Goal: Task Accomplishment & Management: Manage account settings

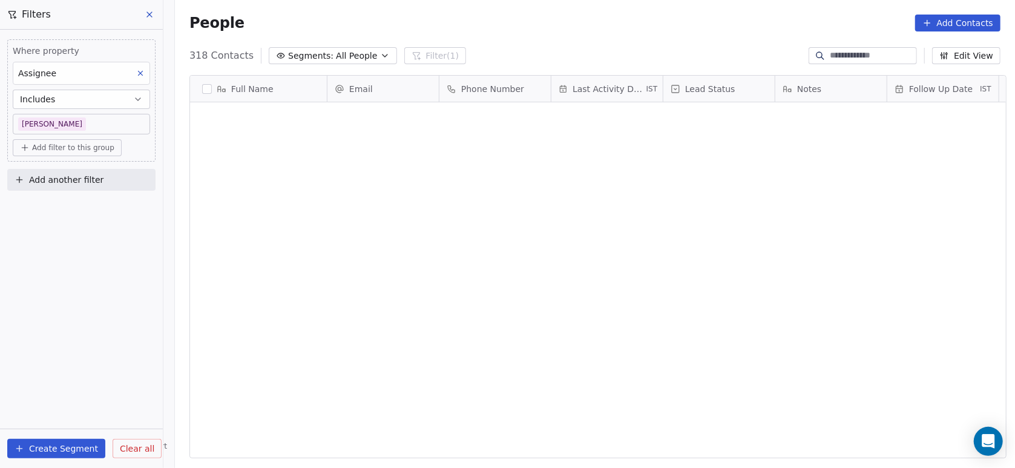
scroll to position [399, 833]
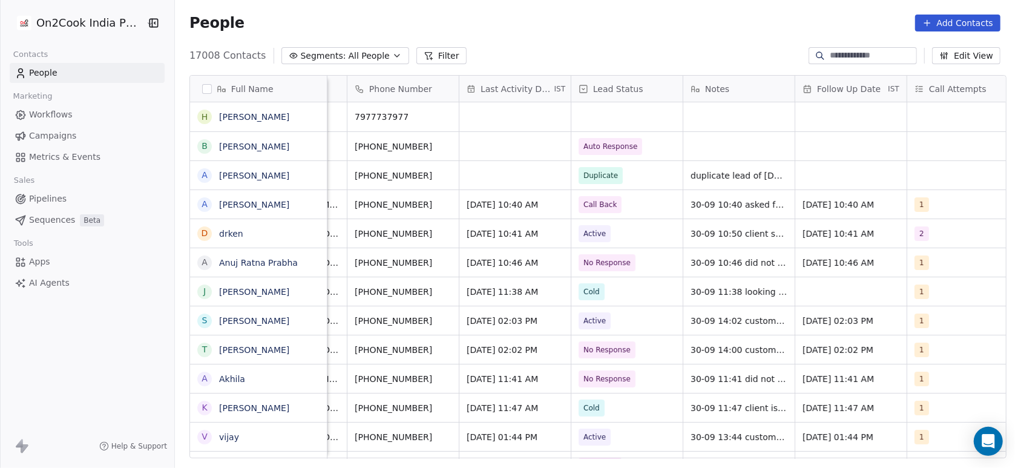
scroll to position [0, 95]
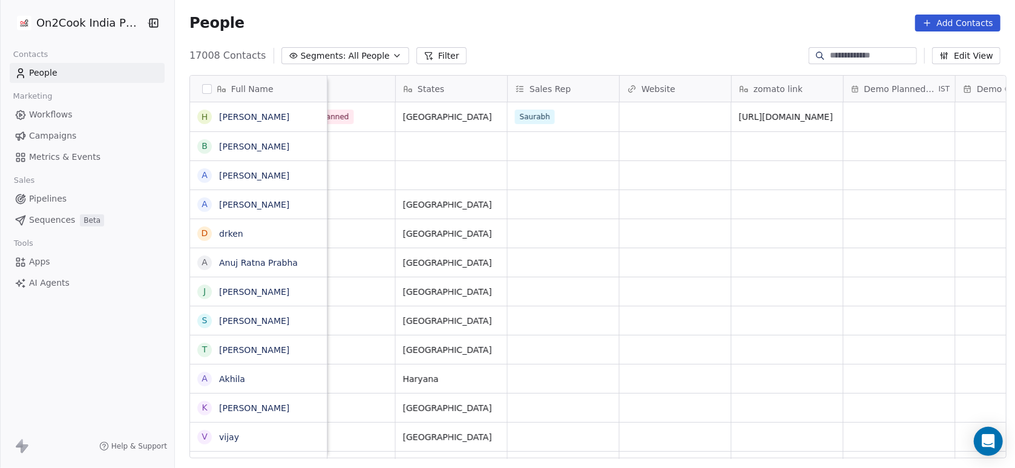
scroll to position [0, 1825]
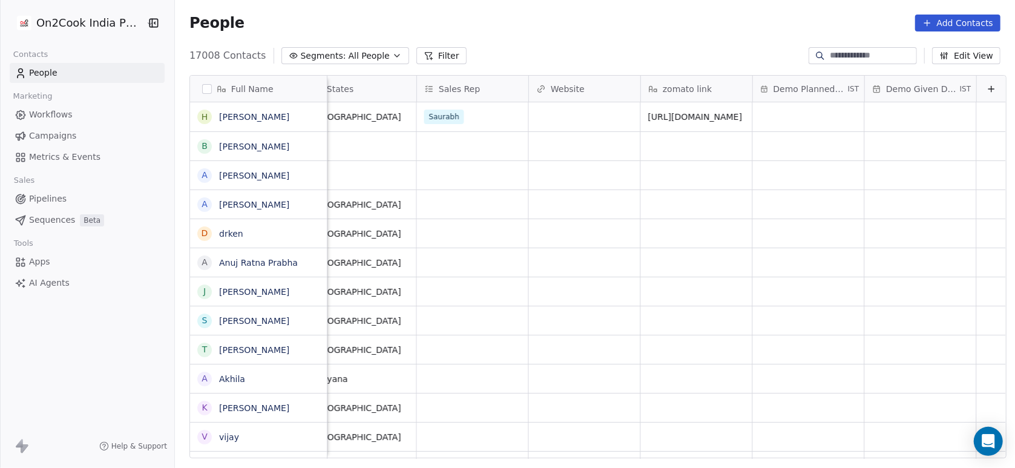
click at [422, 56] on button "Filter" at bounding box center [441, 55] width 50 height 17
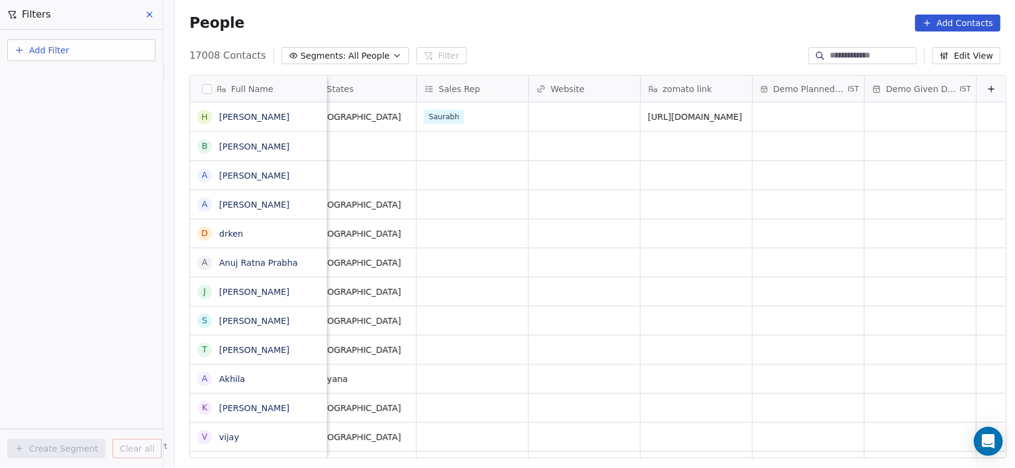
click at [105, 49] on button "Add Filter" at bounding box center [81, 50] width 148 height 22
click at [65, 79] on span "Contact properties" at bounding box center [59, 78] width 79 height 13
type input "***"
click at [62, 125] on div "Assignee" at bounding box center [81, 122] width 123 height 12
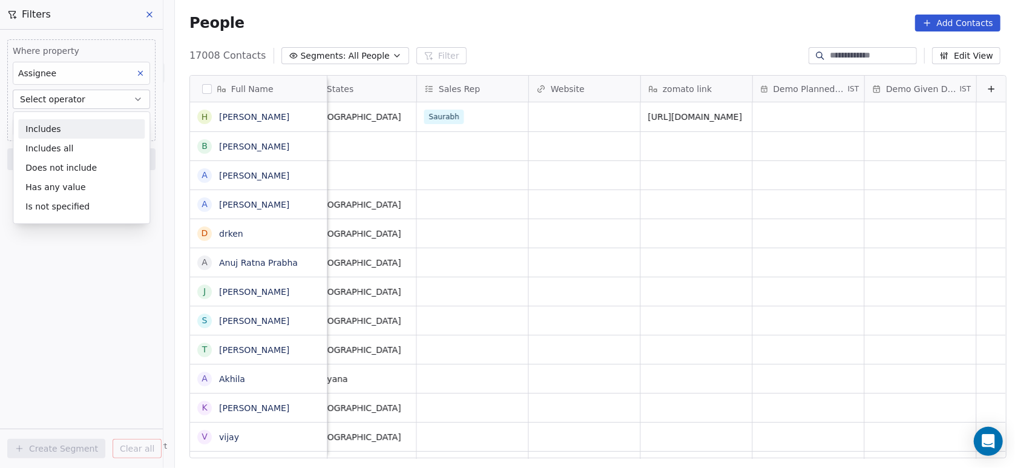
click at [62, 125] on div "Includes" at bounding box center [81, 128] width 126 height 19
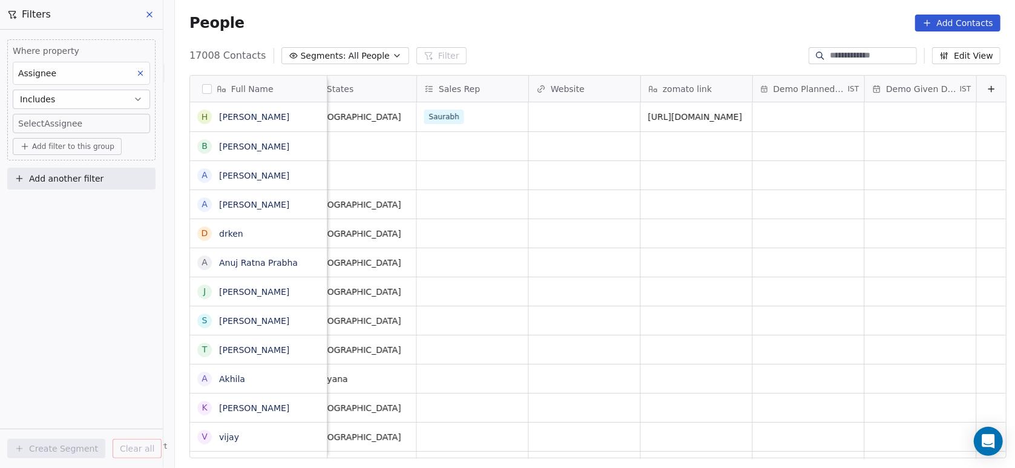
click at [53, 120] on body "On2Cook India Pvt. Ltd. Contacts People Marketing Workflows Campaigns Metrics &…" at bounding box center [507, 234] width 1015 height 468
type input "**"
click at [38, 169] on div "[PERSON_NAME]" at bounding box center [90, 163] width 137 height 19
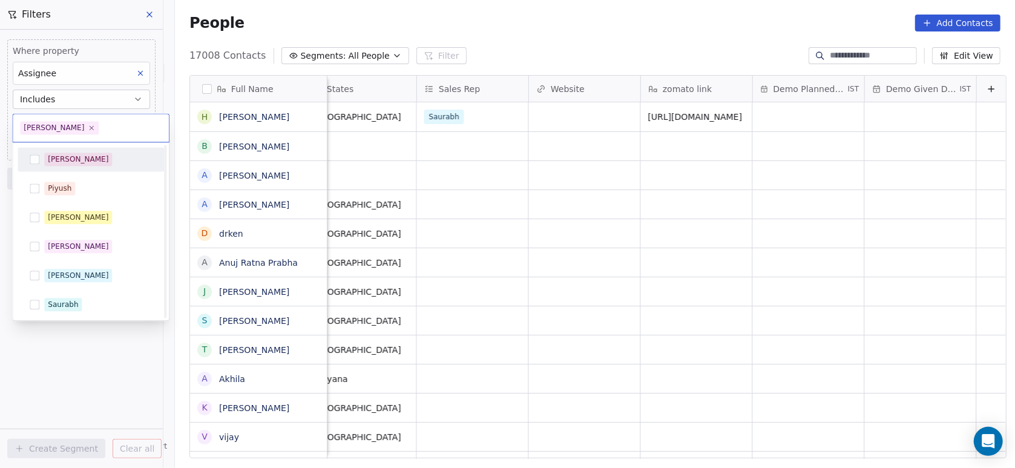
scroll to position [233, 0]
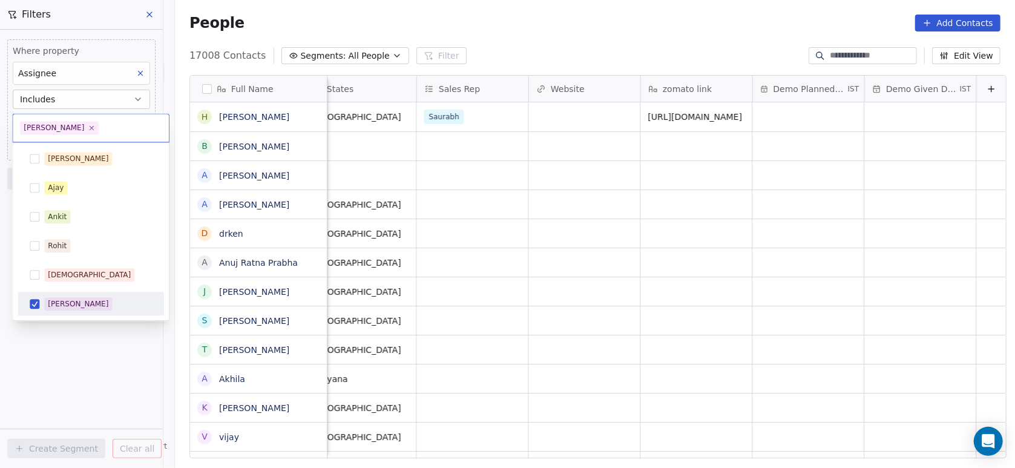
click at [53, 364] on html "On2Cook India Pvt. Ltd. Contacts People Marketing Workflows Campaigns Metrics &…" at bounding box center [507, 234] width 1015 height 468
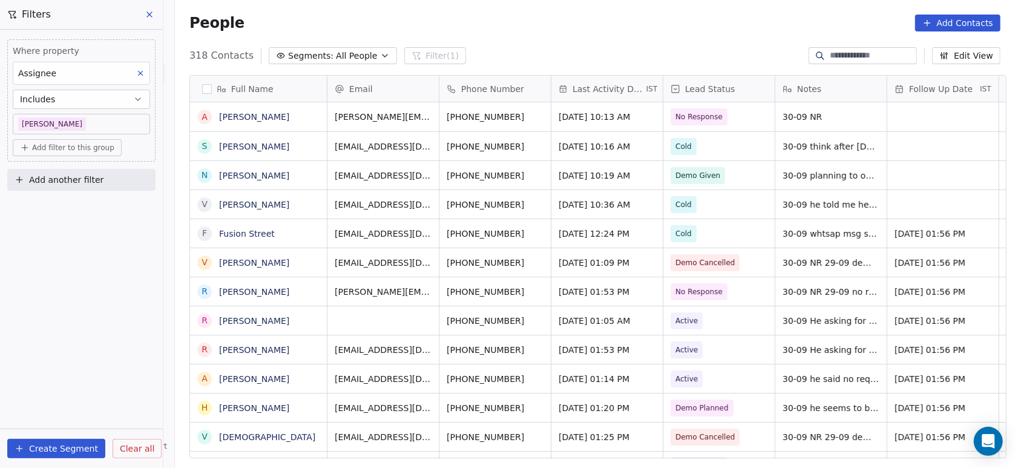
scroll to position [399, 833]
click at [82, 182] on span "Add another filter" at bounding box center [66, 180] width 74 height 13
click at [73, 206] on span "Contact properties" at bounding box center [59, 208] width 79 height 13
type input "****"
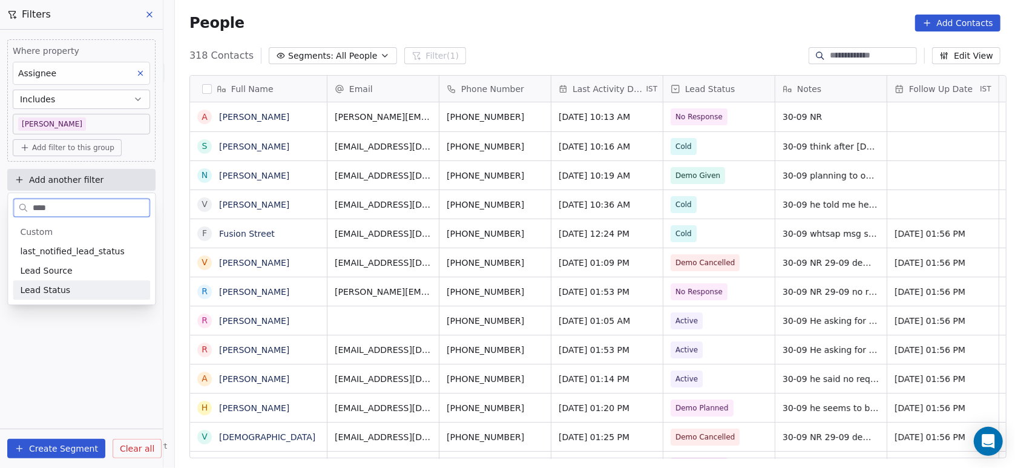
click at [54, 301] on div "General System Custom last_notified_lead_status Lead Source Lead Status B2B Fie…" at bounding box center [81, 260] width 147 height 87
click at [49, 293] on span "Lead Status" at bounding box center [45, 290] width 50 height 12
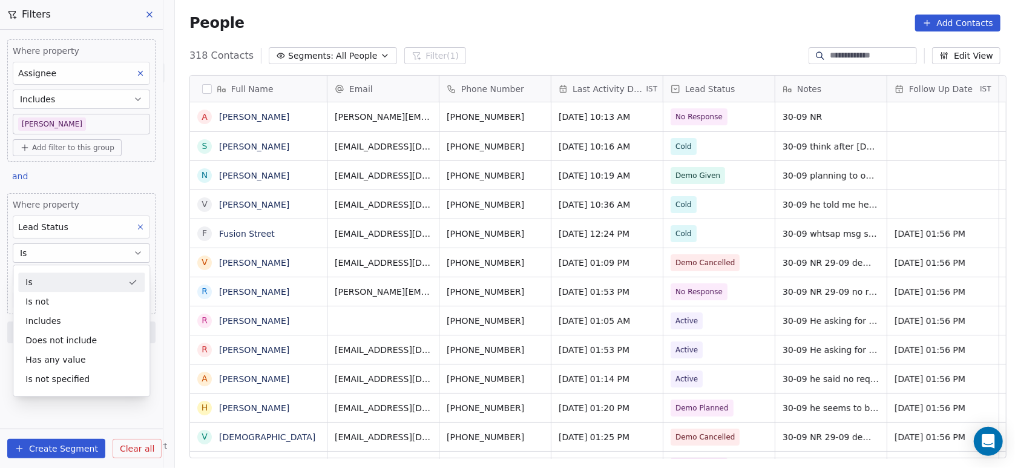
click at [50, 291] on div "Is" at bounding box center [81, 281] width 126 height 19
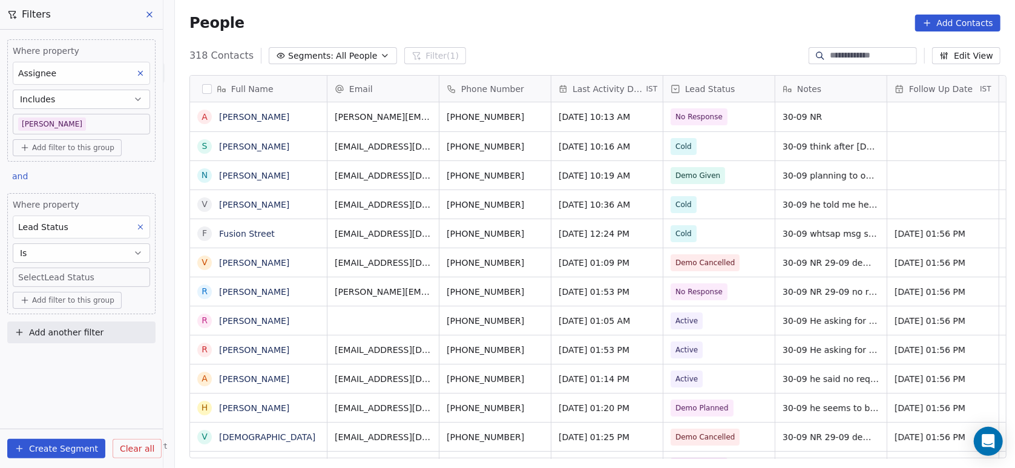
click at [48, 278] on body "On2Cook India Pvt. Ltd. Contacts People Marketing Workflows Campaigns Metrics &…" at bounding box center [507, 234] width 1015 height 468
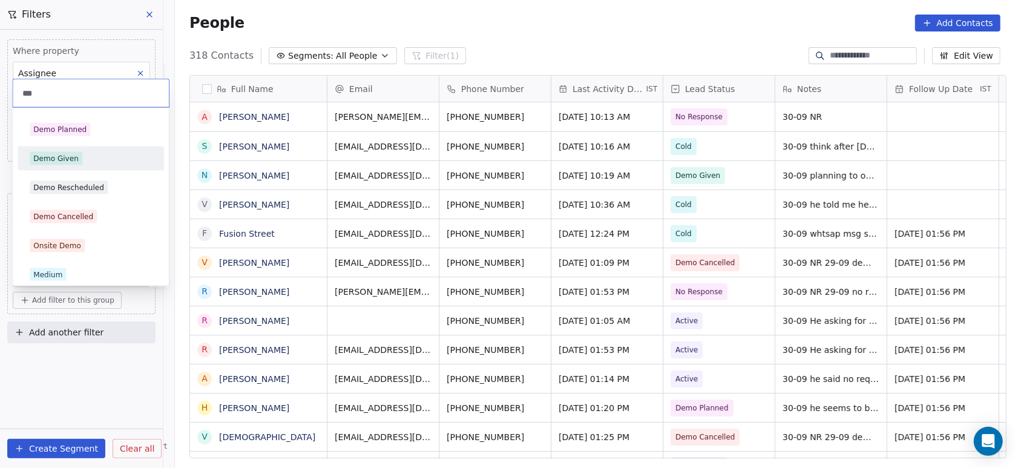
type input "***"
click at [74, 163] on div "Demo Given" at bounding box center [55, 158] width 45 height 11
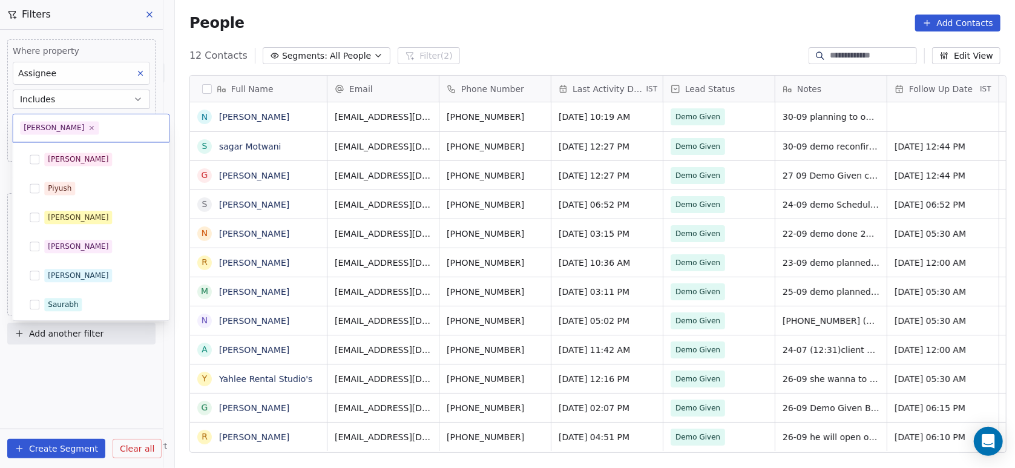
click at [102, 123] on body "On2Cook India Pvt. Ltd. Contacts People Marketing Workflows Campaigns Metrics &…" at bounding box center [507, 234] width 1015 height 468
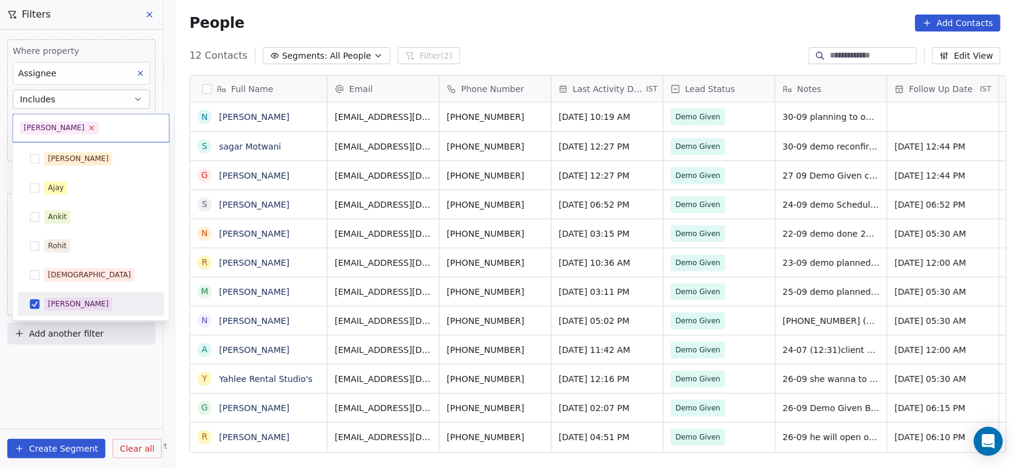
click at [90, 128] on icon at bounding box center [92, 128] width 4 height 4
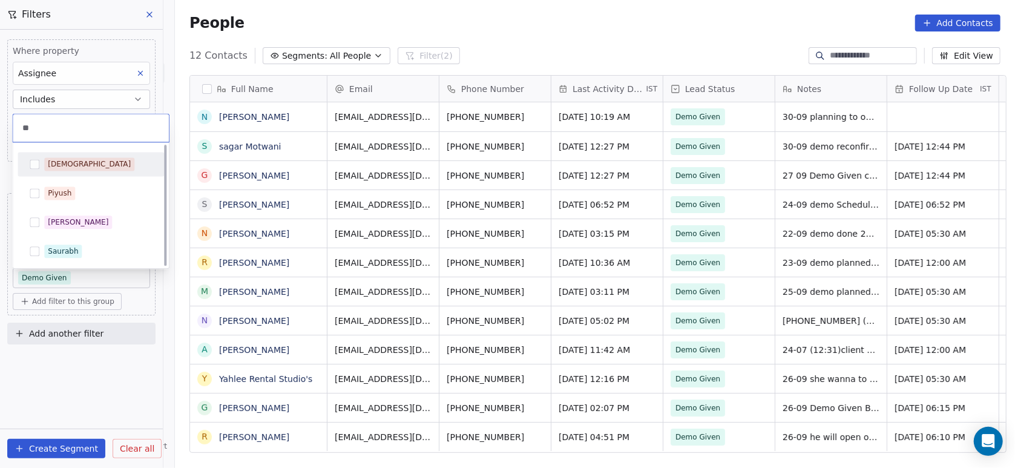
scroll to position [0, 0]
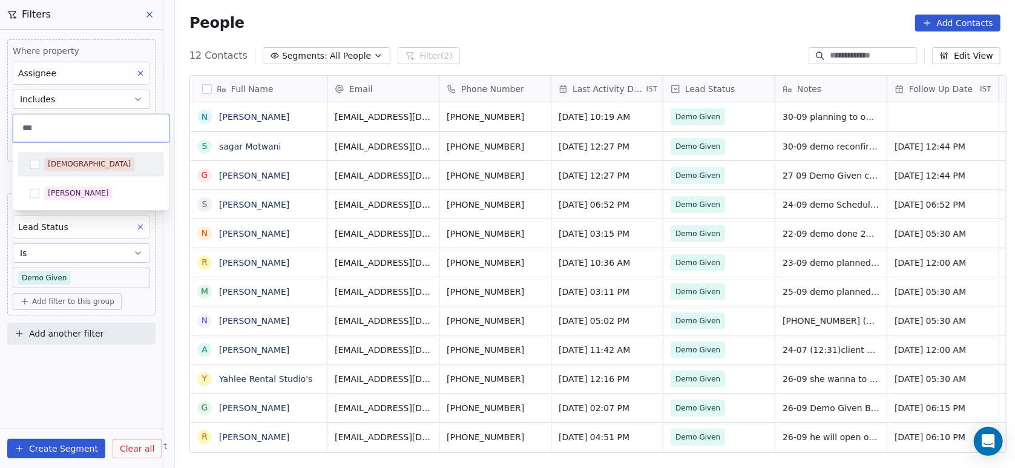
type input "***"
click at [46, 165] on span "[DEMOGRAPHIC_DATA]" at bounding box center [89, 163] width 90 height 13
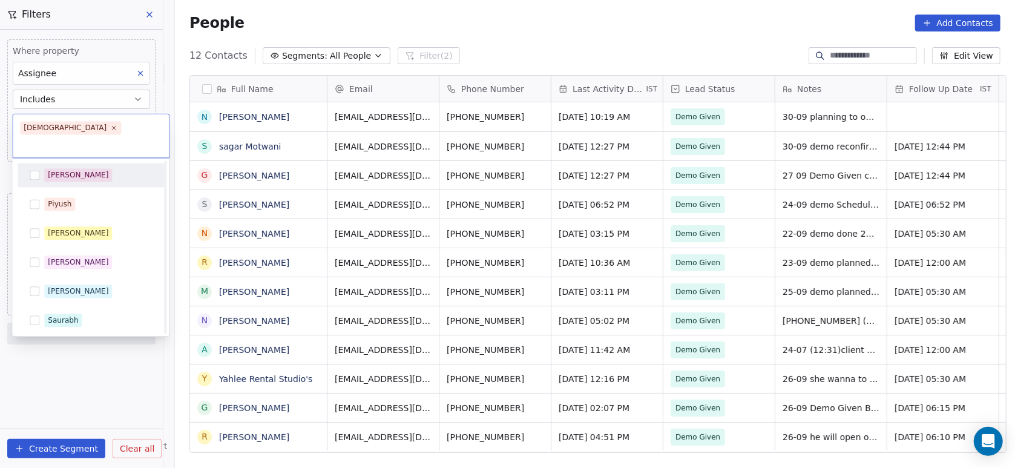
scroll to position [204, 0]
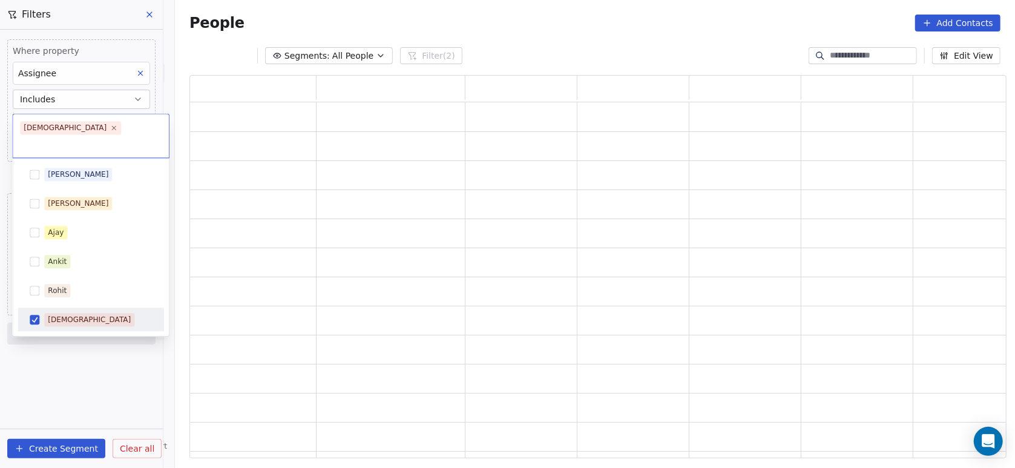
click at [88, 366] on html "On2Cook India Pvt. Ltd. Contacts People Marketing Workflows Campaigns Metrics &…" at bounding box center [507, 234] width 1015 height 468
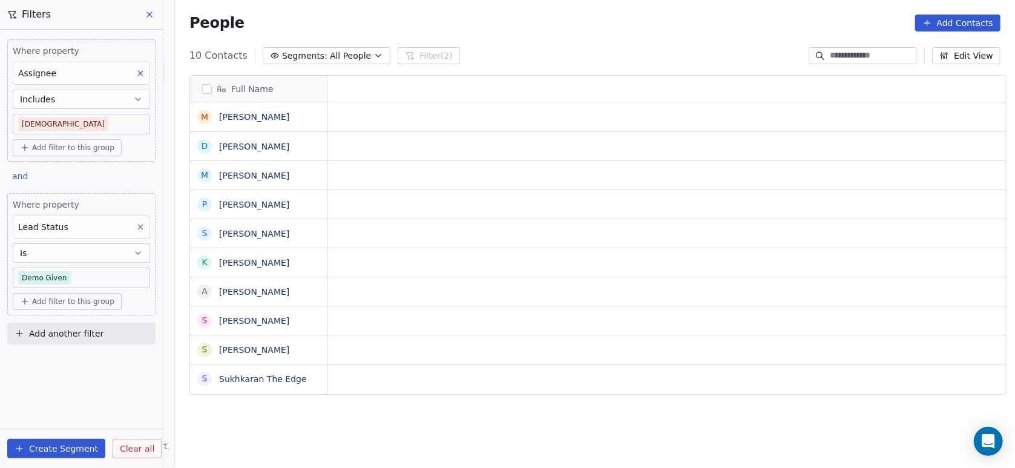
scroll to position [399, 833]
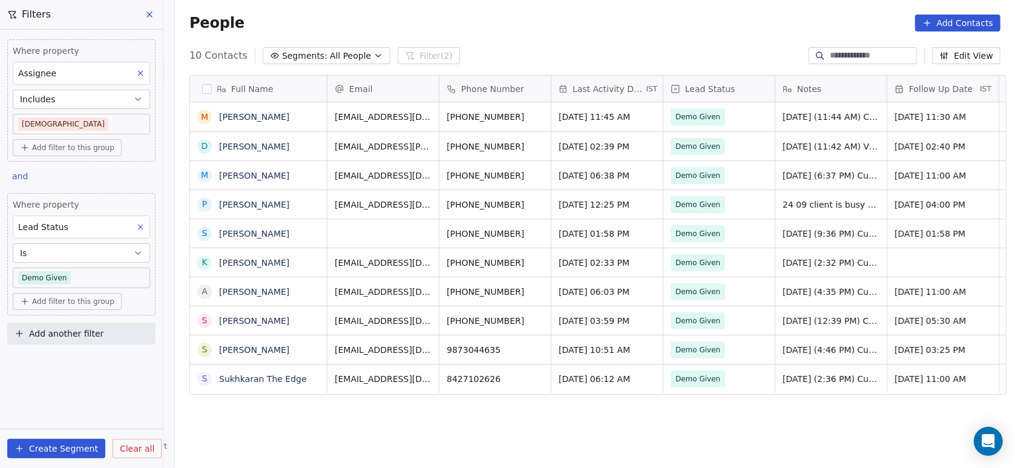
click at [70, 120] on body "On2Cook India Pvt. Ltd. Contacts People Marketing Workflows Campaigns Metrics &…" at bounding box center [507, 234] width 1015 height 468
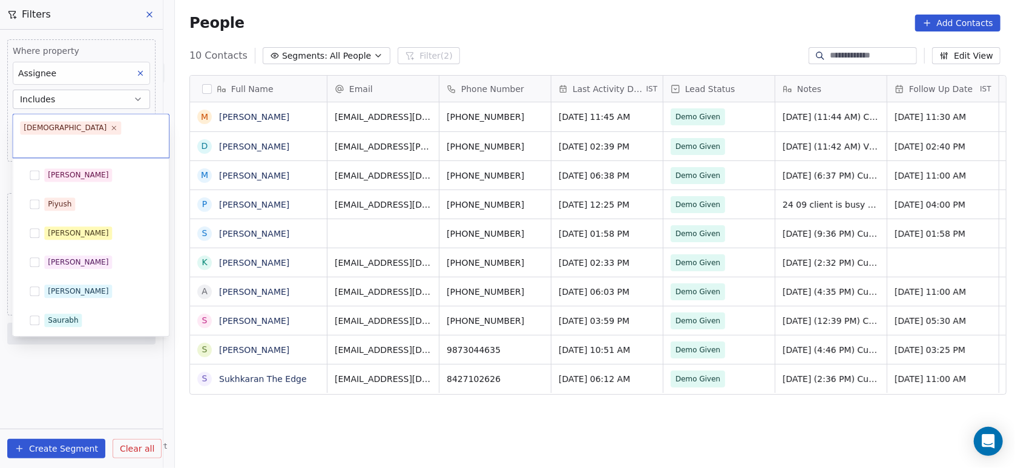
scroll to position [204, 0]
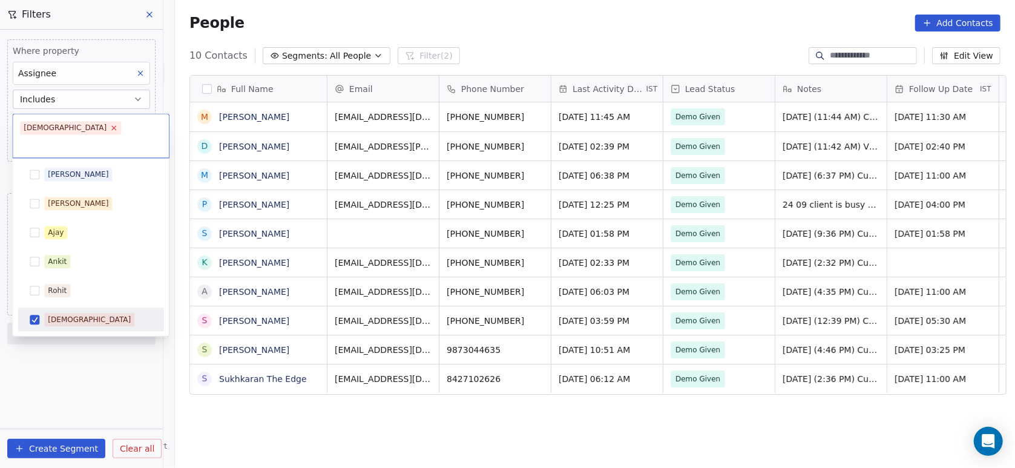
click at [110, 130] on icon at bounding box center [114, 128] width 8 height 8
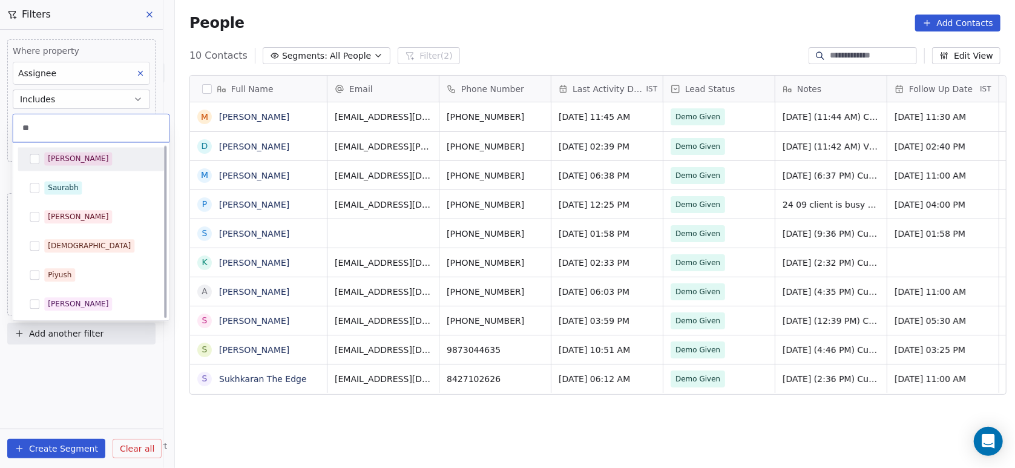
scroll to position [0, 0]
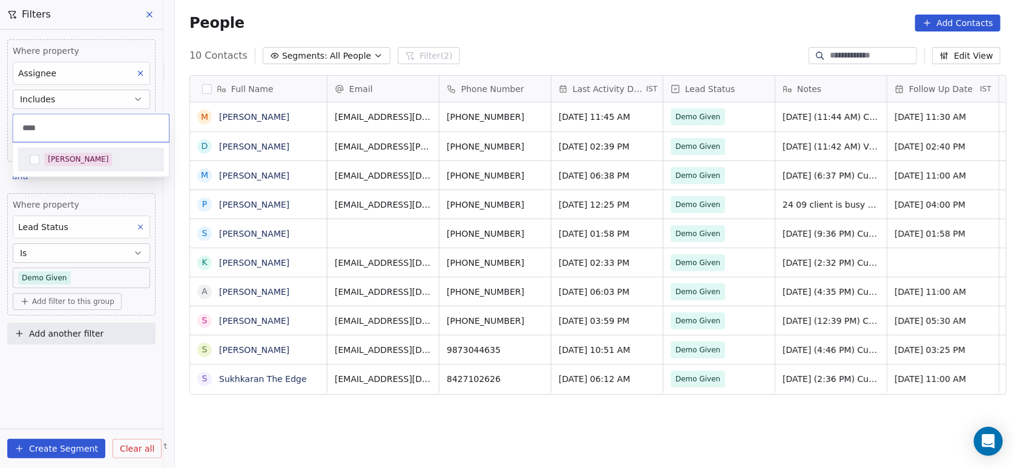
type input "****"
click at [50, 156] on div "[PERSON_NAME]" at bounding box center [78, 159] width 61 height 11
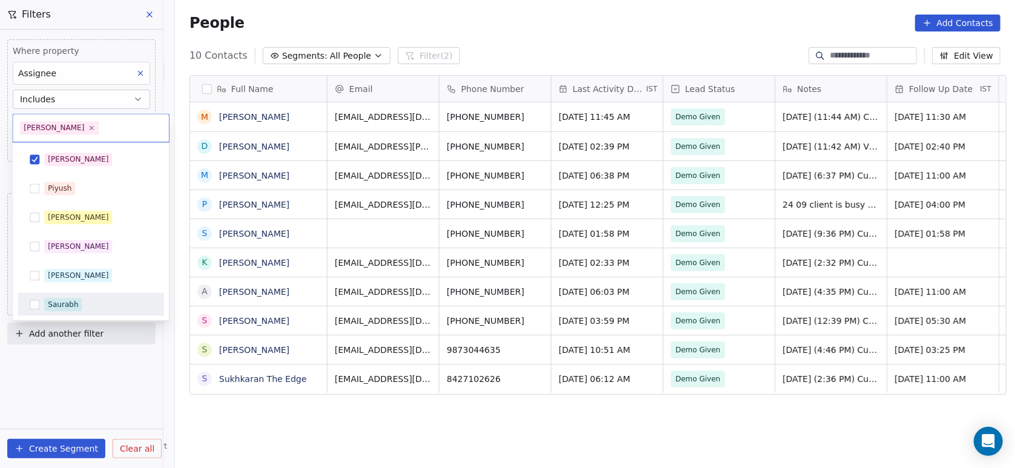
click at [81, 354] on html "On2Cook India Pvt. Ltd. Contacts People Marketing Workflows Campaigns Metrics &…" at bounding box center [507, 234] width 1015 height 468
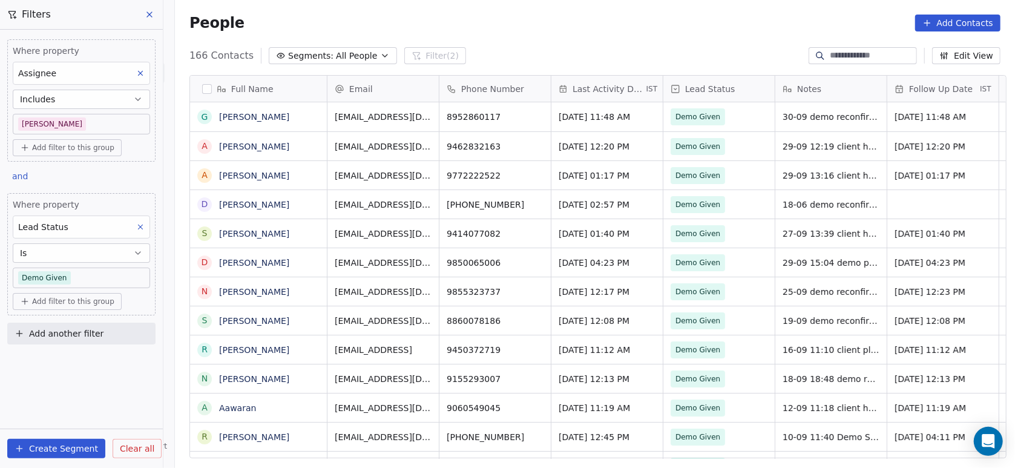
scroll to position [399, 833]
click at [51, 125] on body "On2Cook India Pvt. Ltd. Contacts People Marketing Workflows Campaigns Metrics &…" at bounding box center [507, 234] width 1015 height 468
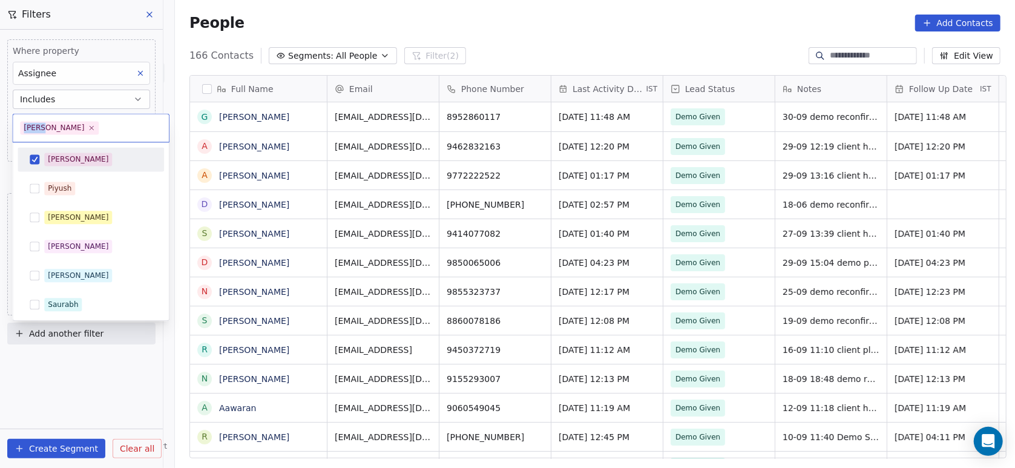
click at [88, 125] on icon at bounding box center [91, 127] width 7 height 7
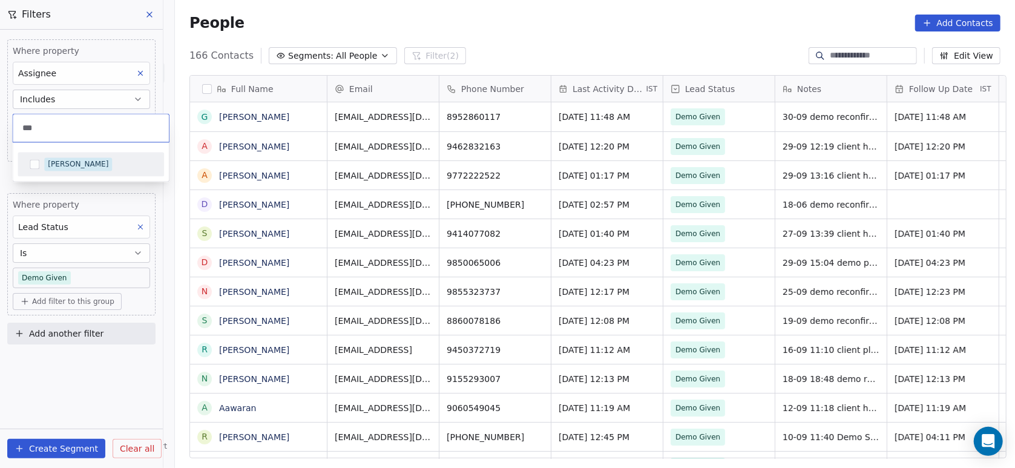
type input "***"
click at [34, 168] on button "Suggestions" at bounding box center [35, 164] width 10 height 10
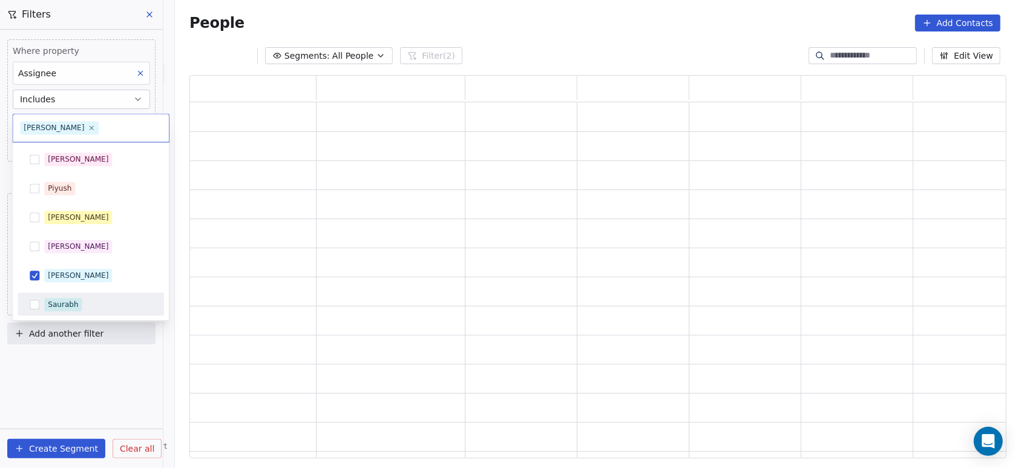
click at [61, 361] on html "On2Cook India Pvt. Ltd. Contacts People Marketing Workflows Campaigns Metrics &…" at bounding box center [507, 234] width 1015 height 468
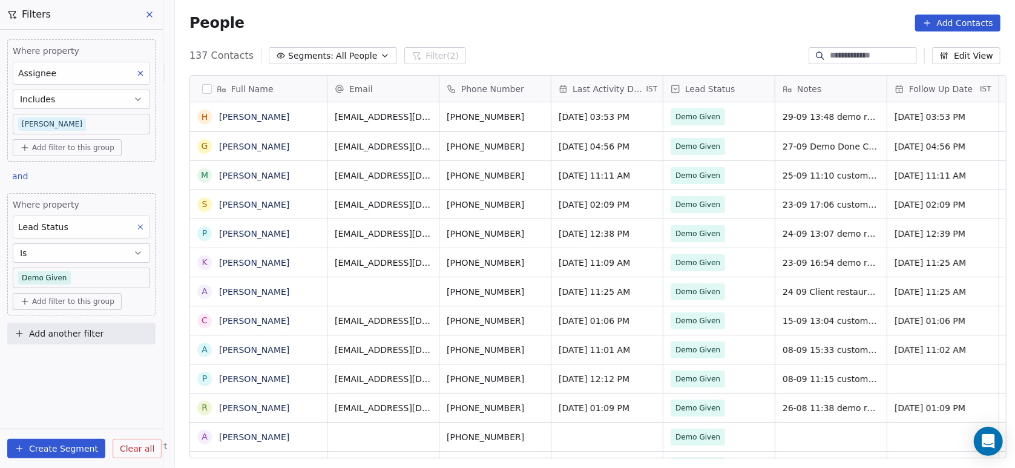
click at [56, 119] on body "On2Cook India Pvt. Ltd. Contacts People Marketing Workflows Campaigns Metrics &…" at bounding box center [507, 234] width 1015 height 468
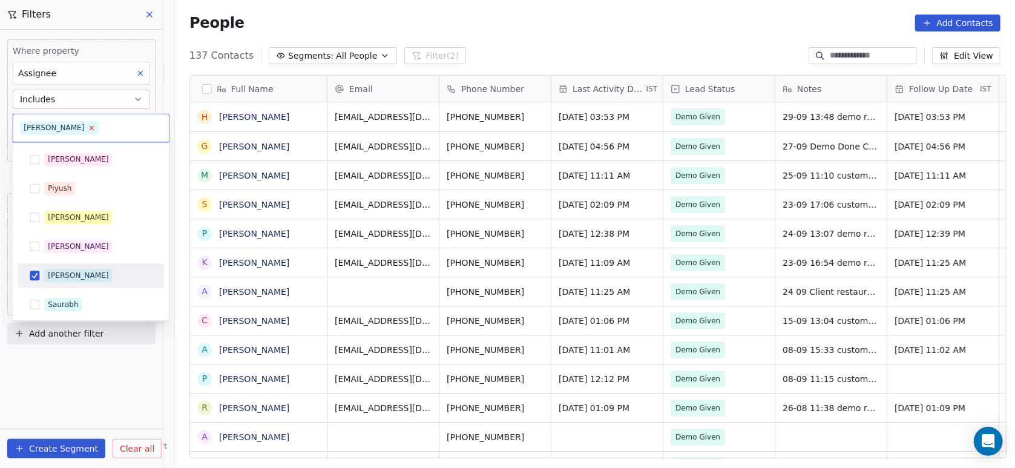
click at [88, 129] on icon at bounding box center [92, 128] width 8 height 8
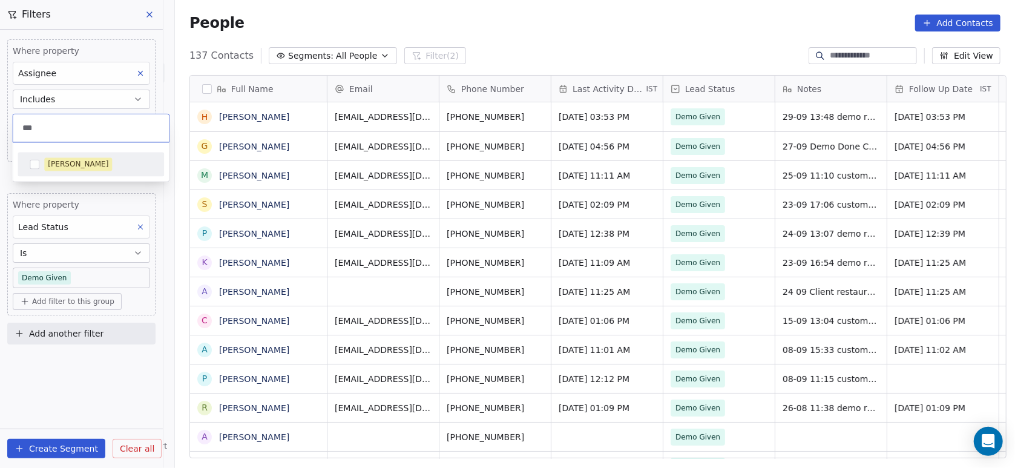
type input "***"
click at [41, 167] on div "Madhuri" at bounding box center [90, 163] width 137 height 19
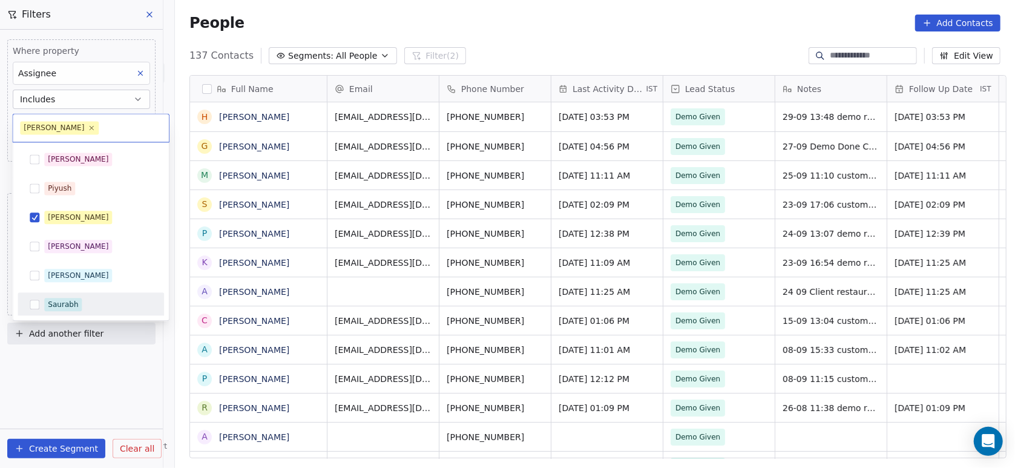
click at [61, 371] on html "On2Cook India Pvt. Ltd. Contacts People Marketing Workflows Campaigns Metrics &…" at bounding box center [507, 234] width 1015 height 468
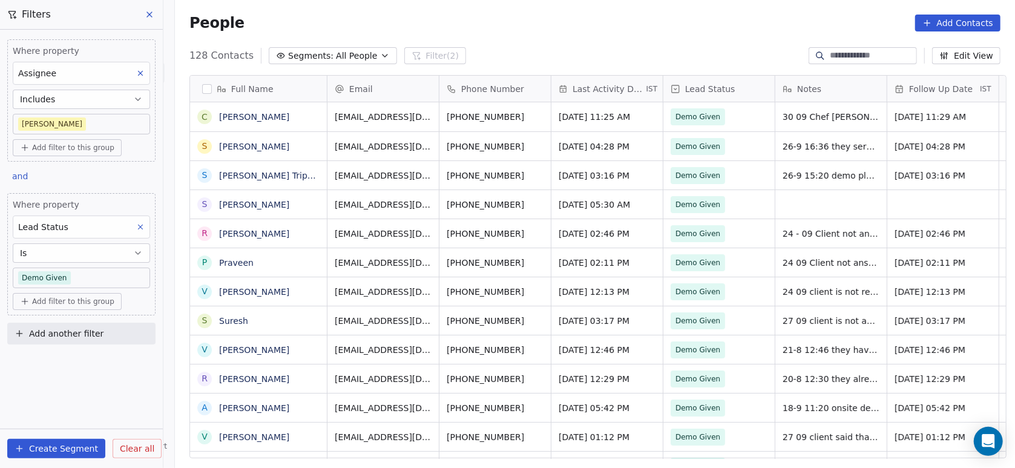
click at [67, 125] on body "On2Cook India Pvt. Ltd. Contacts People Marketing Workflows Campaigns Metrics &…" at bounding box center [507, 234] width 1015 height 468
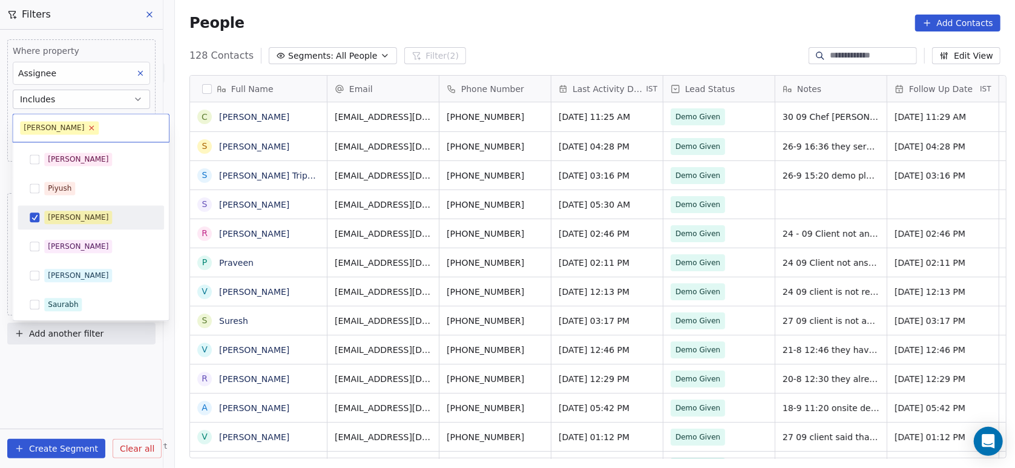
click at [88, 126] on icon at bounding box center [92, 128] width 8 height 8
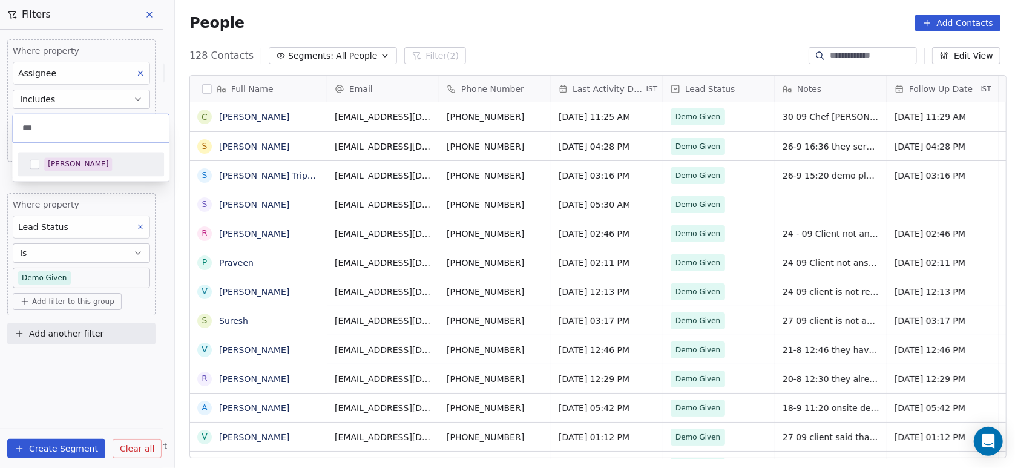
type input "***"
click at [47, 169] on span "[PERSON_NAME]" at bounding box center [78, 163] width 68 height 13
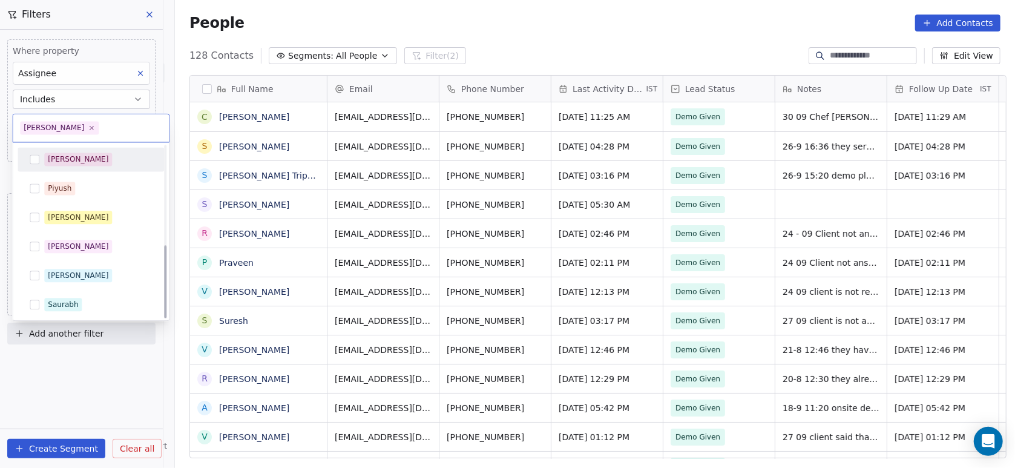
scroll to position [233, 0]
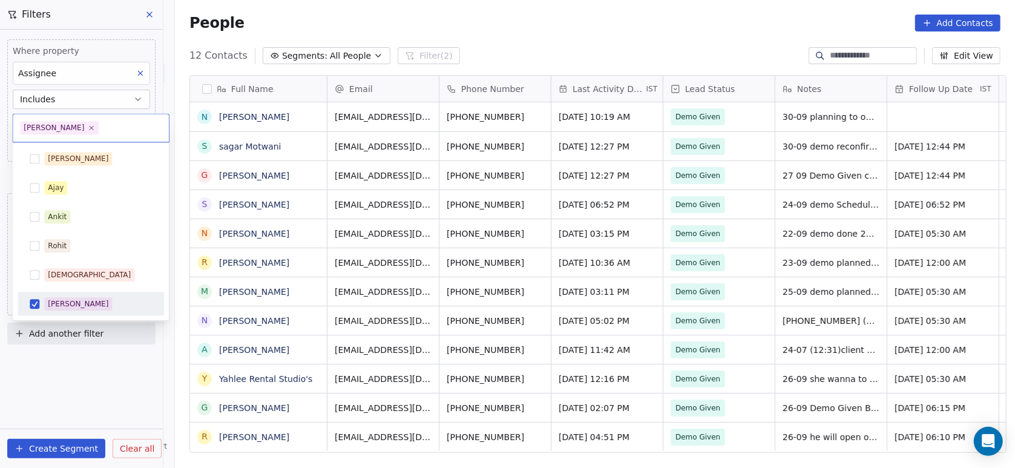
click at [39, 351] on html "On2Cook India Pvt. Ltd. Contacts People Marketing Workflows Campaigns Metrics &…" at bounding box center [507, 234] width 1015 height 468
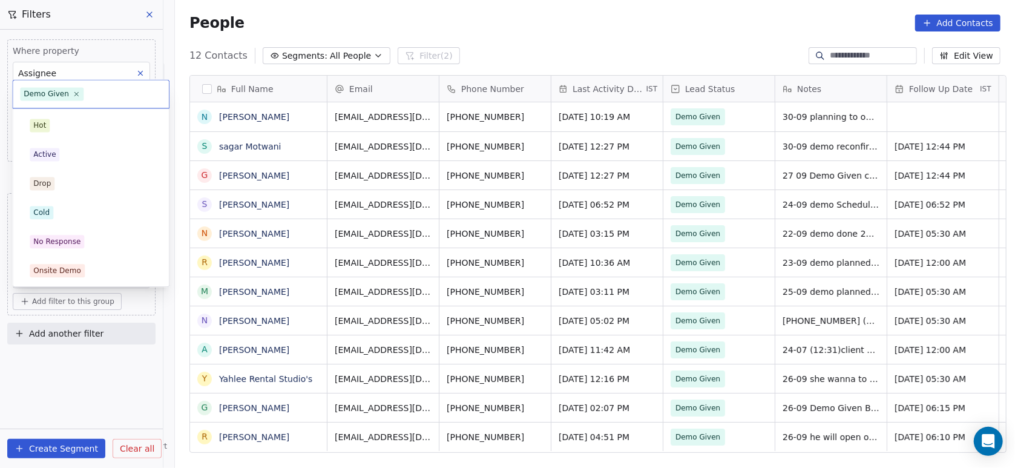
click at [71, 274] on body "On2Cook India Pvt. Ltd. Contacts People Marketing Workflows Campaigns Metrics &…" at bounding box center [507, 234] width 1015 height 468
click at [71, 274] on div "Demo Given" at bounding box center [55, 269] width 45 height 11
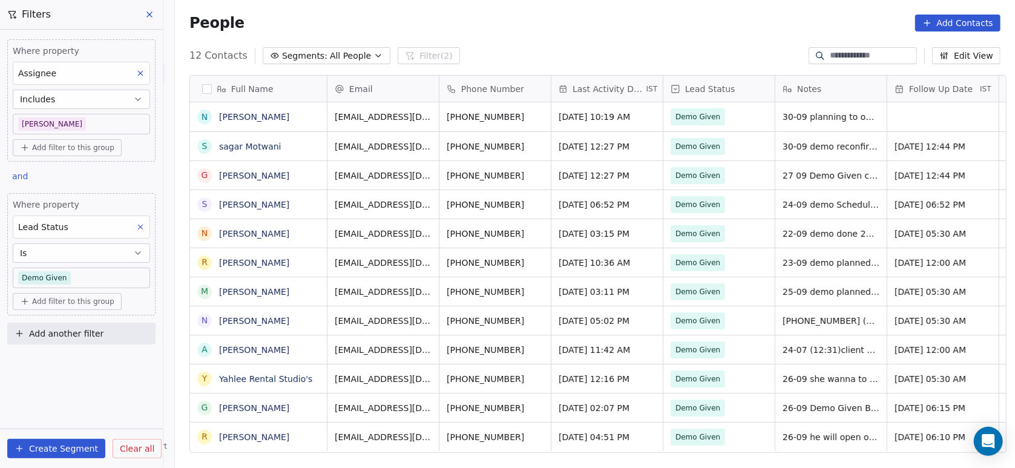
click at [71, 274] on body "On2Cook India Pvt. Ltd. Contacts People Marketing Workflows Campaigns Metrics &…" at bounding box center [507, 234] width 1015 height 468
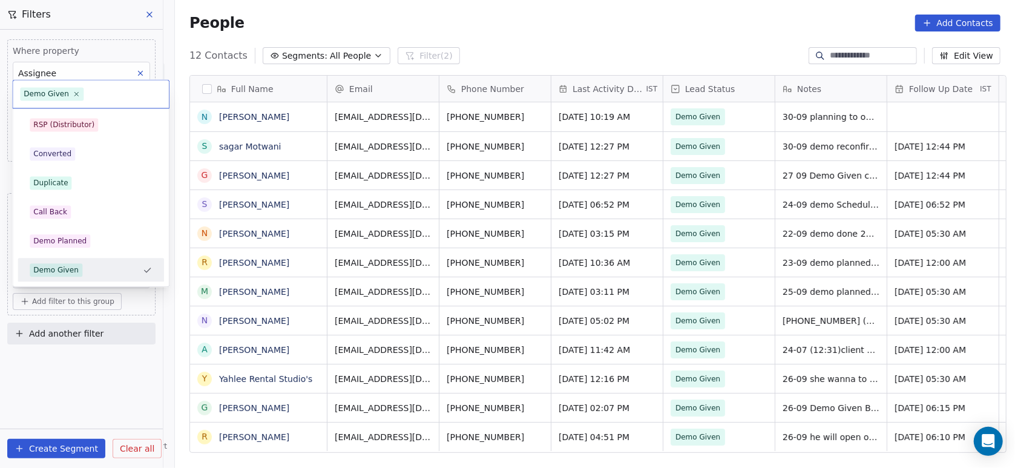
click at [71, 274] on div "Demo Given" at bounding box center [55, 269] width 45 height 11
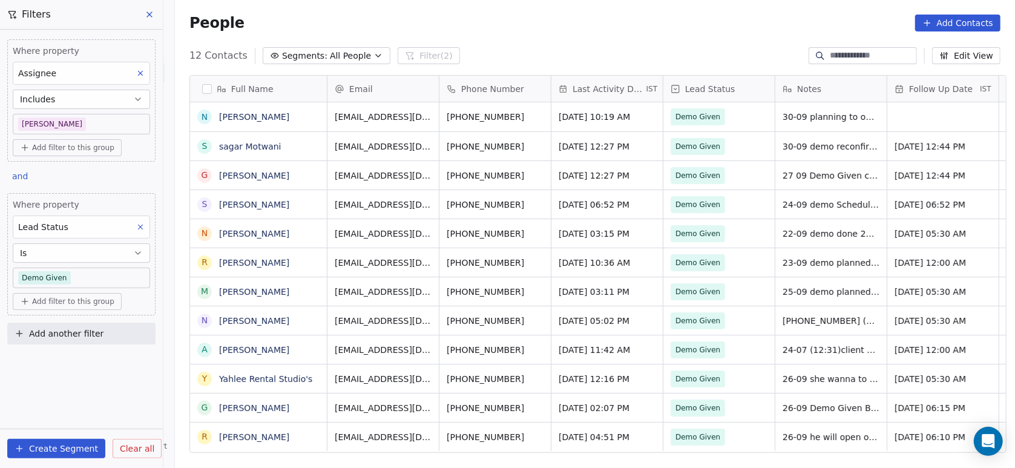
click at [71, 274] on body "On2Cook India Pvt. Ltd. Contacts People Marketing Workflows Campaigns Metrics &…" at bounding box center [507, 234] width 1015 height 468
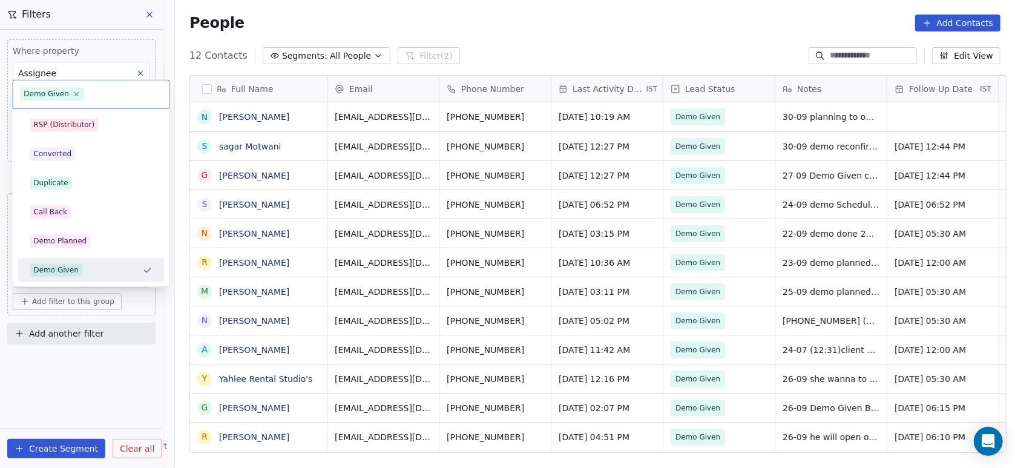
click at [71, 274] on div "Demo Given" at bounding box center [55, 269] width 45 height 11
click at [71, 274] on body "On2Cook India Pvt. Ltd. Contacts People Marketing Workflows Campaigns Metrics &…" at bounding box center [507, 234] width 1015 height 468
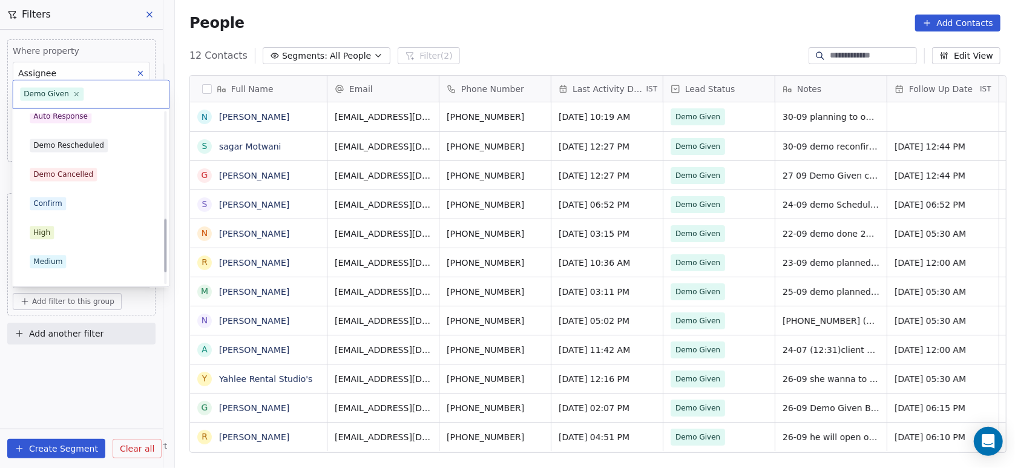
scroll to position [378, 0]
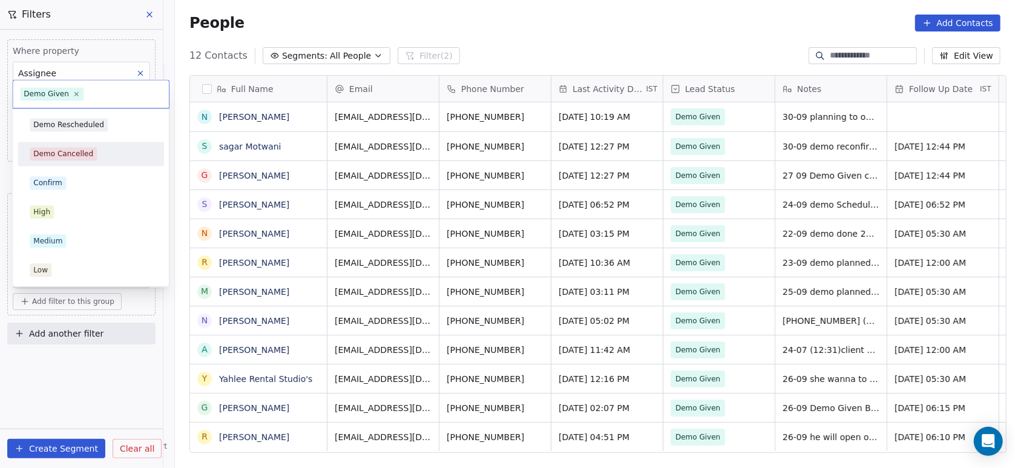
click at [69, 150] on div "Demo Cancelled" at bounding box center [63, 153] width 60 height 11
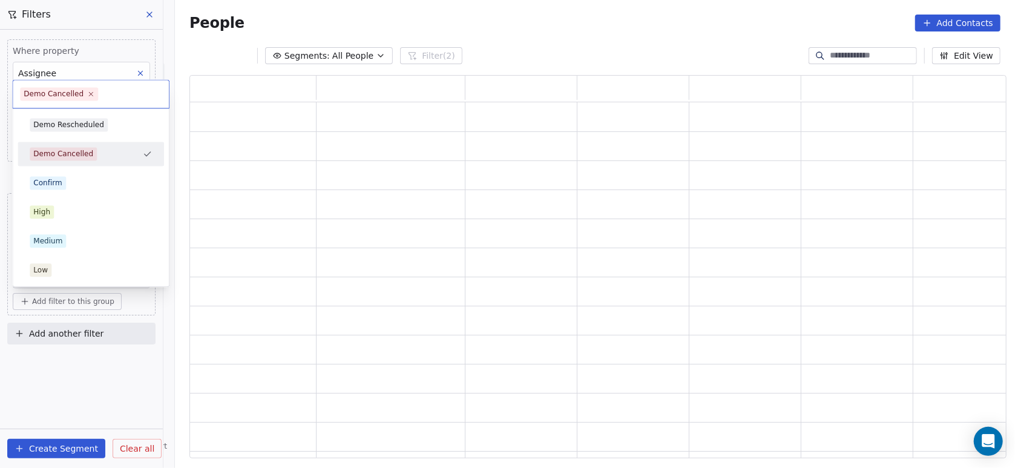
scroll to position [370, 804]
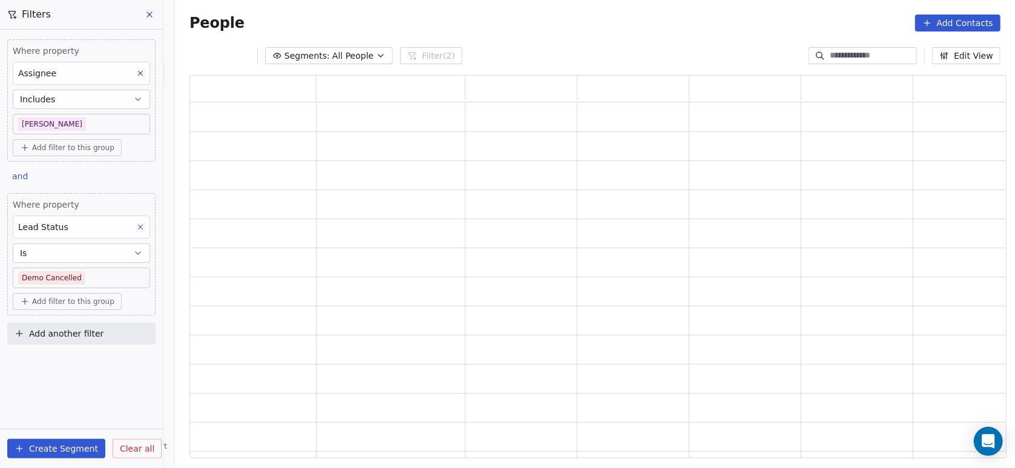
click at [85, 400] on div "Where property Assignee Includes Devashish Add filter to this group and Where p…" at bounding box center [81, 249] width 163 height 438
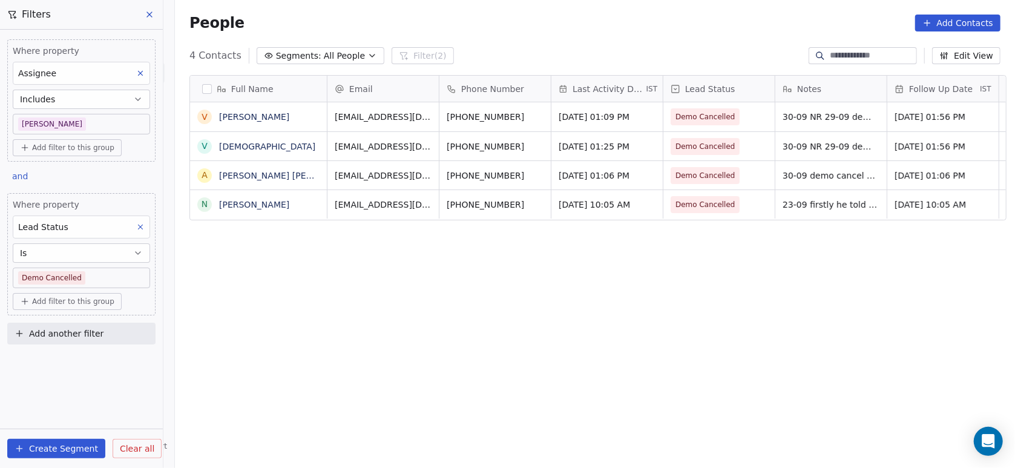
scroll to position [0, 0]
click at [559, 120] on span "Sep 30, 2025 01:09 PM" at bounding box center [596, 117] width 74 height 12
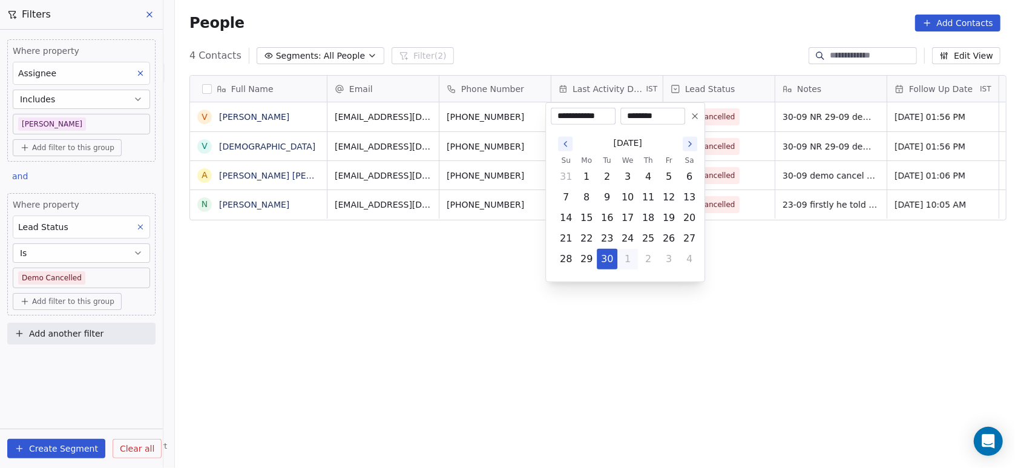
click at [525, 290] on html "On2Cook India Pvt. Ltd. Contacts People Marketing Workflows Campaigns Metrics &…" at bounding box center [507, 234] width 1015 height 468
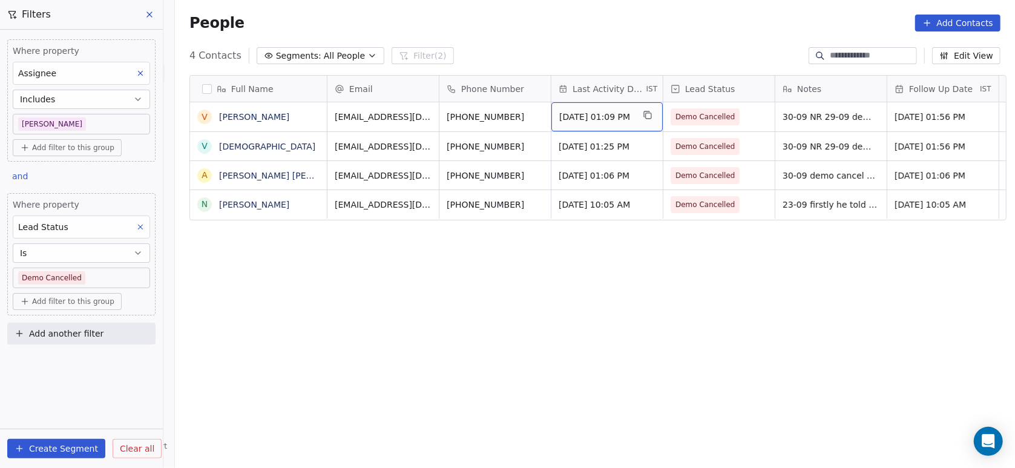
click at [560, 116] on span "Sep 30, 2025 01:09 PM" at bounding box center [596, 117] width 74 height 12
click at [502, 351] on html "On2Cook India Pvt. Ltd. Contacts People Marketing Workflows Campaigns Metrics &…" at bounding box center [507, 234] width 1015 height 468
click at [559, 119] on span "Sep 30, 2025 01:09 PM" at bounding box center [596, 117] width 74 height 12
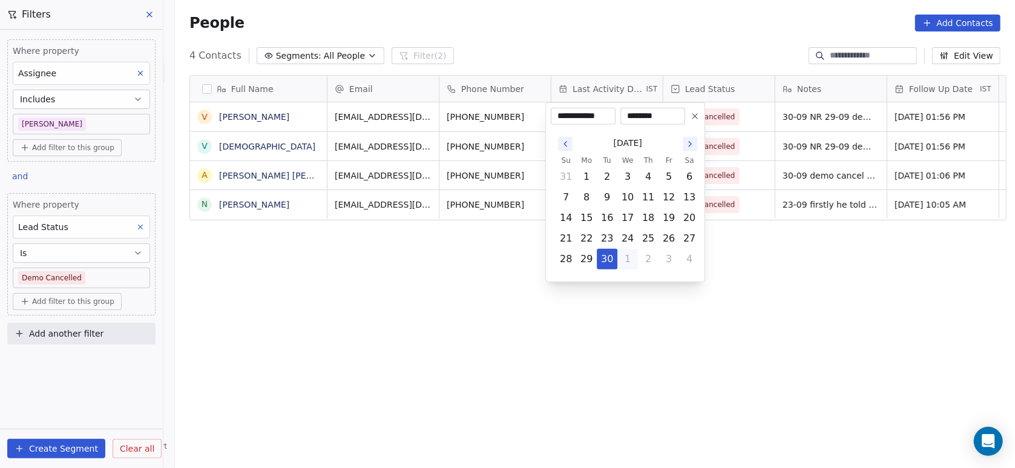
click at [625, 257] on button "1" at bounding box center [627, 258] width 19 height 19
type input "**********"
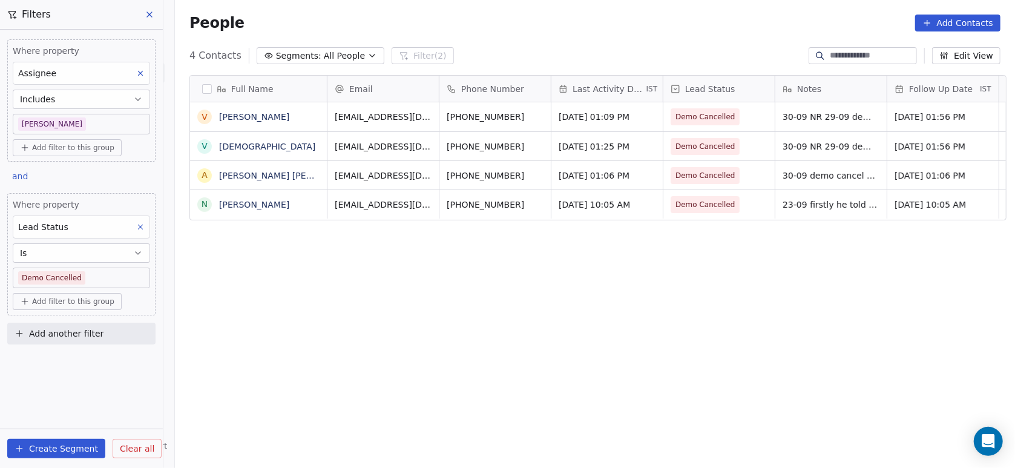
click at [327, 317] on html "On2Cook India Pvt. Ltd. Contacts People Marketing Workflows Campaigns Metrics &…" at bounding box center [507, 234] width 1015 height 468
click at [784, 111] on span "30-09 NR 29-09 demo assigned to Anmol" at bounding box center [855, 120] width 144 height 24
click at [799, 120] on span "30-09 NR 29-09 demo assigned to Anmol" at bounding box center [855, 120] width 144 height 24
click at [784, 113] on span "30-09 NR 29-09 demo assigned to Anmol" at bounding box center [855, 120] width 144 height 24
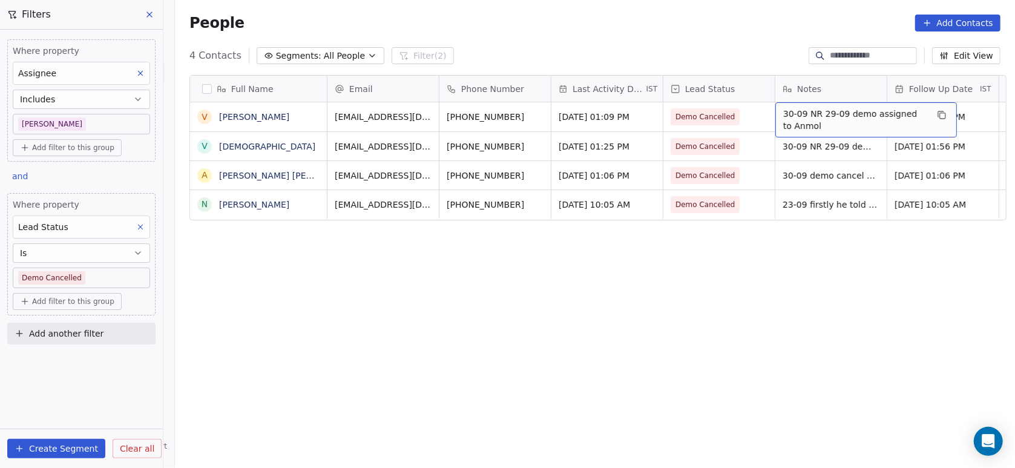
click at [794, 116] on span "30-09 NR 29-09 demo assigned to Anmol" at bounding box center [855, 120] width 144 height 24
click at [806, 114] on span "30-09 NR 29-09 demo assigned to Anmol" at bounding box center [855, 120] width 144 height 24
click at [783, 111] on span "30-09 NR 29-09 demo assigned to Anmol" at bounding box center [855, 120] width 144 height 24
click at [792, 119] on span "30-09 NR 29-09 demo assigned to Anmol" at bounding box center [855, 120] width 144 height 24
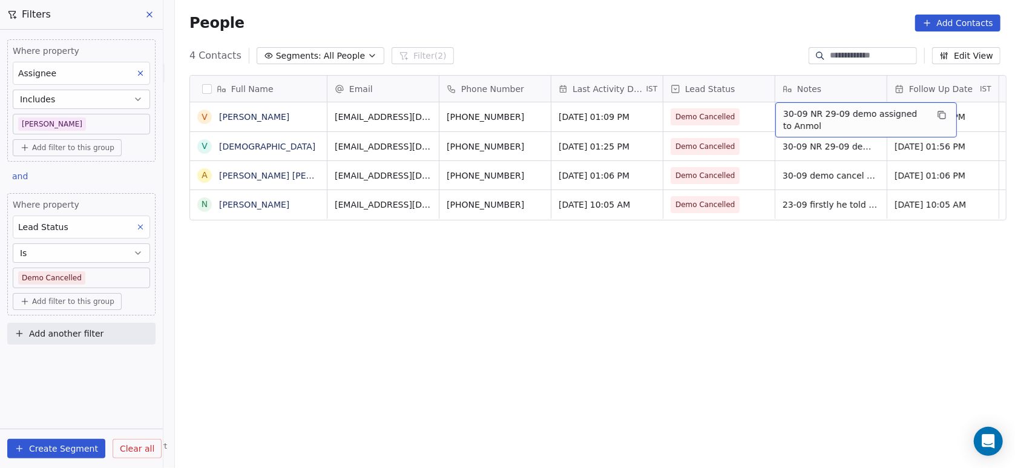
click at [792, 119] on span "30-09 NR 29-09 demo assigned to Anmol" at bounding box center [855, 120] width 144 height 24
click at [792, 119] on textarea "**********" at bounding box center [860, 122] width 180 height 38
type textarea "**********"
click at [592, 274] on html "On2Cook India Pvt. Ltd. Contacts People Marketing Workflows Campaigns Metrics &…" at bounding box center [507, 234] width 1015 height 468
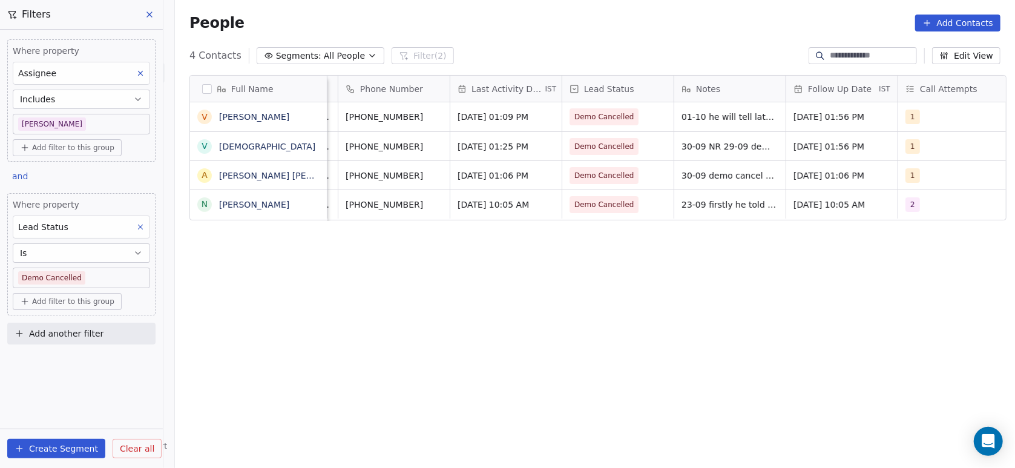
scroll to position [0, 104]
click at [692, 255] on div "Full Name V Vijay Malik V Vedant A Arjun Singh Rathore N Neelam Sharma Email Ph…" at bounding box center [595, 271] width 840 height 412
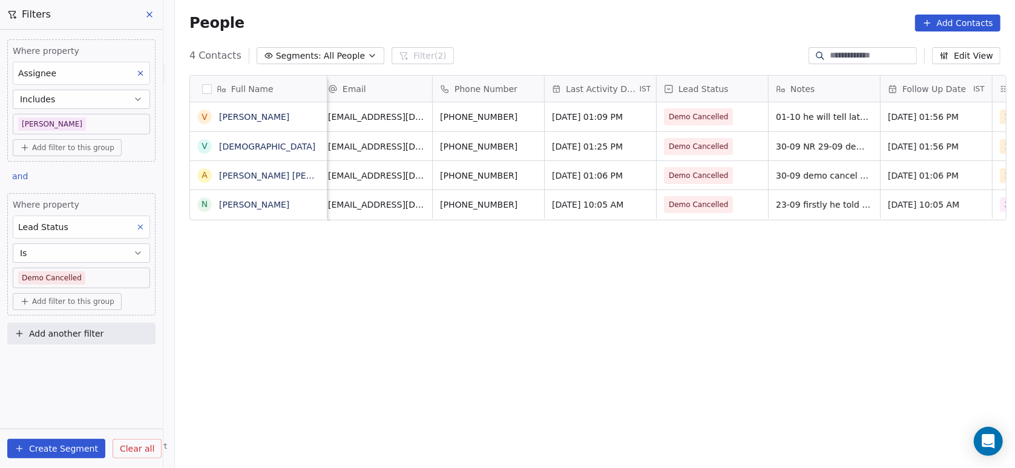
scroll to position [0, 0]
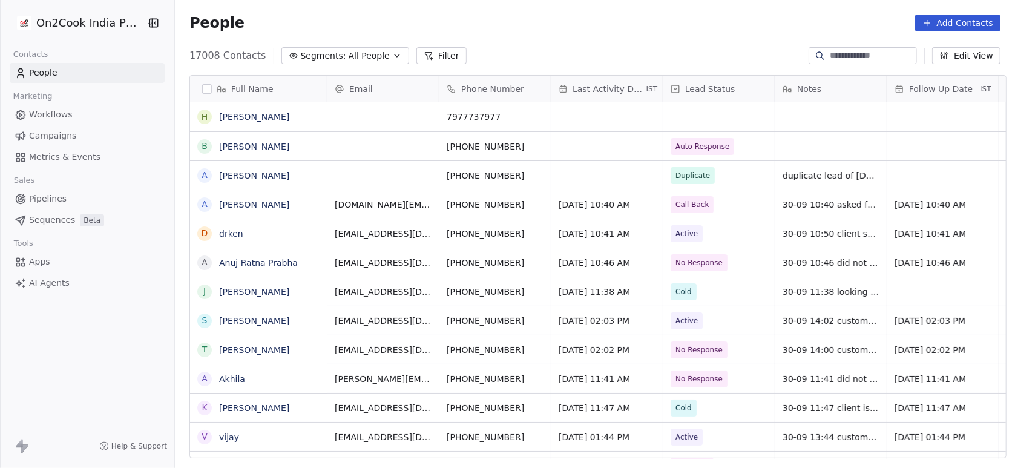
scroll to position [399, 833]
click at [425, 58] on button "Filter" at bounding box center [441, 55] width 50 height 17
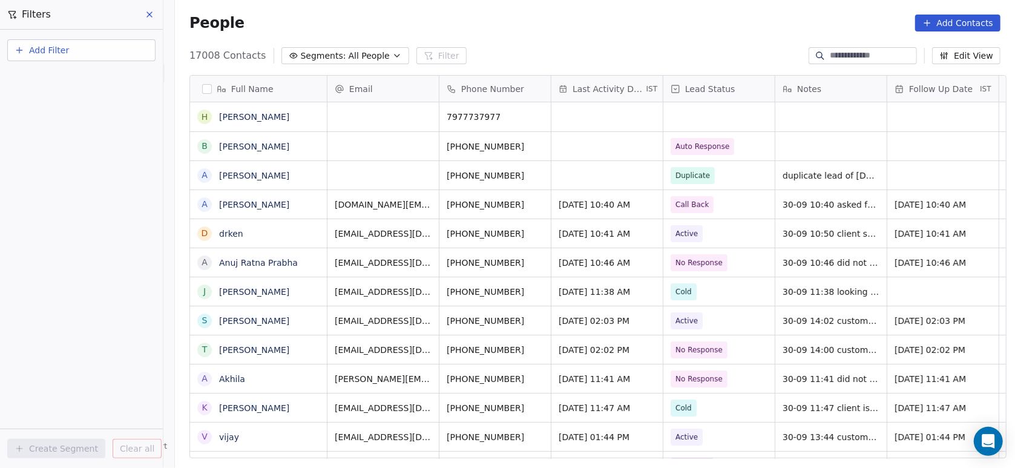
click at [101, 54] on button "Add Filter" at bounding box center [81, 50] width 148 height 22
click at [99, 75] on div "Contact properties" at bounding box center [81, 78] width 123 height 13
type input "***"
click at [91, 123] on div "Assignee" at bounding box center [81, 122] width 123 height 12
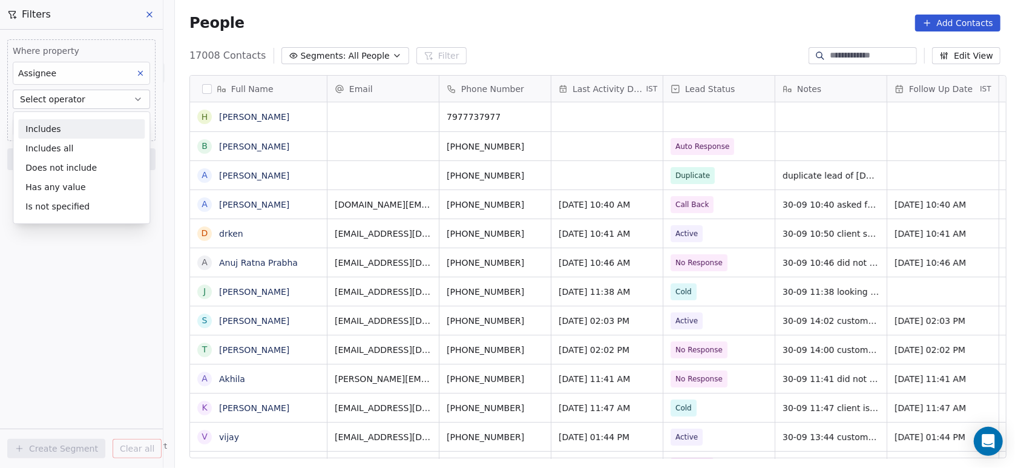
click at [91, 126] on div "Includes" at bounding box center [81, 128] width 126 height 19
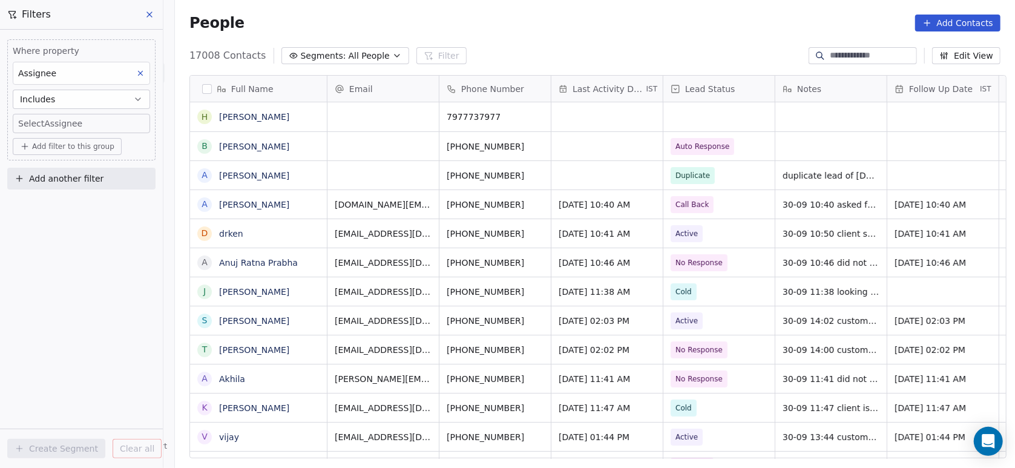
click at [91, 126] on body "On2Cook India Pvt. Ltd. Contacts People Marketing Workflows Campaigns Metrics &…" at bounding box center [507, 234] width 1015 height 468
type input "**"
click at [55, 166] on div "[PERSON_NAME]" at bounding box center [78, 164] width 61 height 11
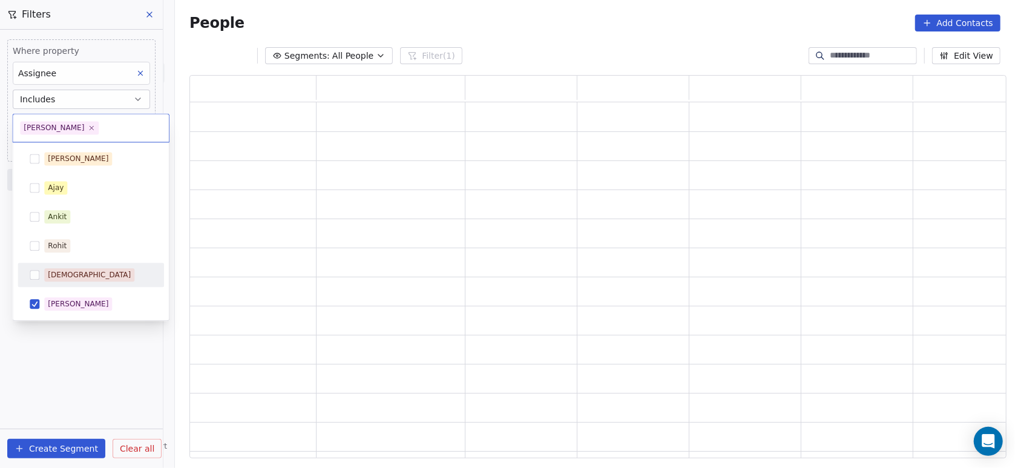
click at [59, 351] on html "On2Cook India Pvt. Ltd. Contacts People Marketing Workflows Campaigns Metrics &…" at bounding box center [507, 234] width 1015 height 468
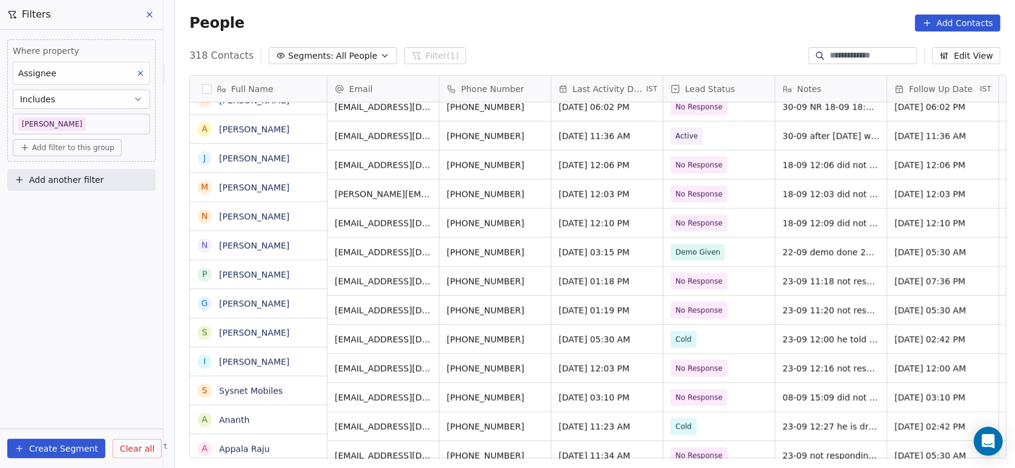
scroll to position [1288, 0]
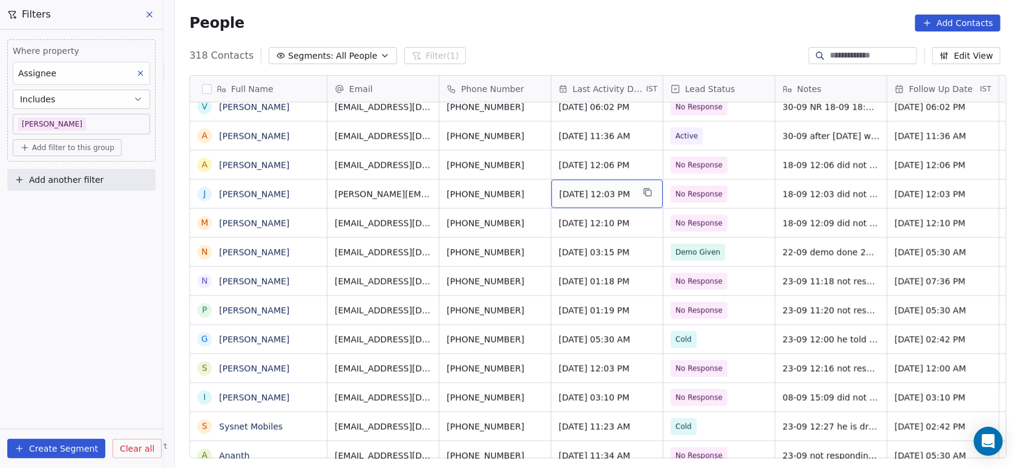
click at [603, 192] on span "Sep 18, 2025 12:03 PM" at bounding box center [596, 194] width 74 height 12
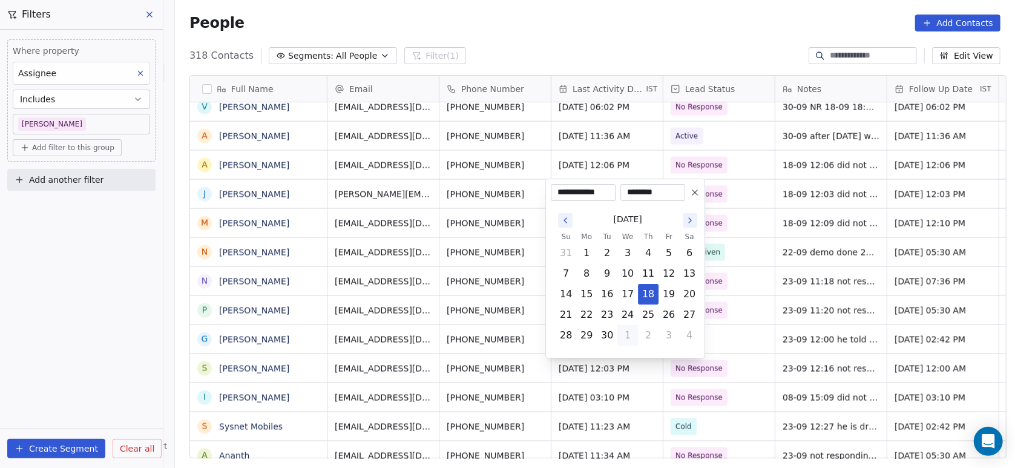
click at [626, 333] on button "1" at bounding box center [627, 335] width 19 height 19
type input "**********"
click at [598, 387] on html "On2Cook India Pvt. Ltd. Contacts People Marketing Workflows Campaigns Metrics &…" at bounding box center [507, 234] width 1015 height 468
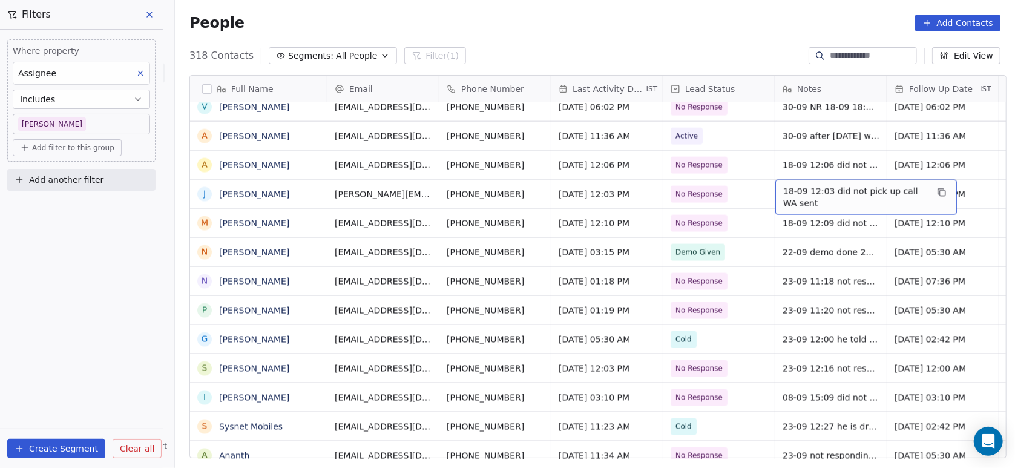
click at [784, 196] on span "18-09 12:03 did not pick up call WA sent" at bounding box center [855, 197] width 144 height 24
click at [794, 195] on span "18-09 12:03 did not pick up call WA sent" at bounding box center [855, 197] width 144 height 24
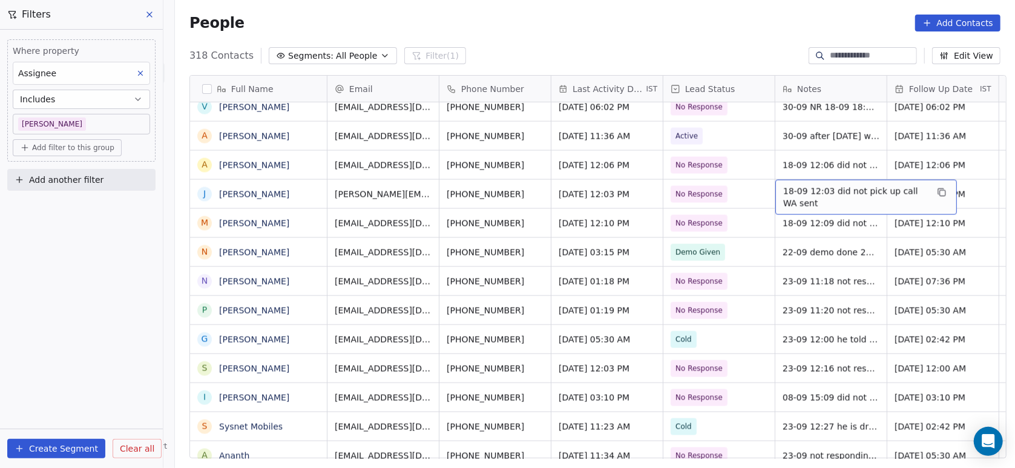
click at [785, 194] on span "18-09 12:03 did not pick up call WA sent" at bounding box center [855, 197] width 144 height 24
click at [784, 192] on span "18-09 12:03 did not pick up call WA sent" at bounding box center [855, 197] width 144 height 24
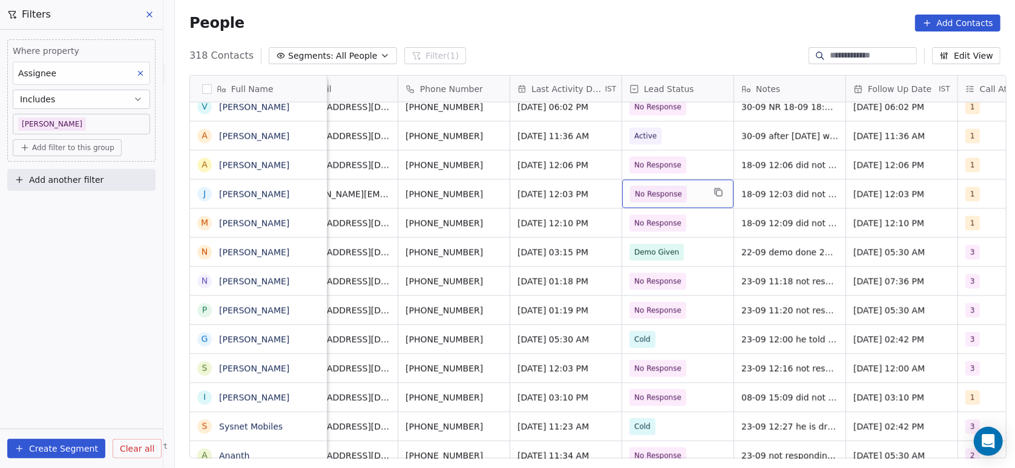
scroll to position [0, 39]
click at [750, 192] on span "18-09 12:03 did not pick up call WA sent" at bounding box center [816, 197] width 144 height 24
click at [744, 186] on span "18-09 12:03 did not pick up call WA sent" at bounding box center [816, 197] width 144 height 24
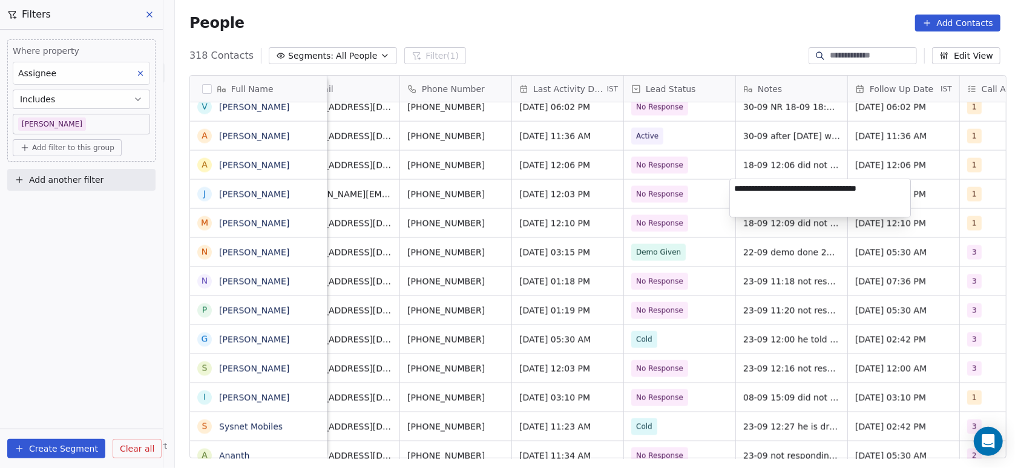
click at [750, 187] on textarea "**********" at bounding box center [820, 198] width 180 height 38
type textarea "**********"
click at [692, 233] on html "On2Cook India Pvt. Ltd. Contacts People Marketing Workflows Campaigns Metrics &…" at bounding box center [507, 234] width 1015 height 468
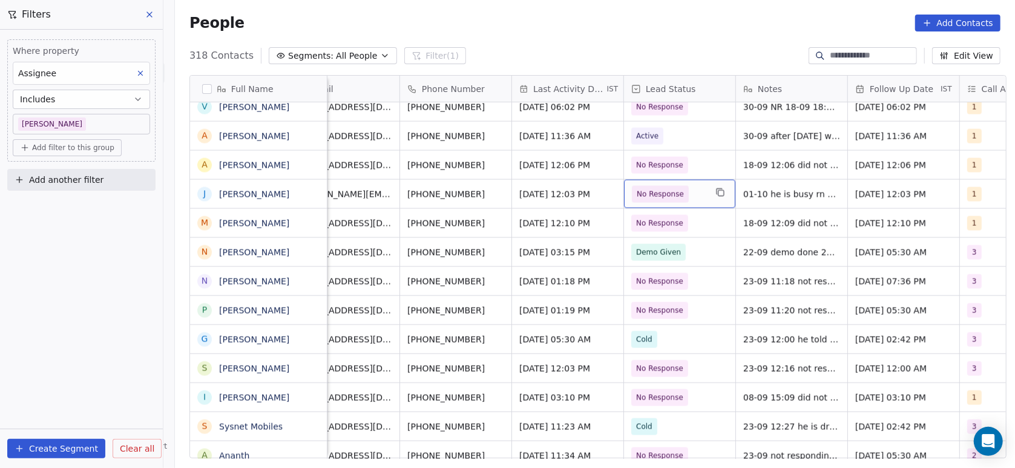
click at [670, 201] on span "No Response" at bounding box center [660, 194] width 57 height 17
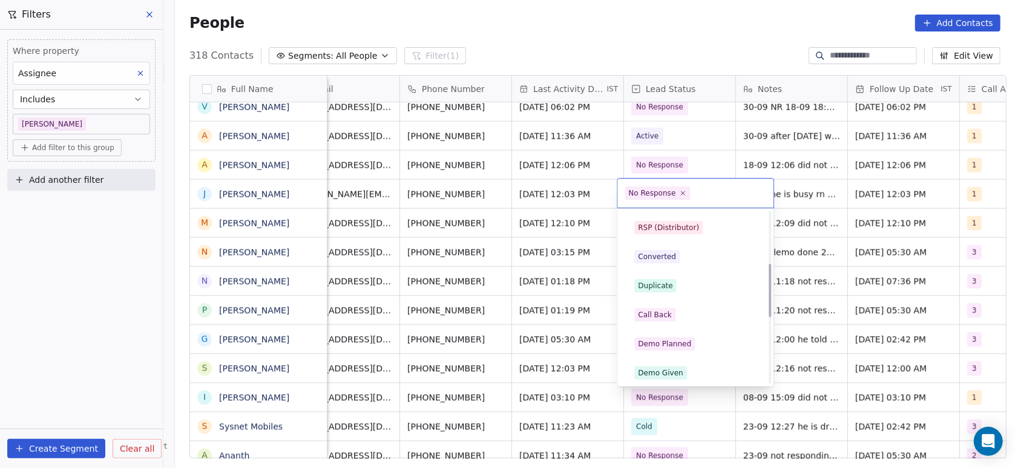
scroll to position [179, 0]
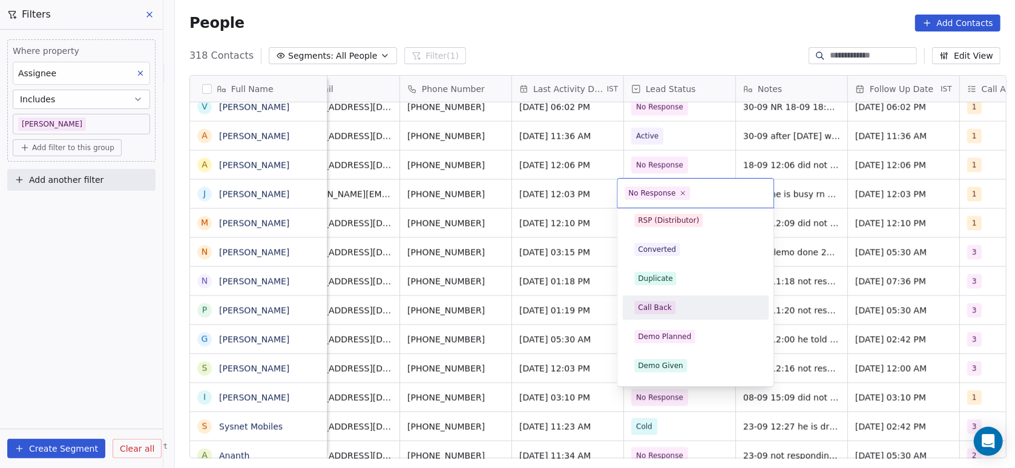
click at [660, 312] on div "Call Back" at bounding box center [655, 307] width 34 height 11
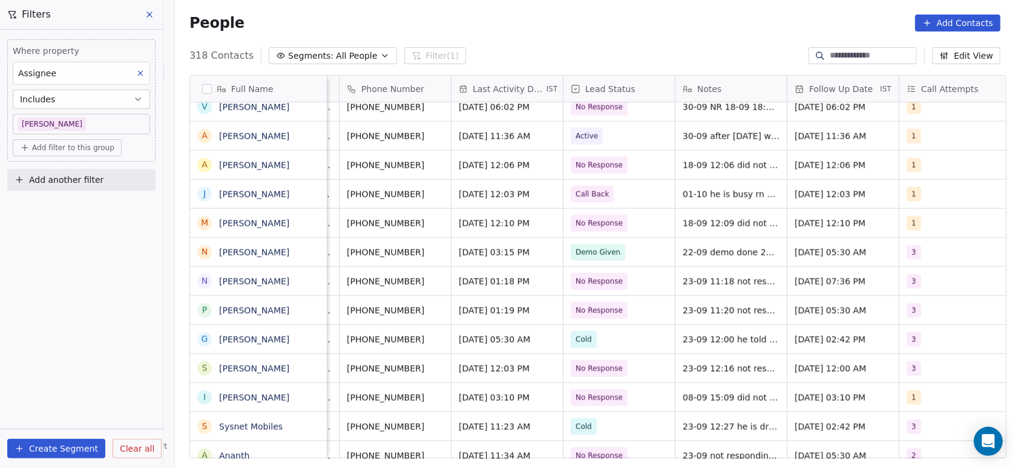
scroll to position [0, 0]
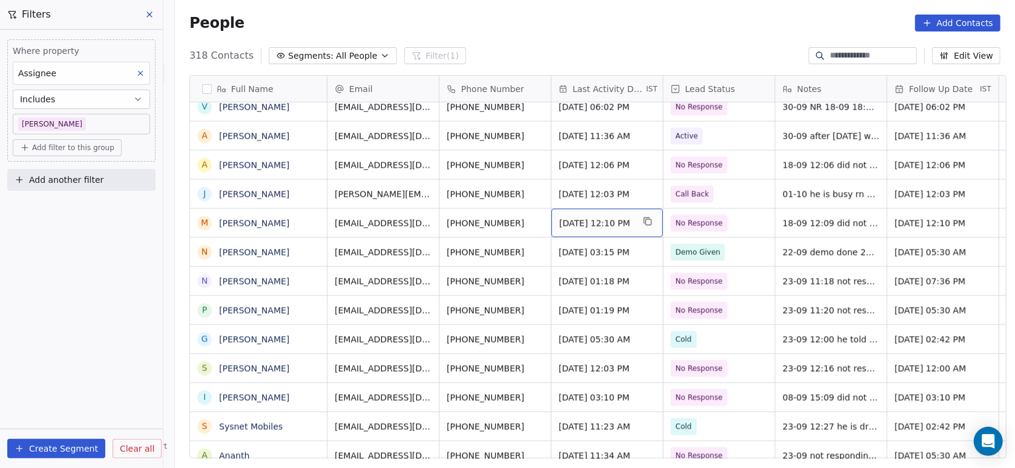
click at [579, 229] on div "Sep 18, 2025 12:10 PM" at bounding box center [606, 223] width 111 height 28
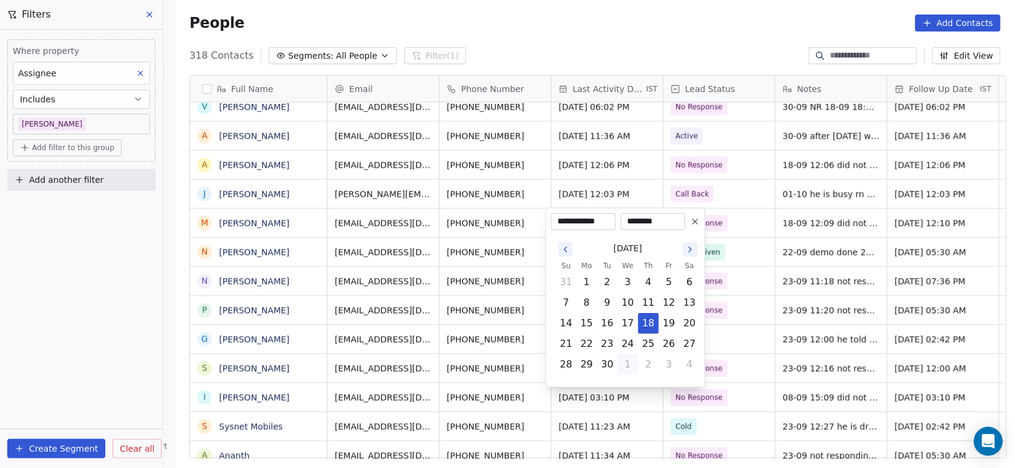
click at [629, 367] on button "1" at bounding box center [627, 364] width 19 height 19
type input "**********"
click at [484, 333] on html "On2Cook India Pvt. Ltd. Contacts People Marketing Workflows Campaigns Metrics &…" at bounding box center [507, 234] width 1015 height 468
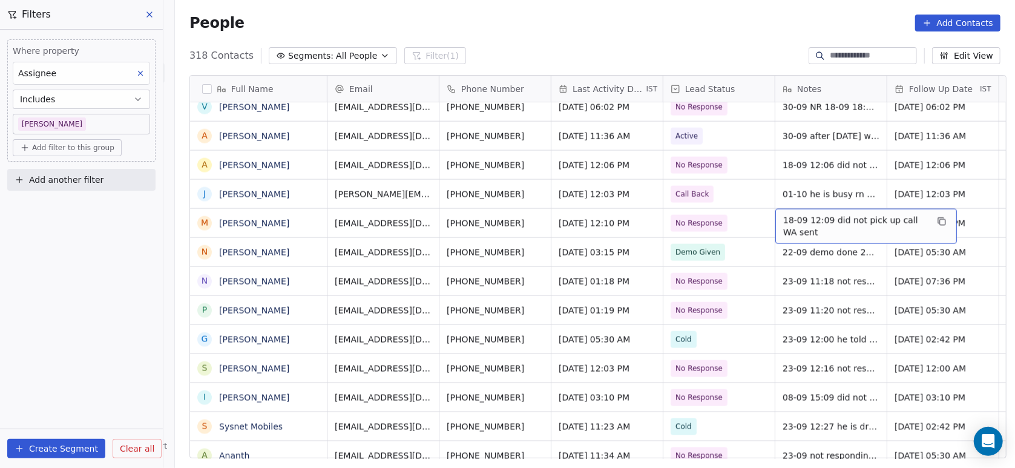
click at [794, 224] on span "18-09 12:09 did not pick up call WA sent" at bounding box center [855, 226] width 144 height 24
type textarea "**********"
click at [801, 265] on html "On2Cook India Pvt. Ltd. Contacts People Marketing Workflows Campaigns Metrics &…" at bounding box center [507, 234] width 1015 height 468
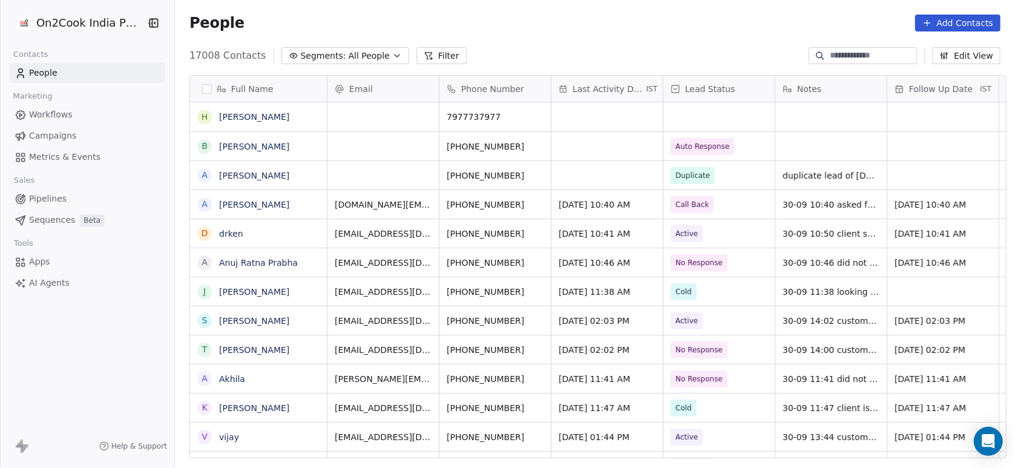
scroll to position [399, 833]
click at [424, 54] on icon at bounding box center [429, 56] width 10 height 10
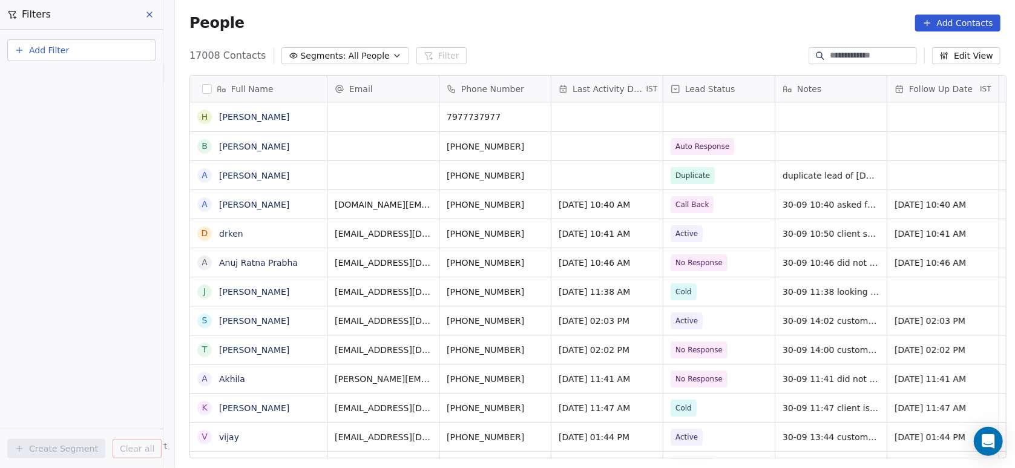
click at [127, 53] on button "Add Filter" at bounding box center [81, 50] width 148 height 22
click at [105, 82] on div "Contact properties" at bounding box center [81, 78] width 123 height 13
type input "***"
click at [92, 121] on div "Assignee" at bounding box center [81, 122] width 123 height 12
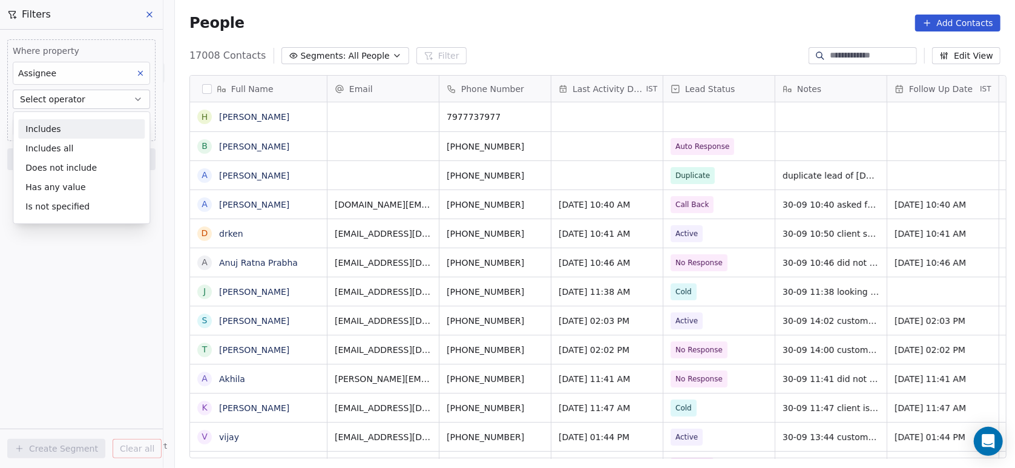
click at [89, 128] on div "Includes" at bounding box center [81, 128] width 126 height 19
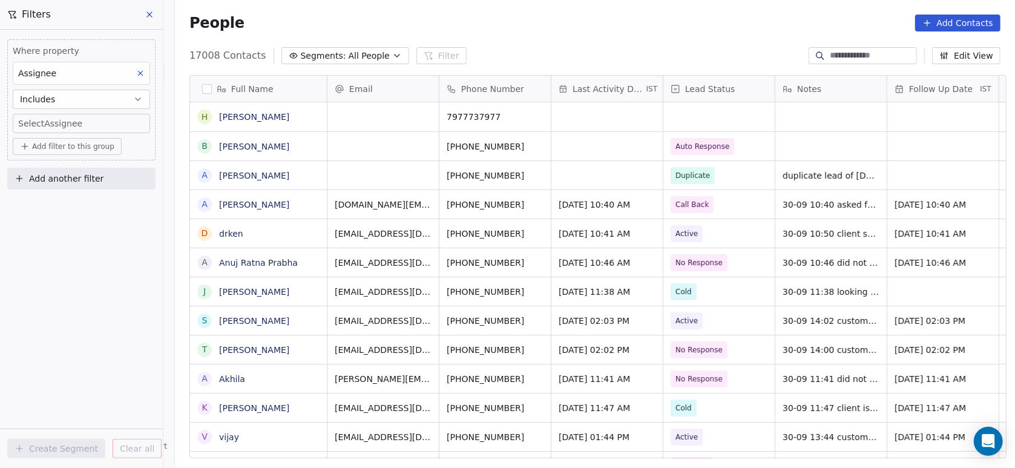
click at [87, 124] on body "On2Cook India Pvt. Ltd. Contacts People Marketing Workflows Campaigns Metrics &…" at bounding box center [507, 234] width 1015 height 468
type input "***"
click at [45, 163] on span "[PERSON_NAME]" at bounding box center [78, 163] width 68 height 13
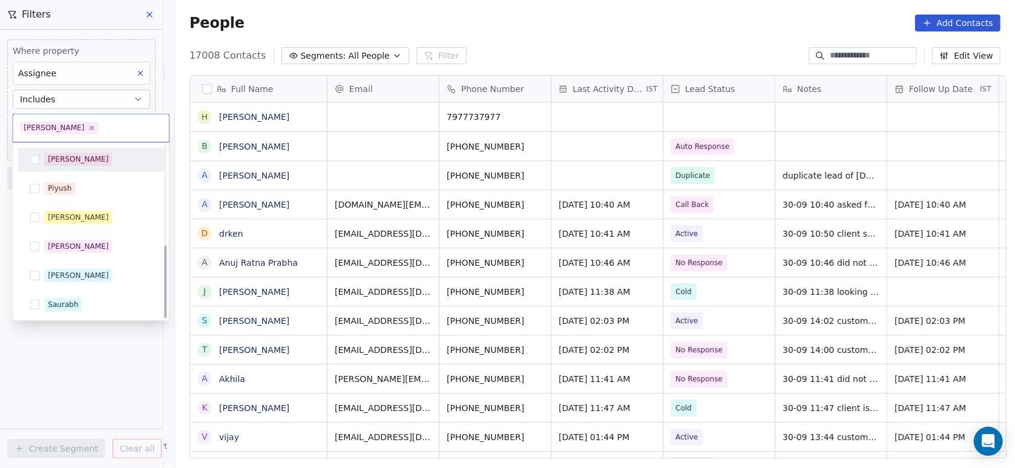
scroll to position [233, 0]
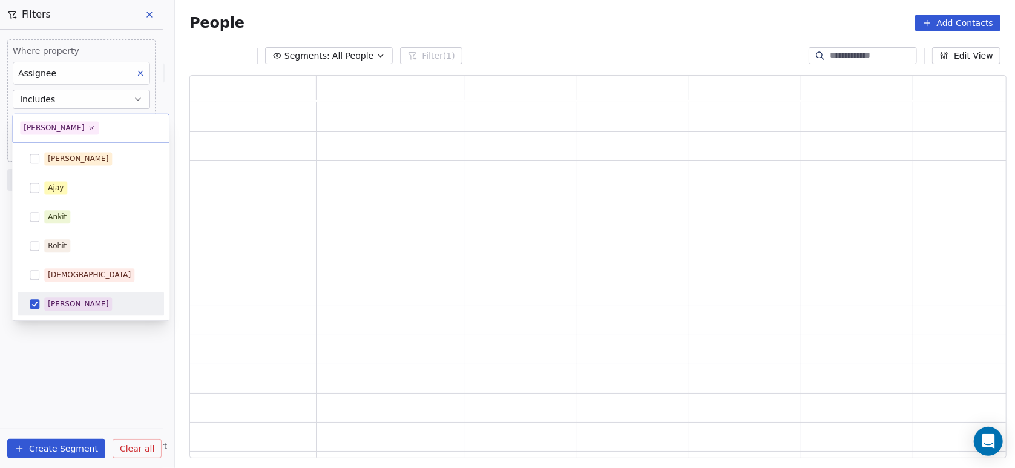
click at [62, 359] on html "On2Cook India Pvt. Ltd. Contacts People Marketing Workflows Campaigns Metrics &…" at bounding box center [507, 234] width 1015 height 468
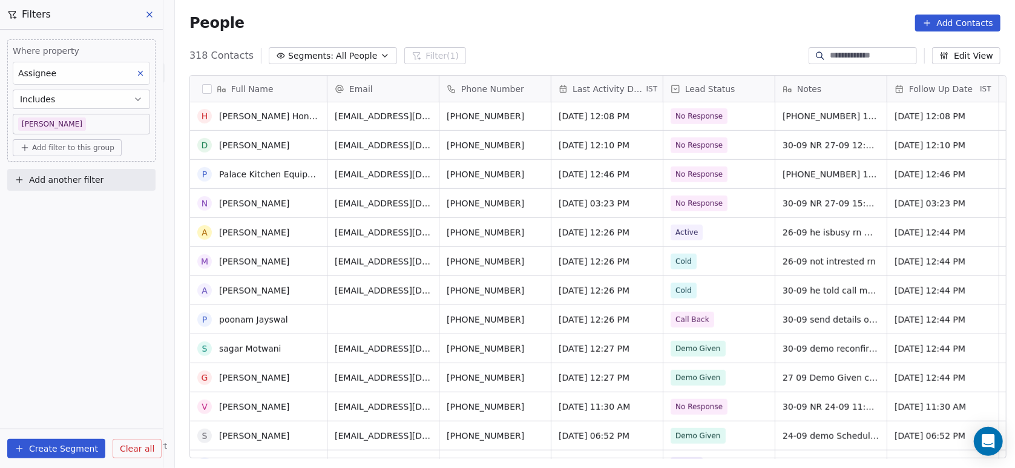
scroll to position [618, 0]
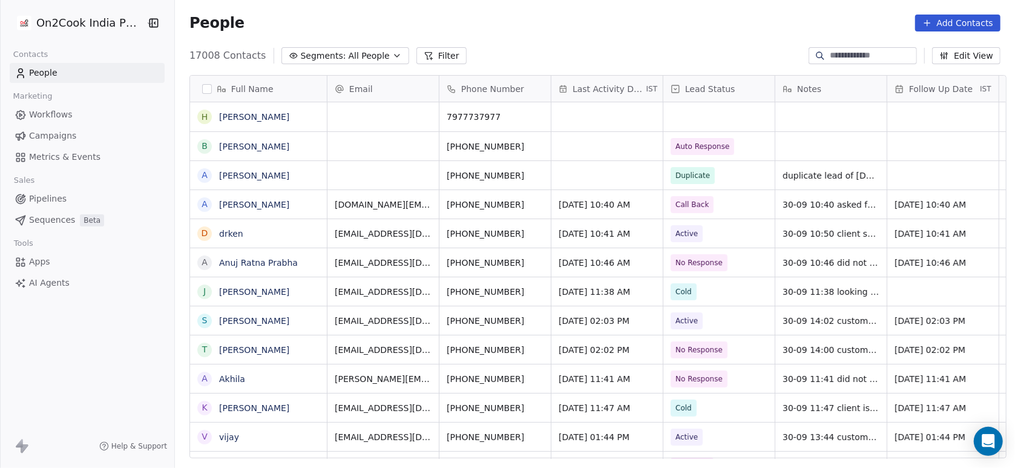
scroll to position [399, 833]
click at [425, 53] on icon at bounding box center [428, 56] width 7 height 7
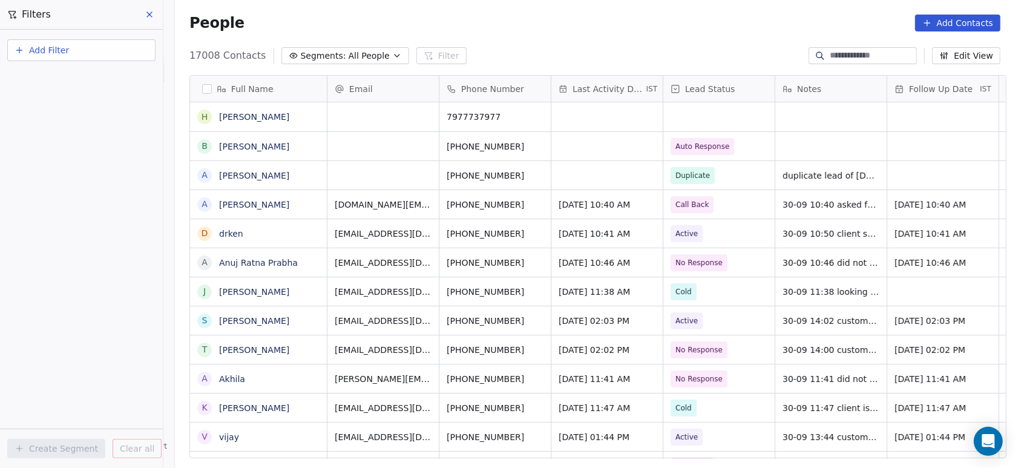
click at [119, 54] on button "Add Filter" at bounding box center [81, 50] width 148 height 22
click at [105, 79] on div "Contact properties" at bounding box center [81, 78] width 123 height 13
type input "***"
click at [39, 126] on span "Assignee" at bounding box center [39, 122] width 38 height 12
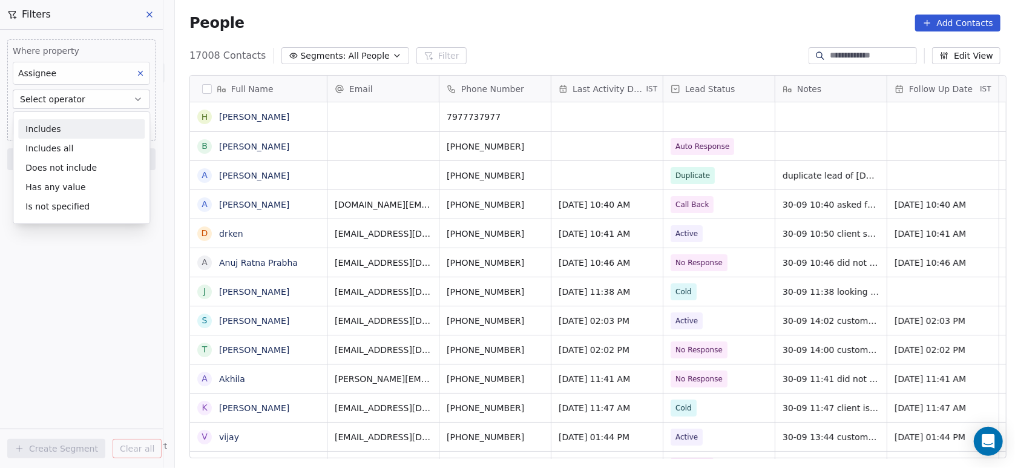
click at [39, 126] on div "Includes" at bounding box center [81, 128] width 126 height 19
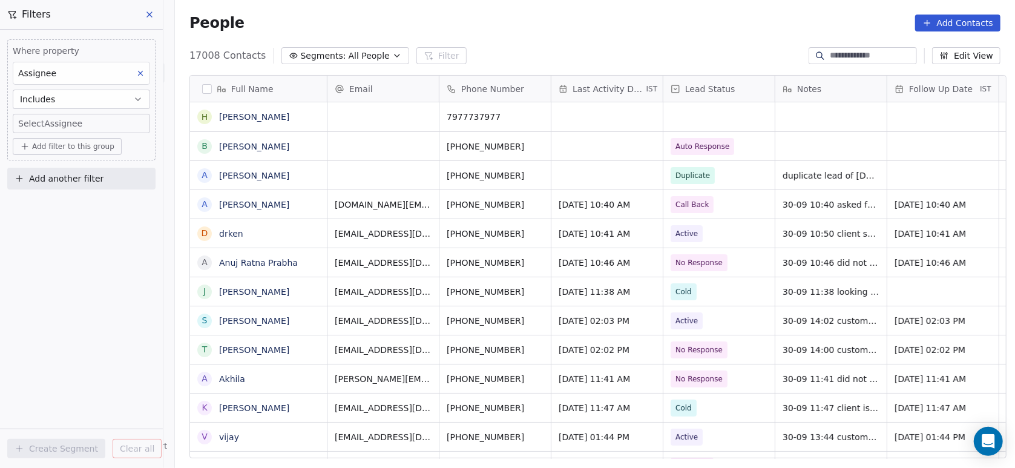
click at [39, 126] on body "On2Cook India Pvt. Ltd. Contacts People Marketing Workflows Campaigns Metrics &…" at bounding box center [507, 234] width 1015 height 468
type input "***"
click at [40, 162] on div "[PERSON_NAME]" at bounding box center [90, 163] width 137 height 19
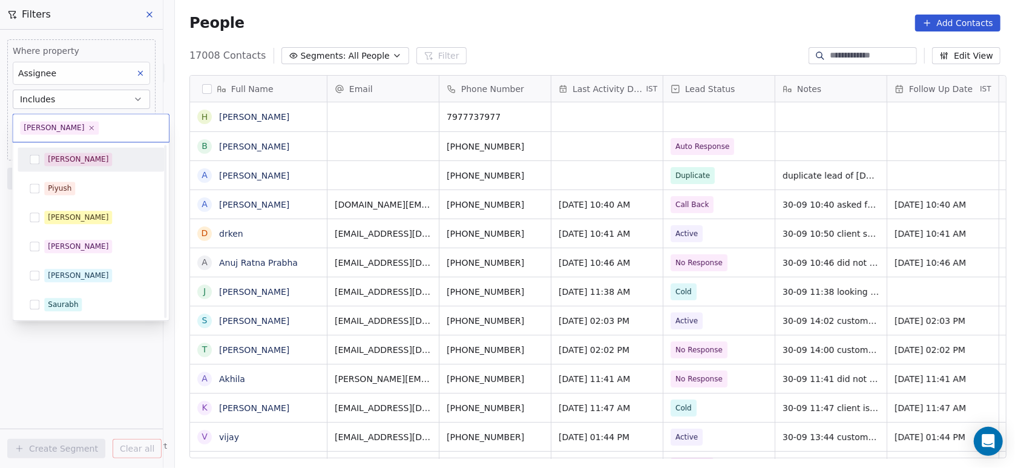
scroll to position [233, 0]
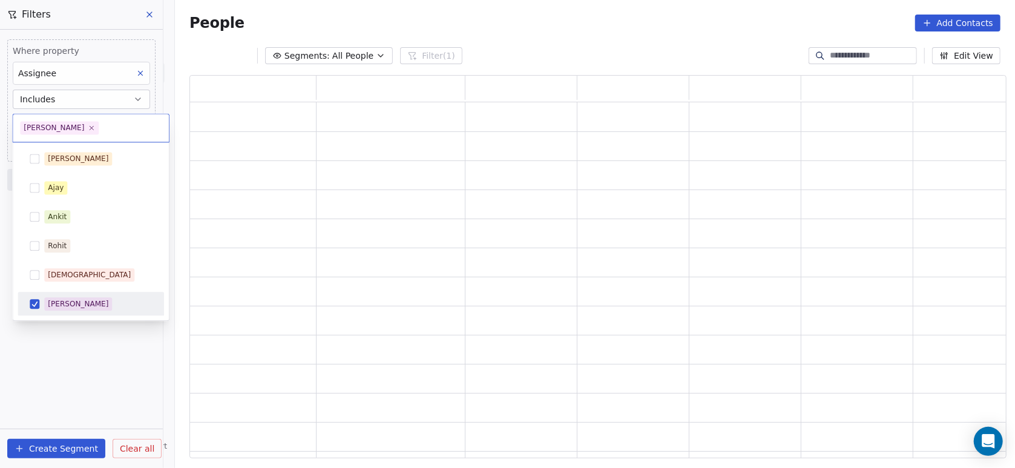
click at [50, 369] on html "On2Cook India Pvt. Ltd. Contacts People Marketing Workflows Campaigns Metrics &…" at bounding box center [507, 234] width 1015 height 468
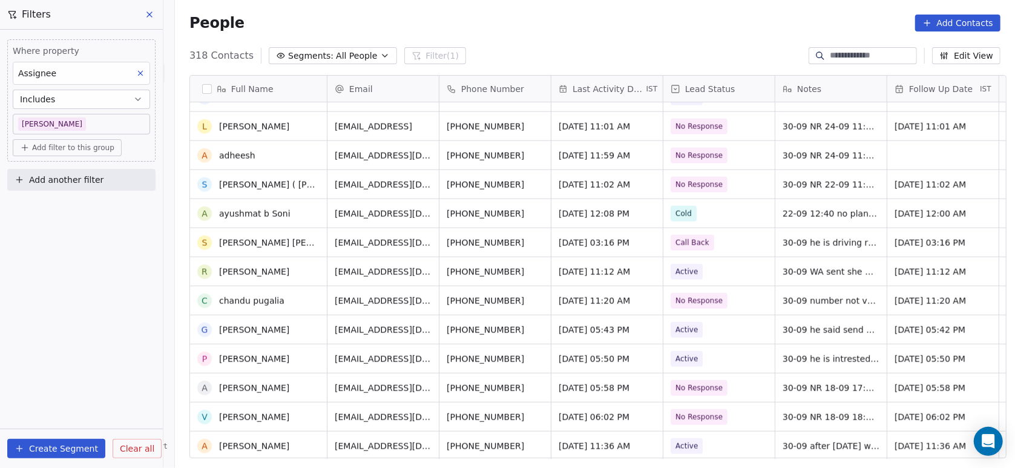
scroll to position [0, 0]
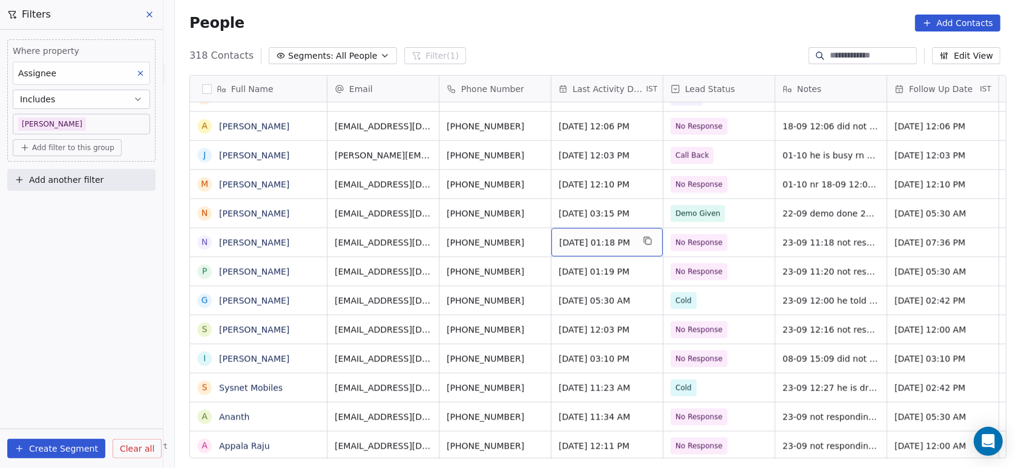
click at [582, 249] on div "Sep 27, 2025 01:18 PM" at bounding box center [606, 242] width 111 height 28
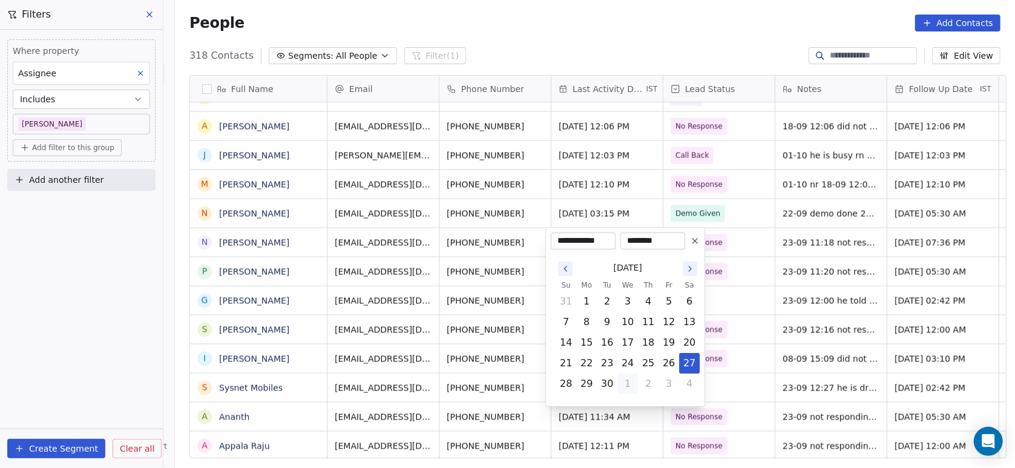
click at [627, 380] on button "1" at bounding box center [627, 383] width 19 height 19
type input "**********"
click at [499, 346] on html "On2Cook India Pvt. Ltd. Contacts People Marketing Workflows Campaigns Metrics &…" at bounding box center [507, 234] width 1015 height 468
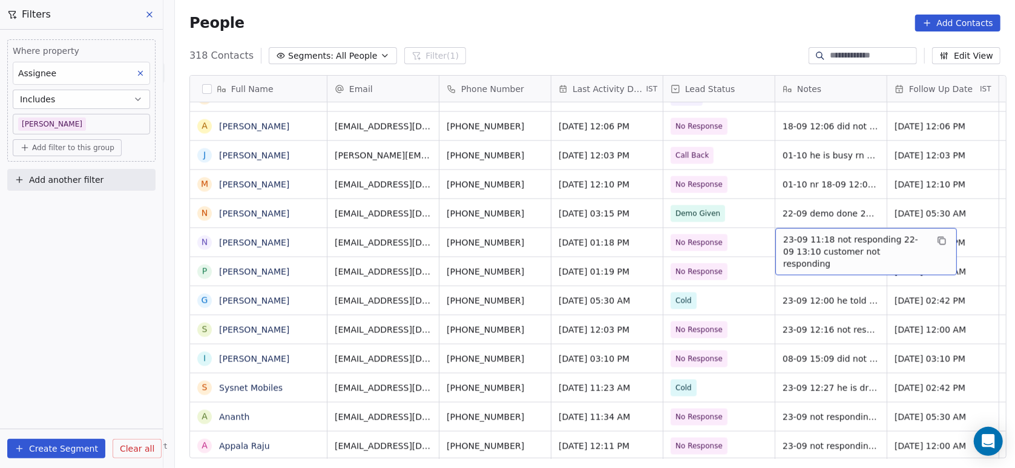
click at [799, 243] on span "23-09 11:18 not responding 22-09 13:10 customer not responding" at bounding box center [855, 252] width 144 height 36
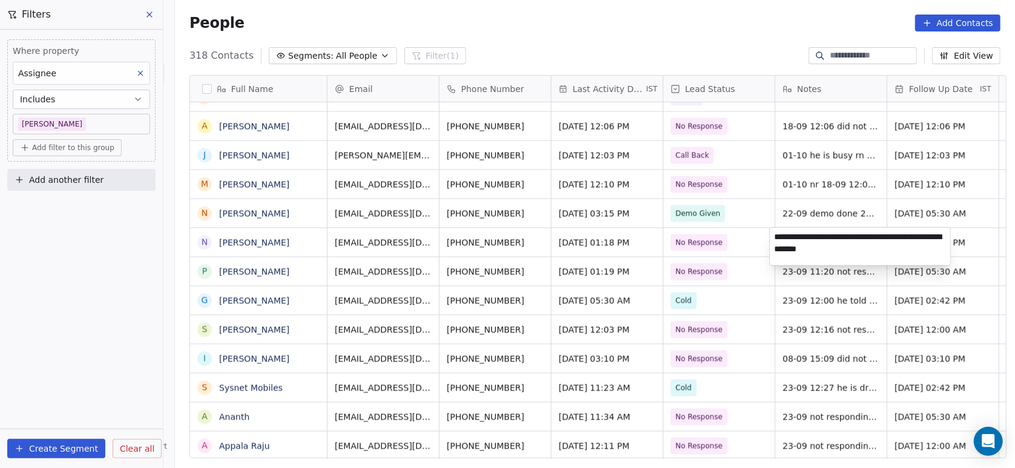
click at [779, 240] on textarea "**********" at bounding box center [860, 247] width 180 height 38
type textarea "**********"
click at [718, 289] on html "On2Cook India Pvt. Ltd. Contacts People Marketing Workflows Campaigns Metrics &…" at bounding box center [507, 234] width 1015 height 468
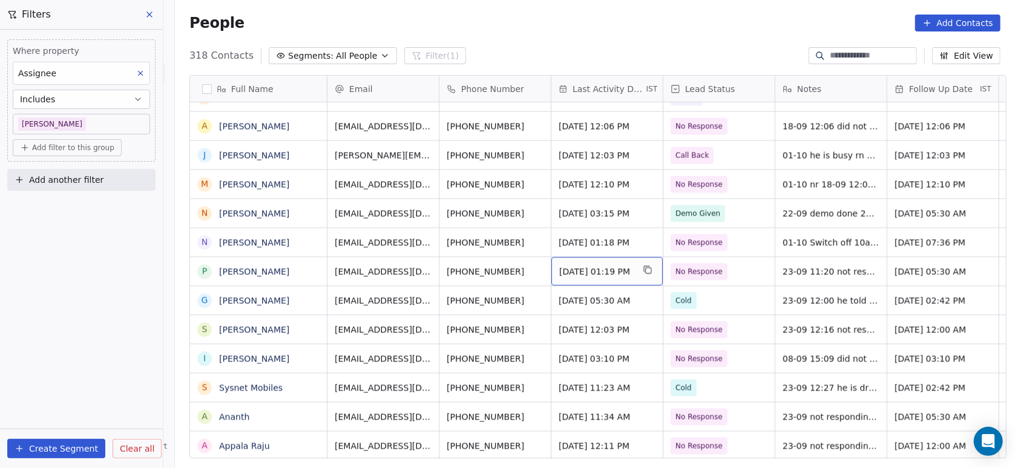
click at [588, 274] on span "Sep 27, 2025 01:19 PM" at bounding box center [596, 272] width 74 height 12
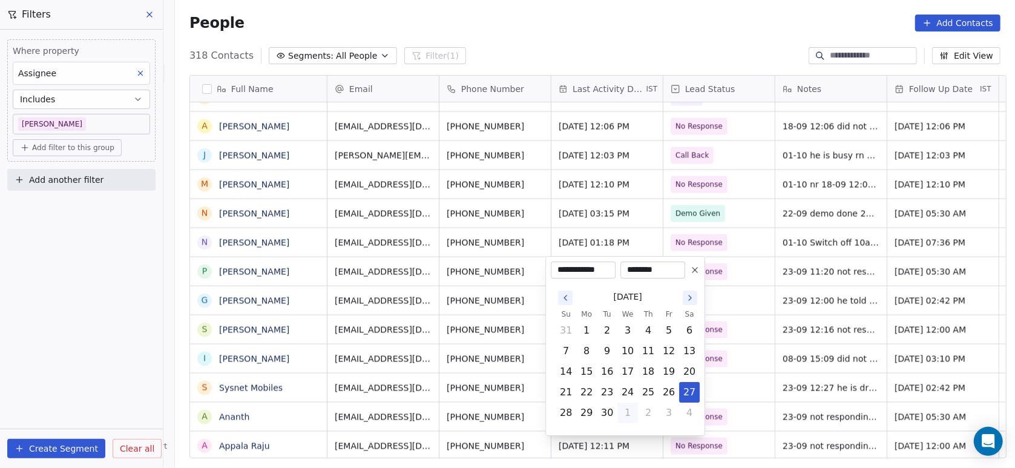
click at [691, 271] on icon at bounding box center [695, 270] width 10 height 10
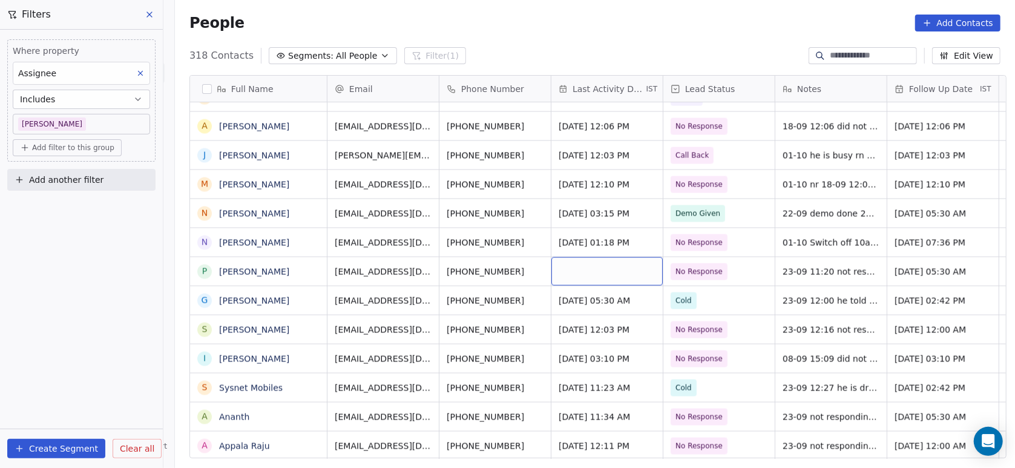
click at [605, 281] on div "grid" at bounding box center [606, 271] width 111 height 28
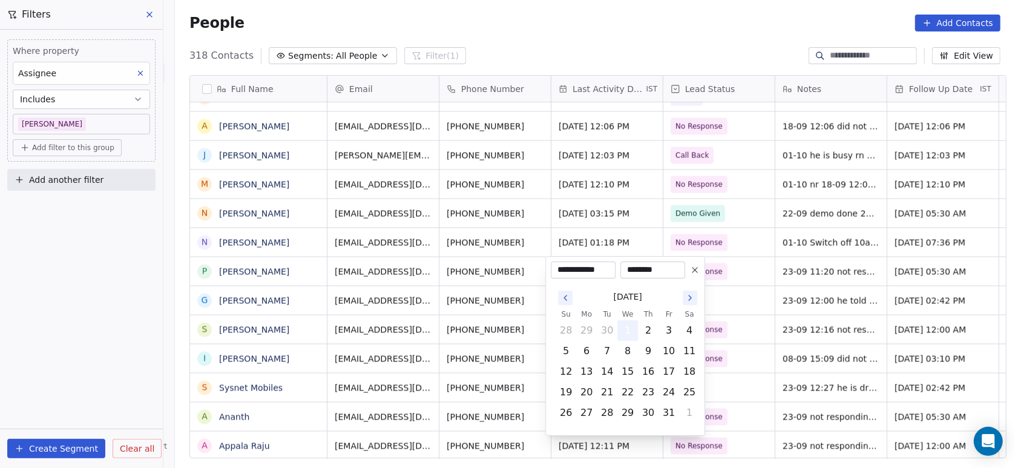
click at [632, 327] on button "1" at bounding box center [627, 330] width 19 height 19
click at [738, 286] on html "On2Cook India Pvt. Ltd. Contacts People Marketing Workflows Campaigns Metrics &…" at bounding box center [507, 234] width 1015 height 468
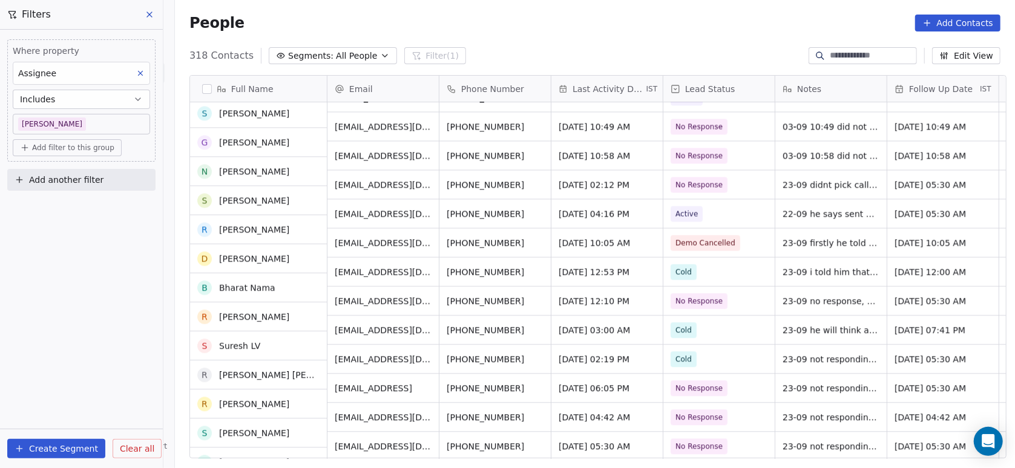
scroll to position [1892, 0]
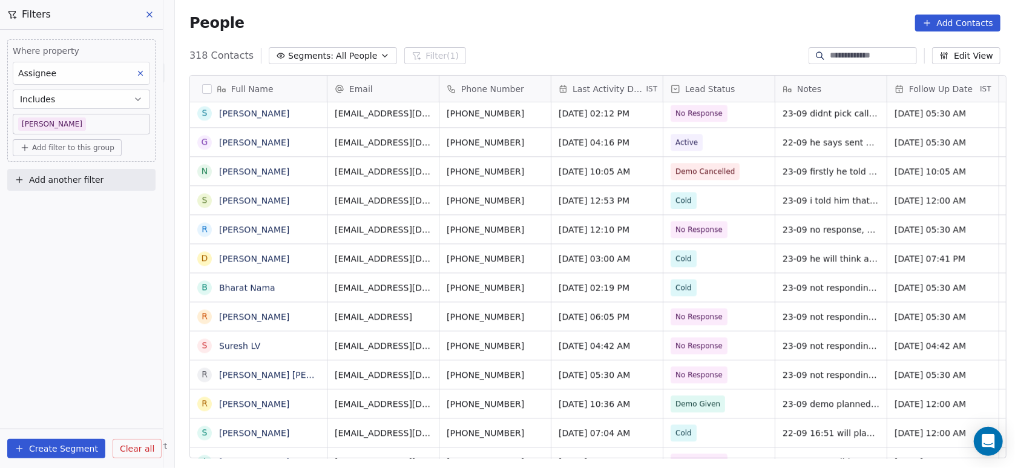
click at [95, 178] on span "Add another filter" at bounding box center [66, 180] width 74 height 13
click at [92, 208] on div "Contact properties" at bounding box center [81, 208] width 123 height 13
type input "****"
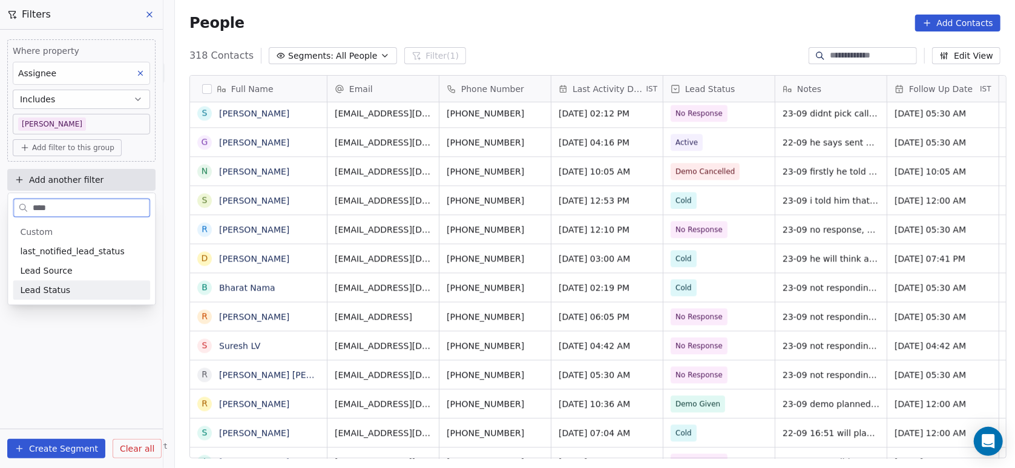
click at [97, 286] on div "Lead Status" at bounding box center [81, 290] width 123 height 12
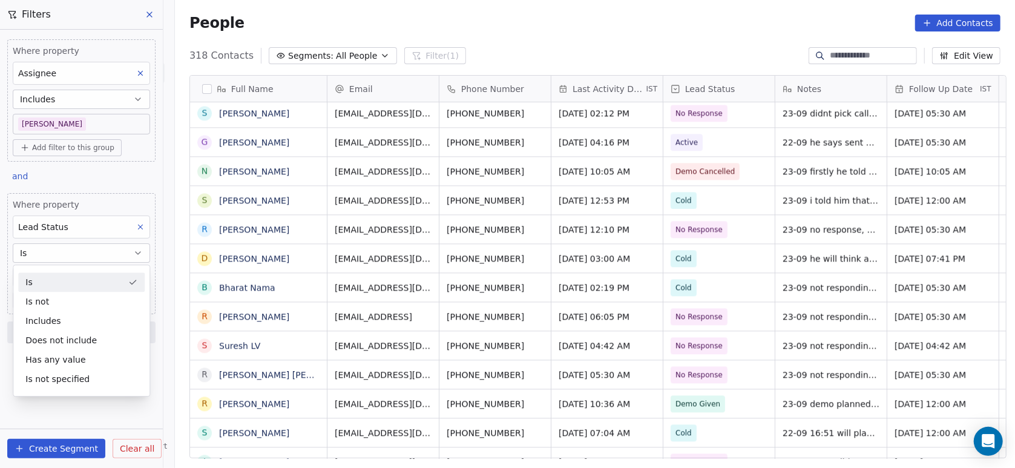
click at [90, 277] on div "Is" at bounding box center [81, 281] width 126 height 19
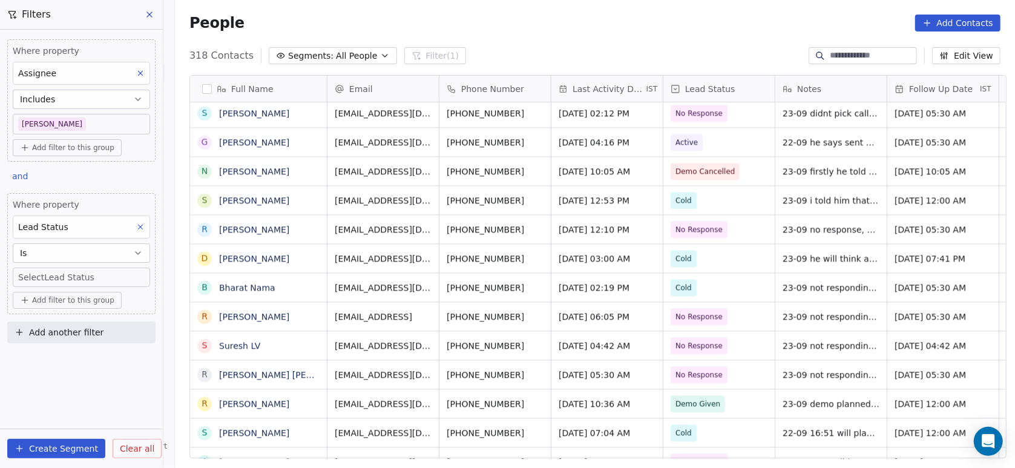
click at [90, 277] on body "On2Cook India Pvt. Ltd. Contacts People Marketing Workflows Campaigns Metrics &…" at bounding box center [507, 234] width 1015 height 468
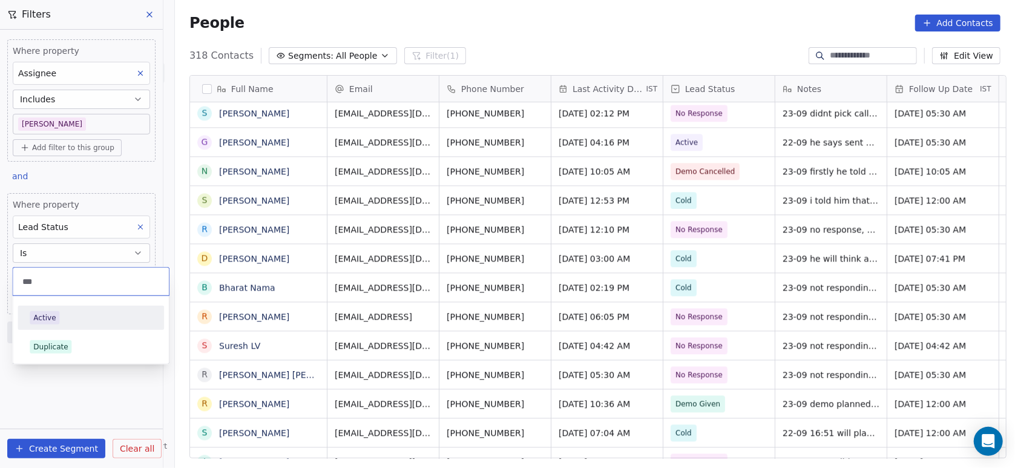
type input "***"
click at [51, 324] on div "Active" at bounding box center [90, 317] width 137 height 19
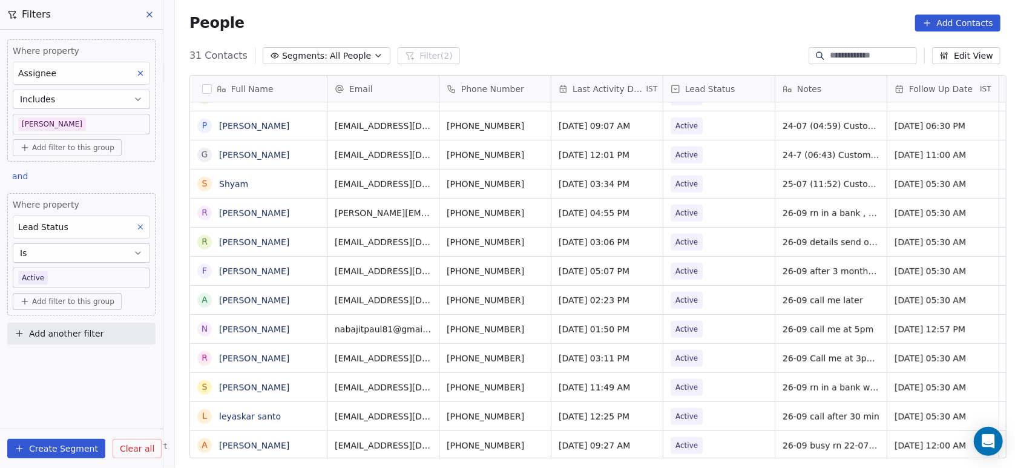
scroll to position [12, 0]
click at [99, 278] on body "On2Cook India Pvt. Ltd. Contacts People Marketing Workflows Campaigns Metrics &…" at bounding box center [507, 234] width 1015 height 468
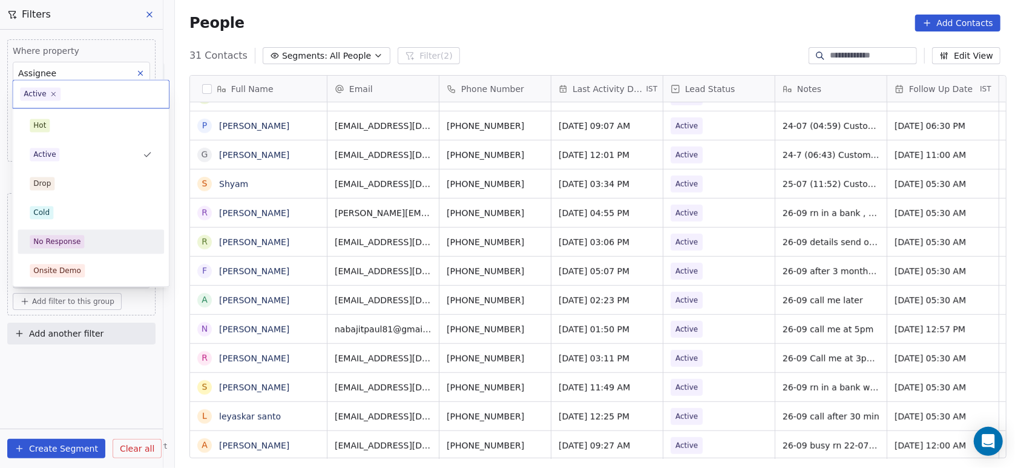
click at [86, 251] on div "No Response" at bounding box center [90, 241] width 137 height 19
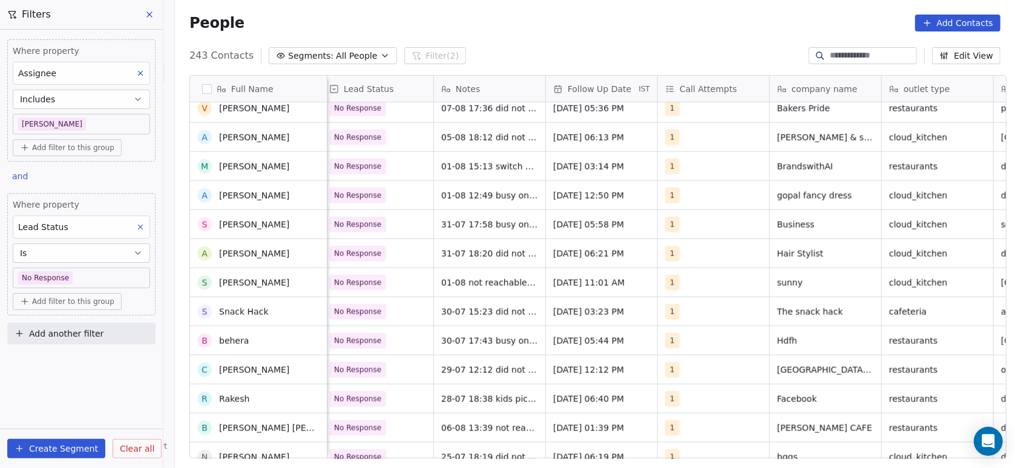
scroll to position [1271, 0]
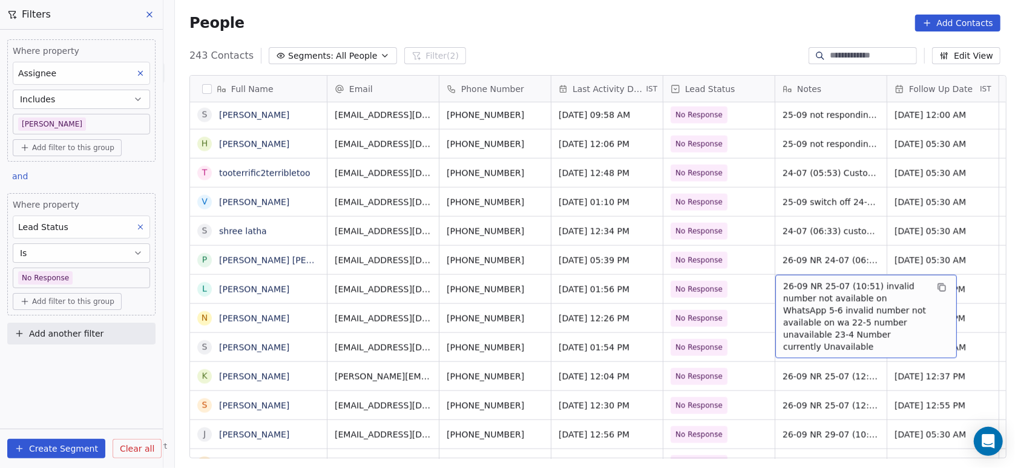
click at [799, 289] on span "26-09 NR 25-07 (10:51) invalid number not available on WhatsApp 5-6 invalid num…" at bounding box center [855, 316] width 144 height 73
click at [783, 287] on span "26-09 NR 25-07 (10:51) invalid number not available on WhatsApp 5-6 invalid num…" at bounding box center [855, 316] width 144 height 73
click at [783, 288] on span "26-09 NR 25-07 (10:51) invalid number not available on WhatsApp 5-6 invalid num…" at bounding box center [855, 316] width 144 height 73
click at [783, 290] on span "26-09 NR 25-07 (10:51) invalid number not available on WhatsApp 5-6 invalid num…" at bounding box center [855, 316] width 144 height 73
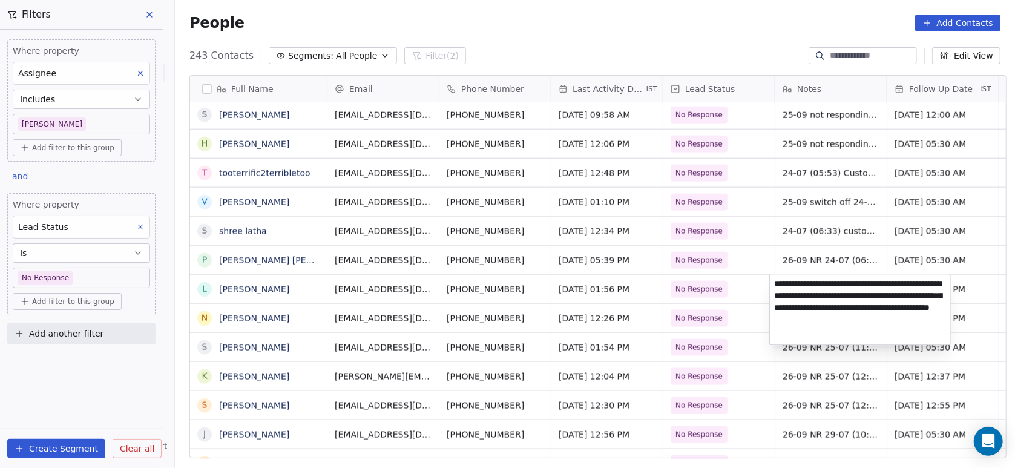
click at [804, 411] on html "On2Cook India Pvt. Ltd. Contacts People Marketing Workflows Campaigns Metrics &…" at bounding box center [507, 234] width 1015 height 468
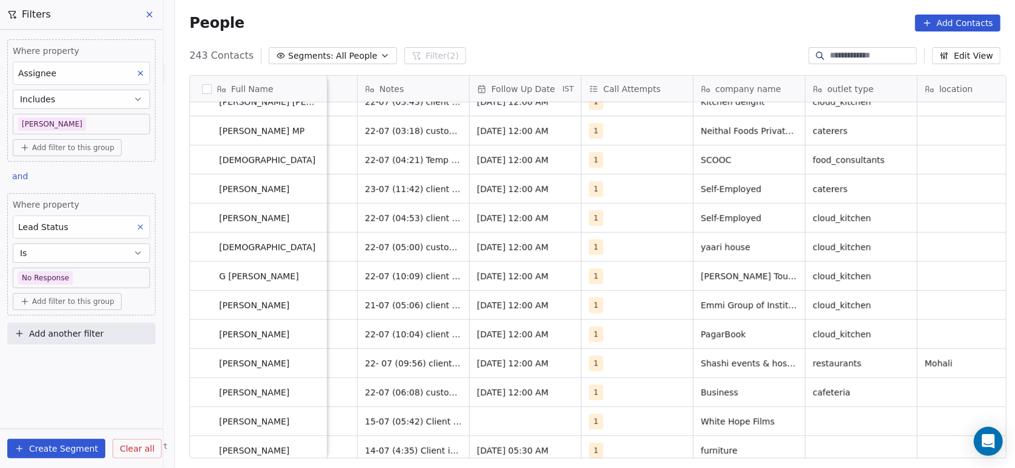
scroll to position [5462, 0]
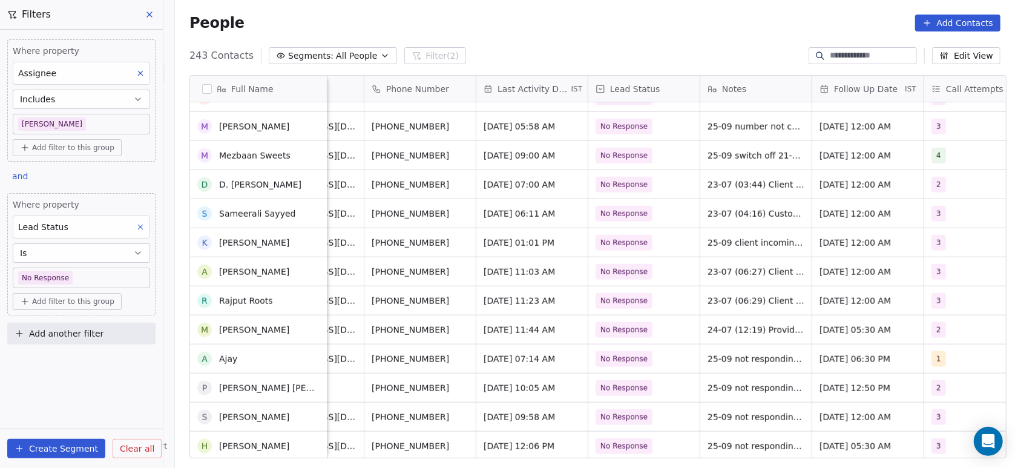
scroll to position [3786, 0]
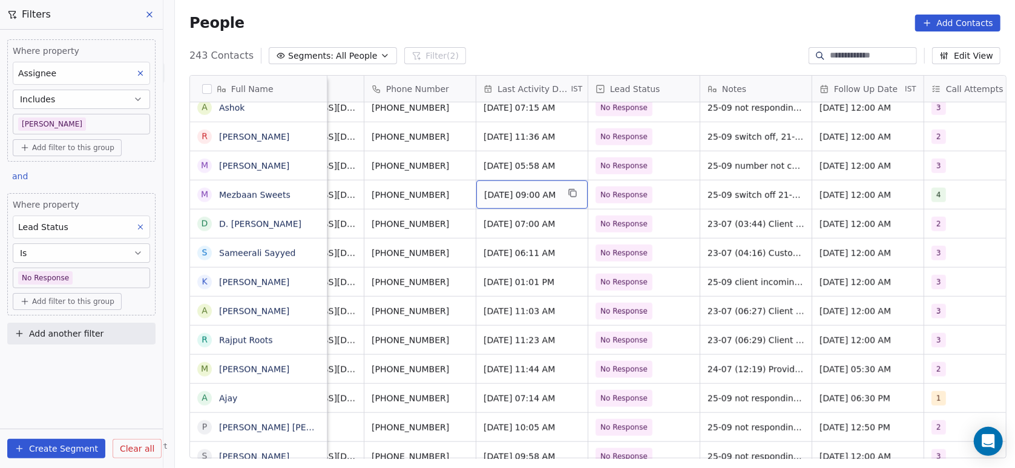
click at [554, 189] on span "[DATE] 09:00 AM" at bounding box center [521, 195] width 74 height 12
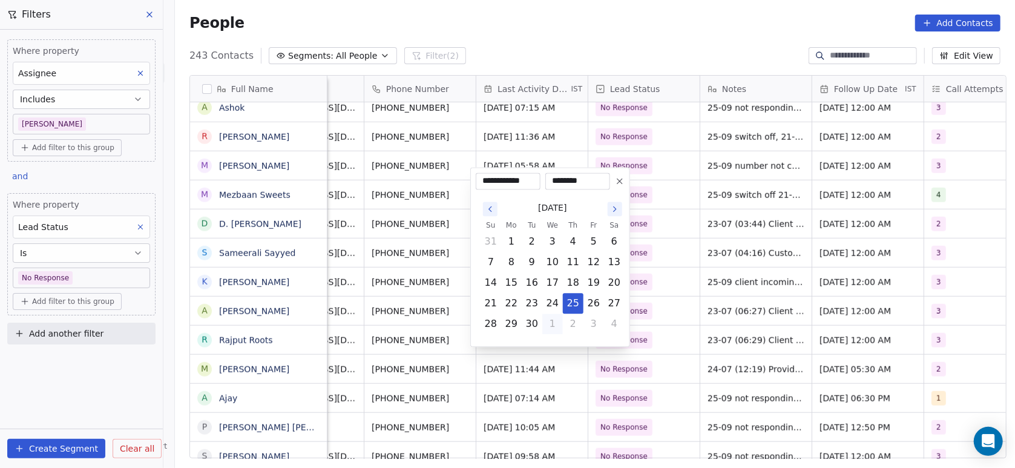
click at [557, 332] on button "1" at bounding box center [552, 323] width 19 height 19
type input "**********"
click at [635, 281] on html "On2Cook India Pvt. Ltd. Contacts People Marketing Workflows Campaigns Metrics &…" at bounding box center [507, 234] width 1015 height 468
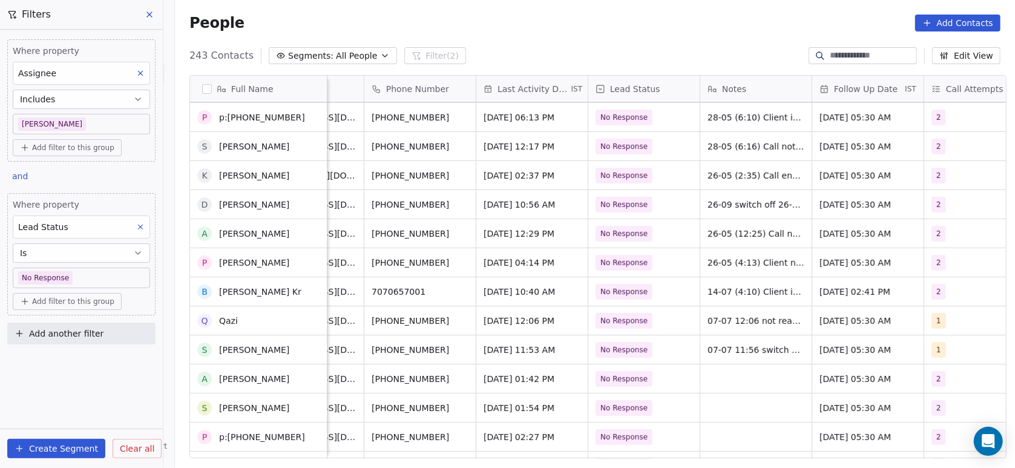
scroll to position [3227, 0]
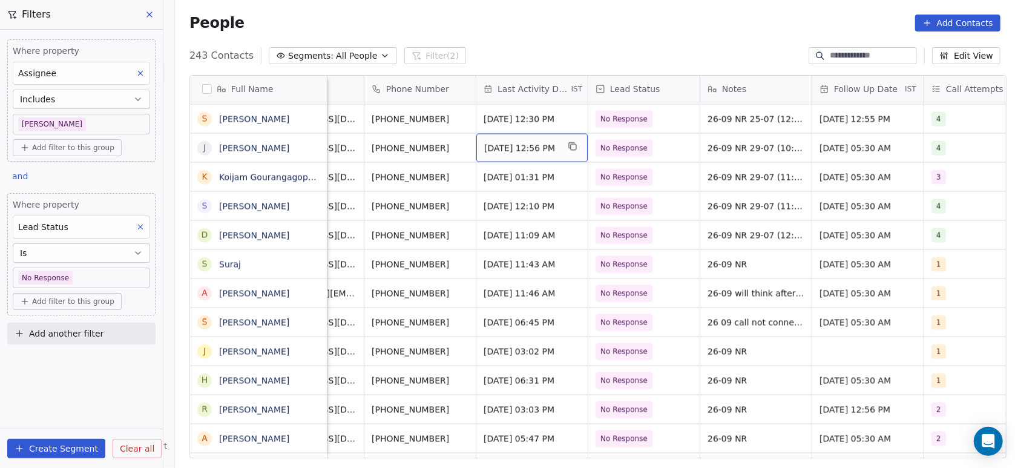
click at [513, 142] on span "Sep 27, 2025 12:56 PM" at bounding box center [521, 148] width 74 height 12
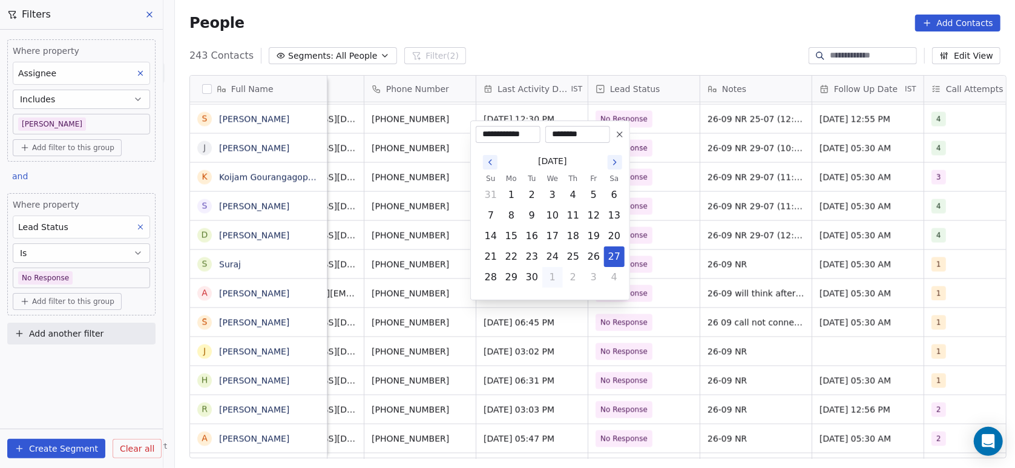
click at [553, 269] on button "1" at bounding box center [552, 276] width 19 height 19
type input "**********"
click at [549, 344] on html "On2Cook India Pvt. Ltd. Contacts People Marketing Workflows Campaigns Metrics &…" at bounding box center [507, 234] width 1015 height 468
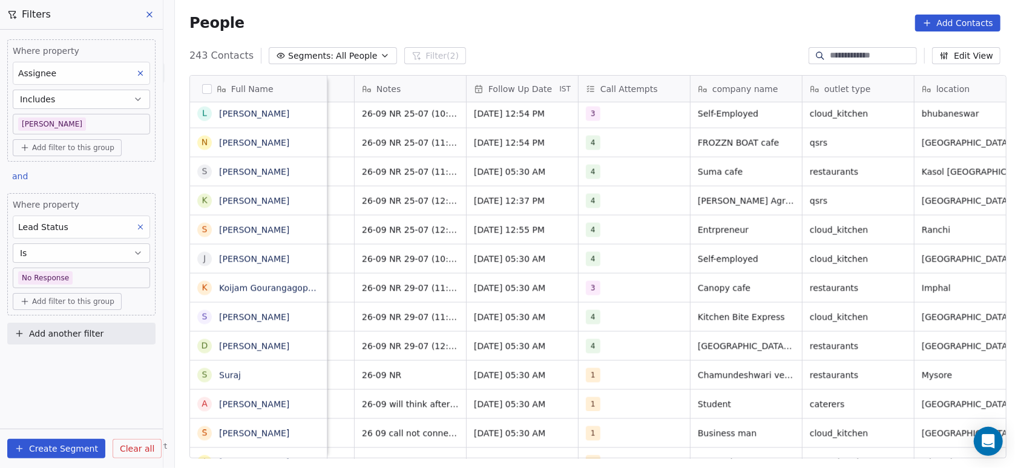
scroll to position [0, 421]
click at [591, 261] on span "4" at bounding box center [593, 259] width 15 height 15
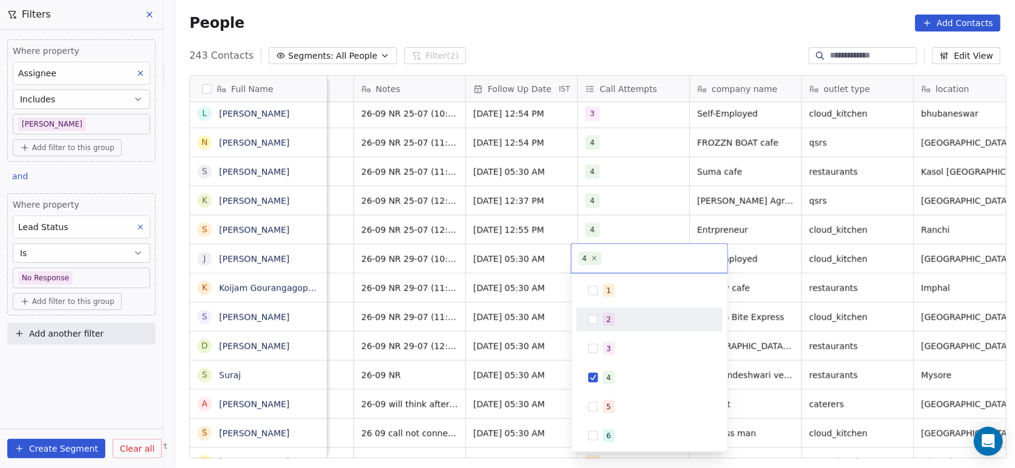
click at [592, 321] on button "Suggestions" at bounding box center [593, 320] width 10 height 10
click at [593, 257] on icon at bounding box center [594, 258] width 4 height 4
click at [799, 223] on html "On2Cook India Pvt. Ltd. Contacts People Marketing Workflows Campaigns Metrics &…" at bounding box center [507, 234] width 1015 height 468
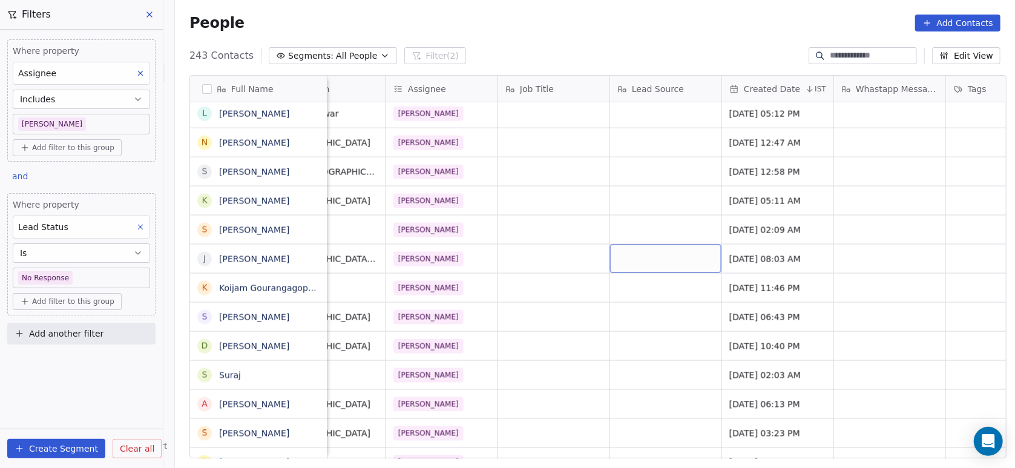
scroll to position [0, 1246]
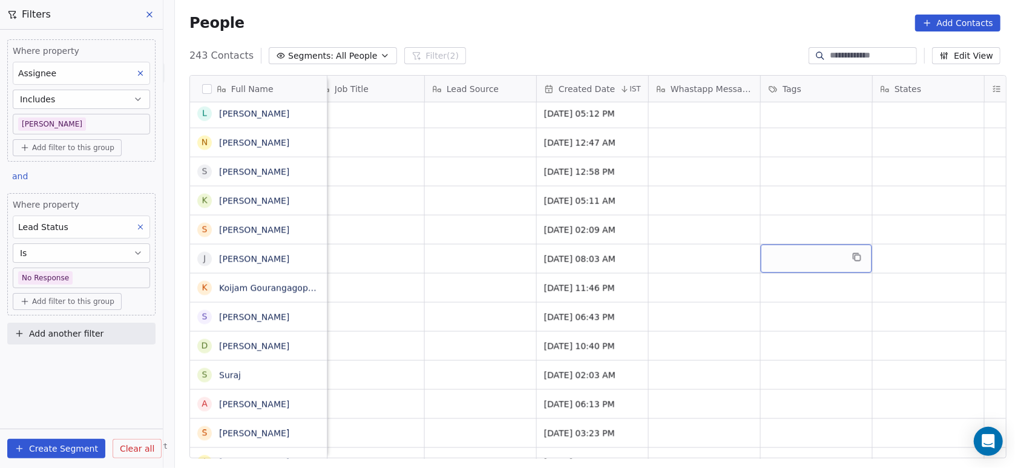
click at [793, 263] on div "grid" at bounding box center [816, 258] width 111 height 28
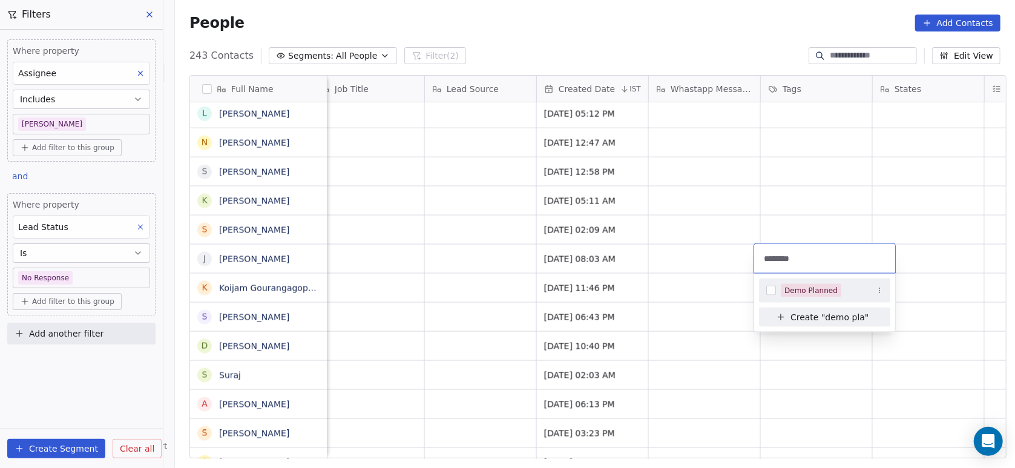
type input "********"
click at [799, 284] on span "Demo Planned" at bounding box center [811, 290] width 61 height 13
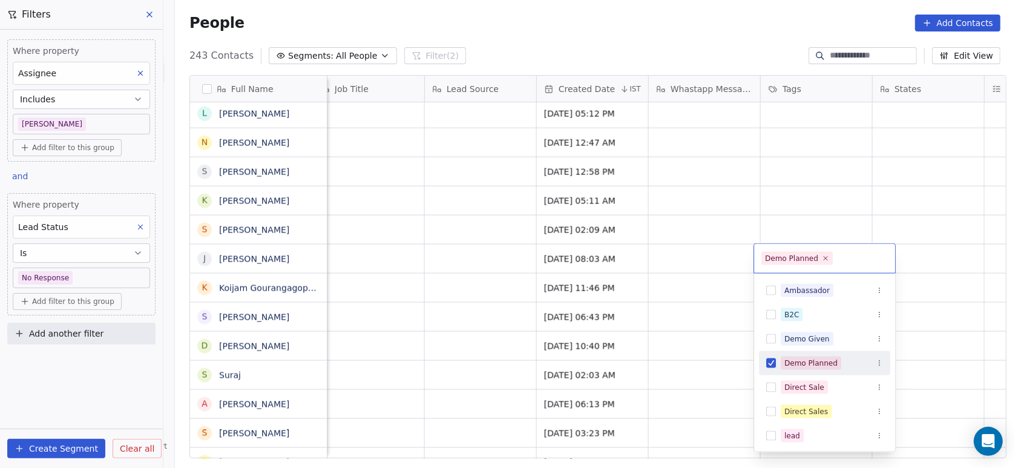
click at [914, 250] on html "On2Cook India Pvt. Ltd. Contacts People Marketing Workflows Campaigns Metrics &…" at bounding box center [507, 234] width 1015 height 468
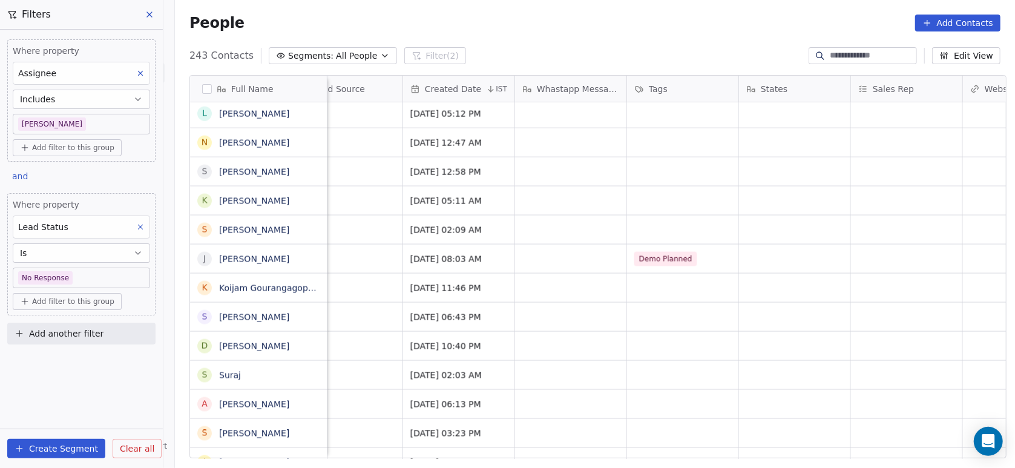
scroll to position [0, 1522]
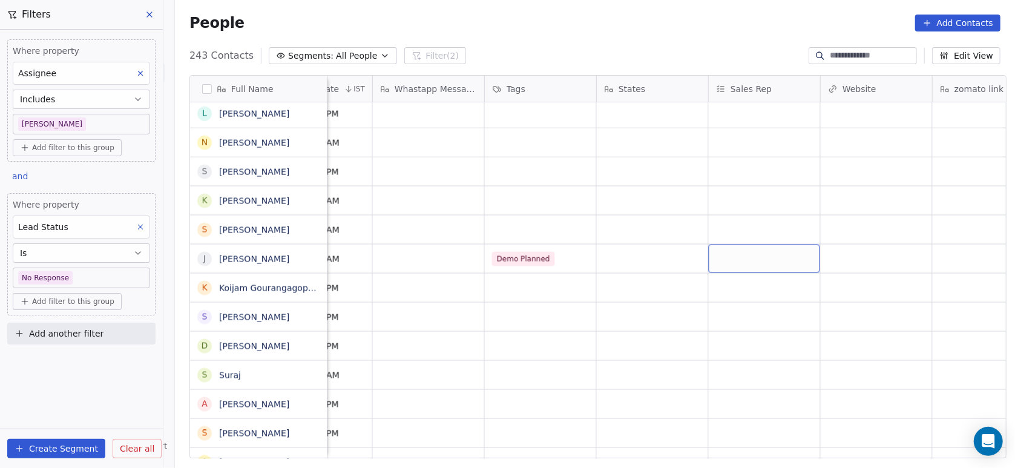
click at [752, 259] on div "grid" at bounding box center [764, 258] width 111 height 28
type input "***"
click at [738, 297] on div "Anmol" at bounding box center [749, 295] width 23 height 11
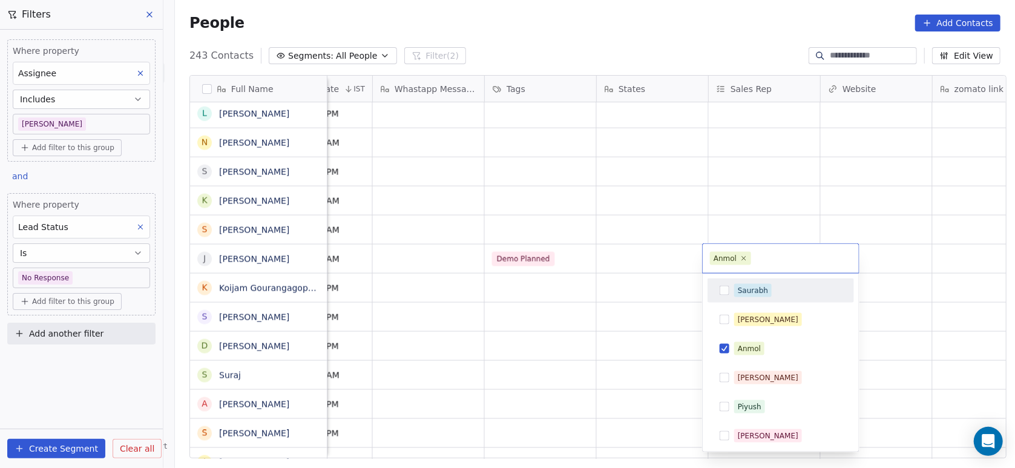
click at [644, 310] on html "On2Cook India Pvt. Ltd. Contacts People Marketing Workflows Campaigns Metrics &…" at bounding box center [507, 234] width 1015 height 468
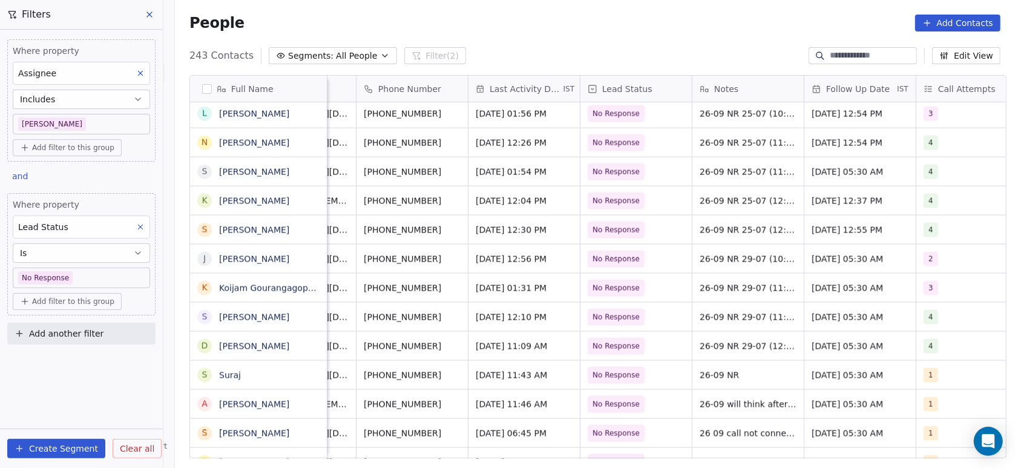
scroll to position [0, 0]
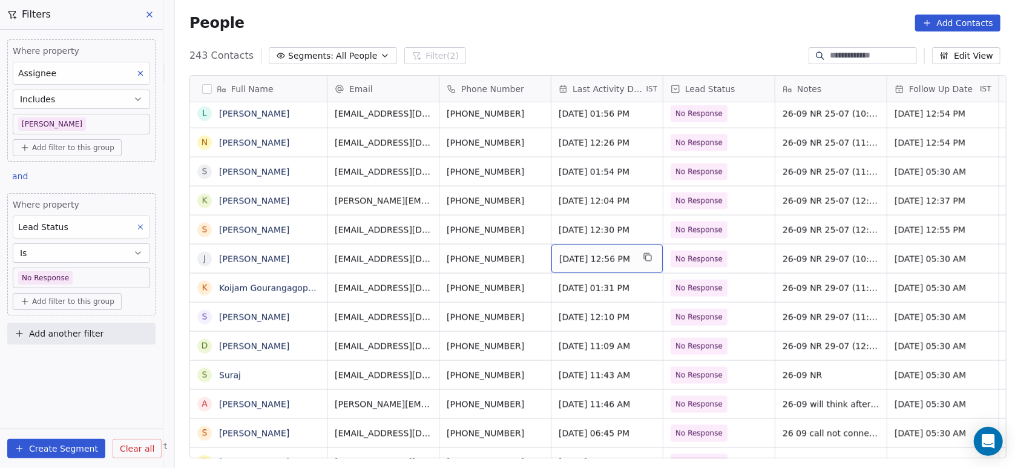
click at [605, 260] on span "Oct 01, 2025 12:56 PM" at bounding box center [596, 259] width 74 height 12
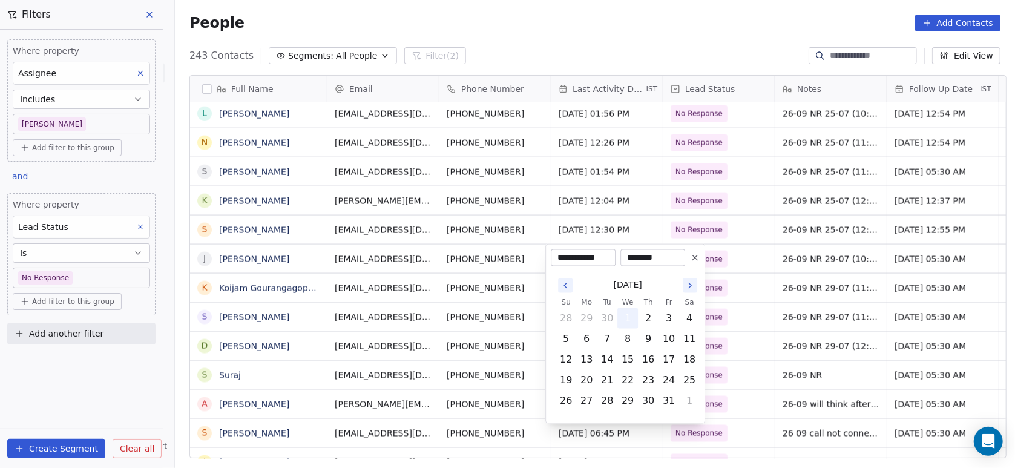
click at [631, 324] on button "1" at bounding box center [627, 318] width 19 height 19
click at [804, 254] on html "On2Cook India Pvt. Ltd. Contacts People Marketing Workflows Campaigns Metrics &…" at bounding box center [507, 234] width 1015 height 468
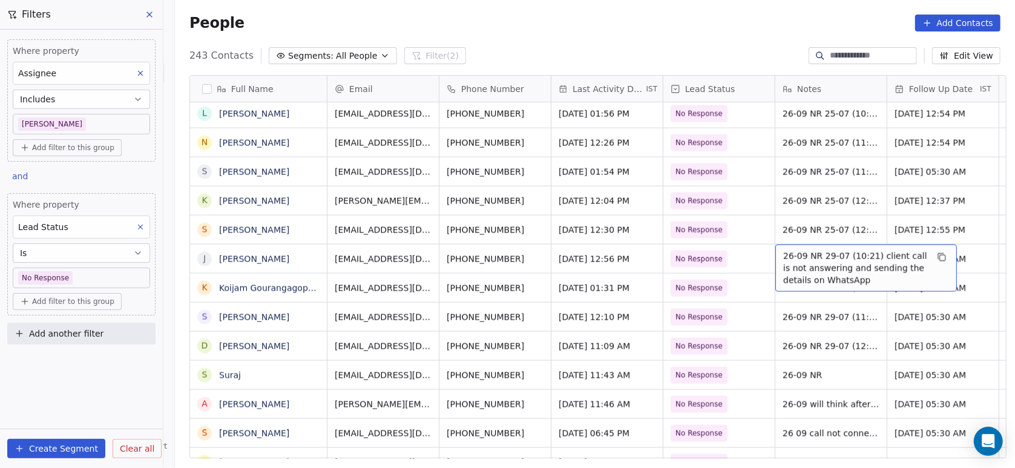
click at [793, 254] on span "26-09 NR 29-07 (10:21) client call is not answering and sending the details on …" at bounding box center [855, 268] width 144 height 36
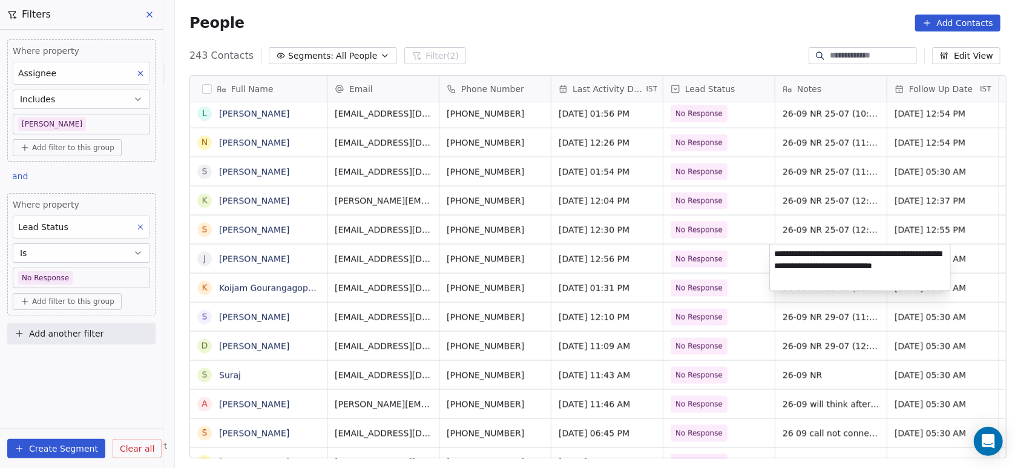
click at [781, 252] on textarea "**********" at bounding box center [860, 267] width 180 height 46
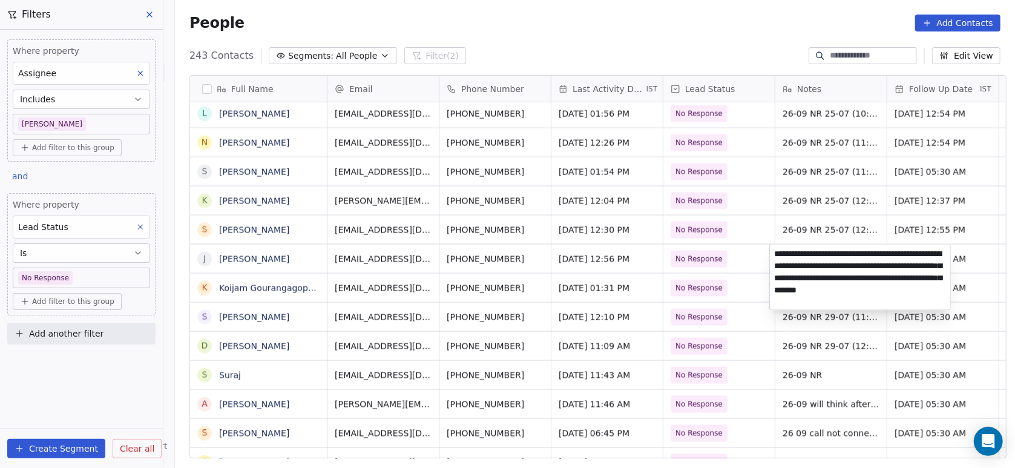
type textarea "**********"
click at [756, 323] on html "On2Cook India Pvt. Ltd. Contacts People Marketing Workflows Campaigns Metrics &…" at bounding box center [507, 234] width 1015 height 468
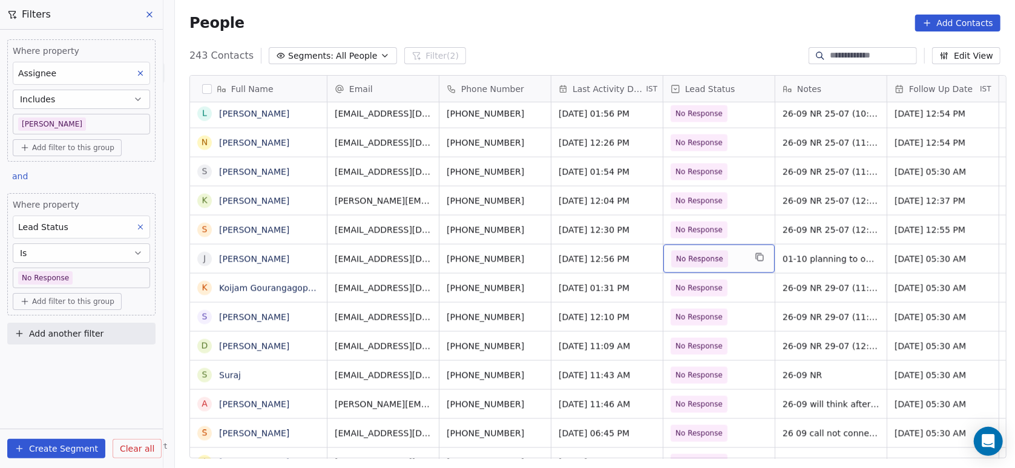
click at [695, 255] on span "No Response" at bounding box center [699, 259] width 47 height 12
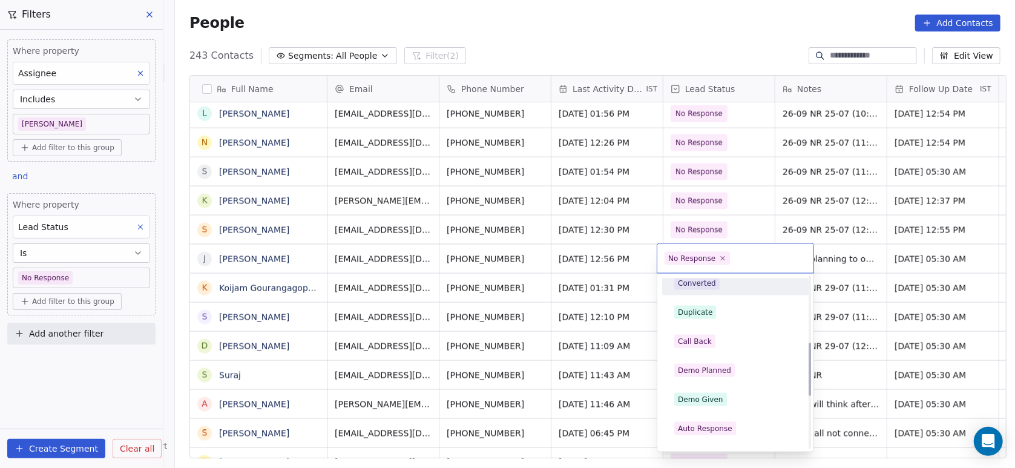
scroll to position [211, 0]
click at [712, 364] on div "Demo Planned" at bounding box center [704, 369] width 53 height 11
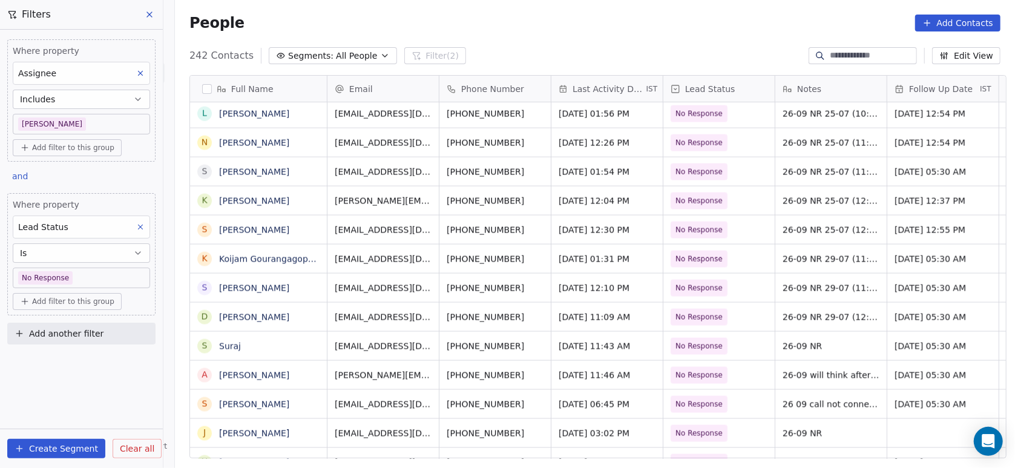
click at [145, 225] on button at bounding box center [141, 227] width 16 height 16
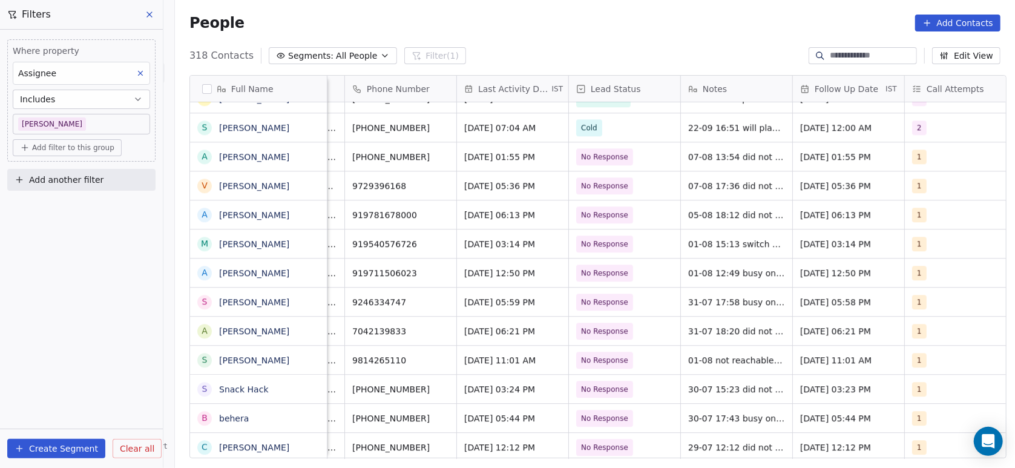
scroll to position [0, 110]
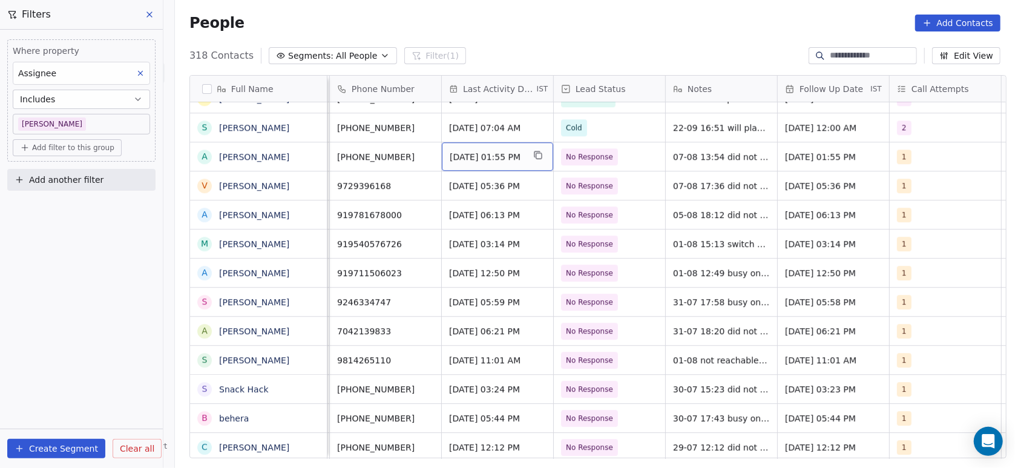
click at [450, 160] on span "Aug 07, 2025 01:55 PM" at bounding box center [487, 157] width 74 height 12
click at [447, 147] on div "Aug 07, 2025 01:55 PM" at bounding box center [497, 156] width 111 height 28
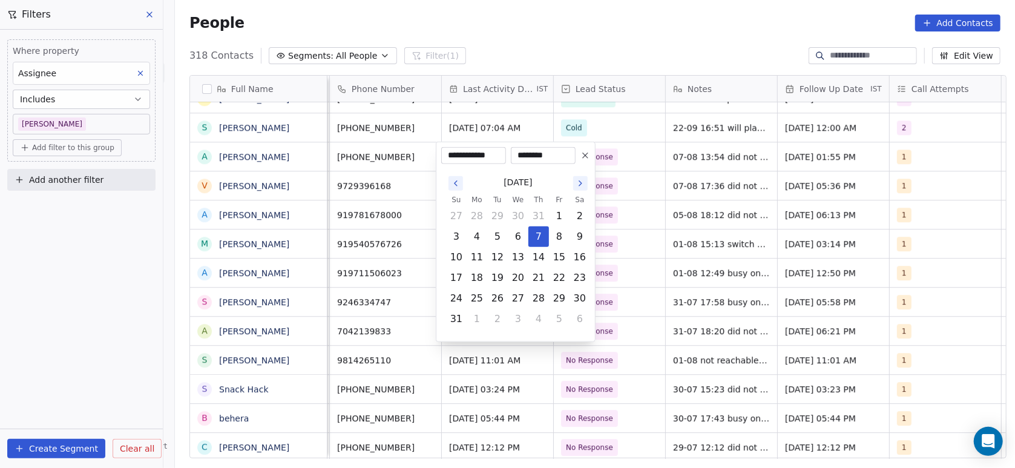
click at [457, 157] on input "**********" at bounding box center [474, 155] width 60 height 12
click at [389, 180] on html "On2Cook India Pvt. Ltd. Contacts People Marketing Workflows Campaigns Metrics &…" at bounding box center [507, 234] width 1015 height 468
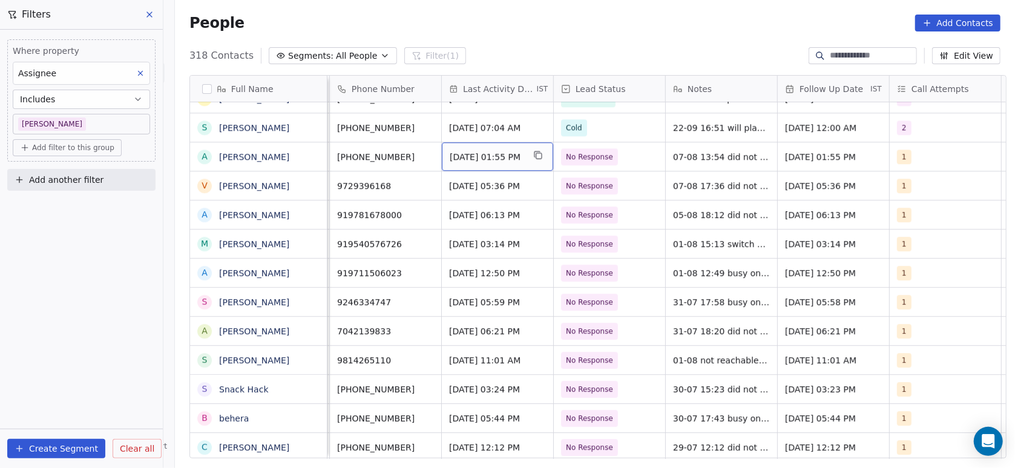
click at [450, 160] on span "Aug 07, 2025 01:55 PM" at bounding box center [487, 157] width 74 height 12
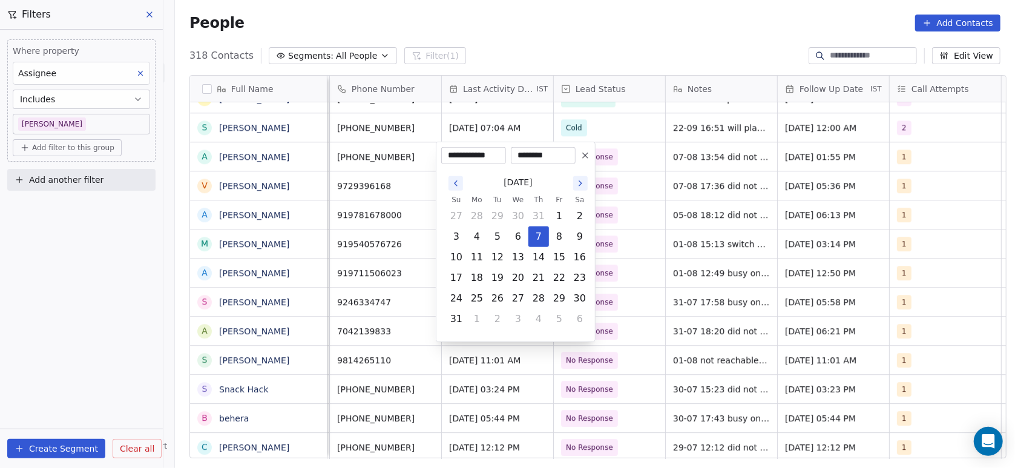
click at [584, 185] on icon "Go to the Next Month" at bounding box center [580, 184] width 10 height 10
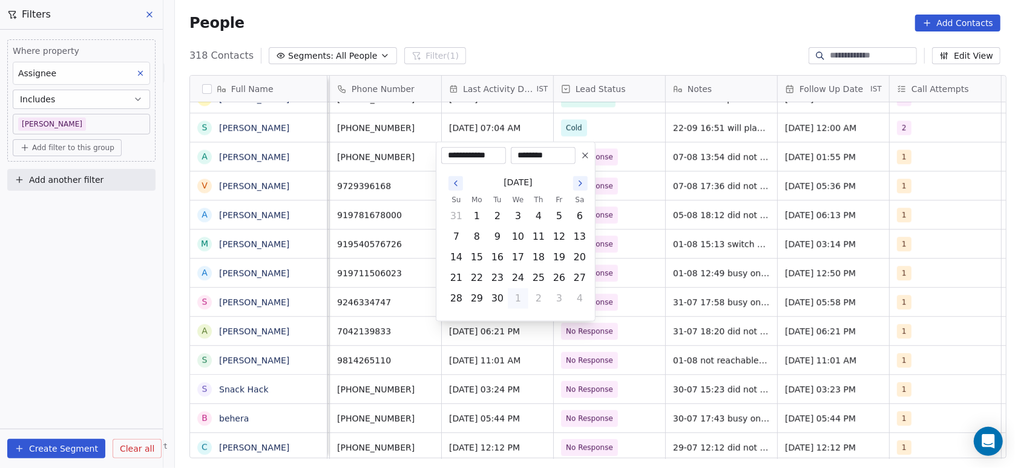
click at [518, 297] on button "1" at bounding box center [517, 298] width 19 height 19
type input "**********"
click at [519, 213] on button "1" at bounding box center [517, 215] width 19 height 19
click at [521, 206] on button "1" at bounding box center [517, 215] width 19 height 19
click at [658, 203] on html "On2Cook India Pvt. Ltd. Contacts People Marketing Workflows Campaigns Metrics &…" at bounding box center [507, 234] width 1015 height 468
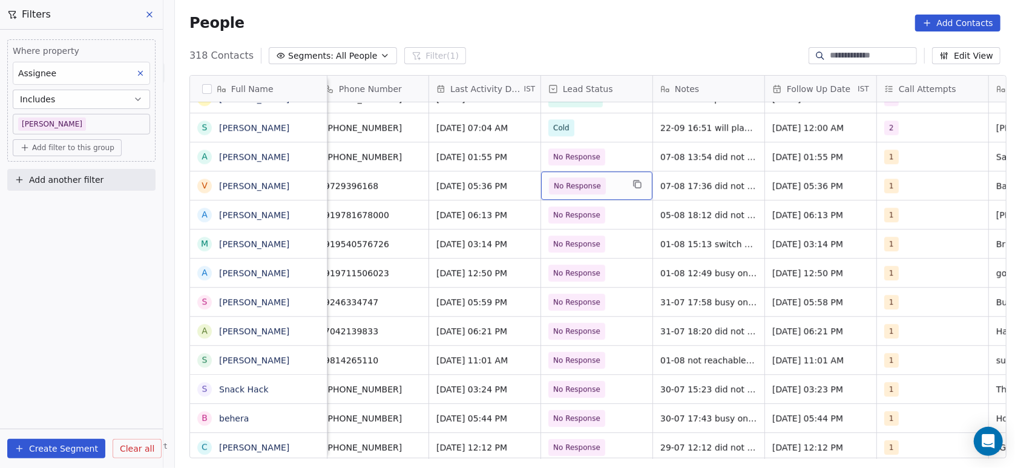
scroll to position [0, 102]
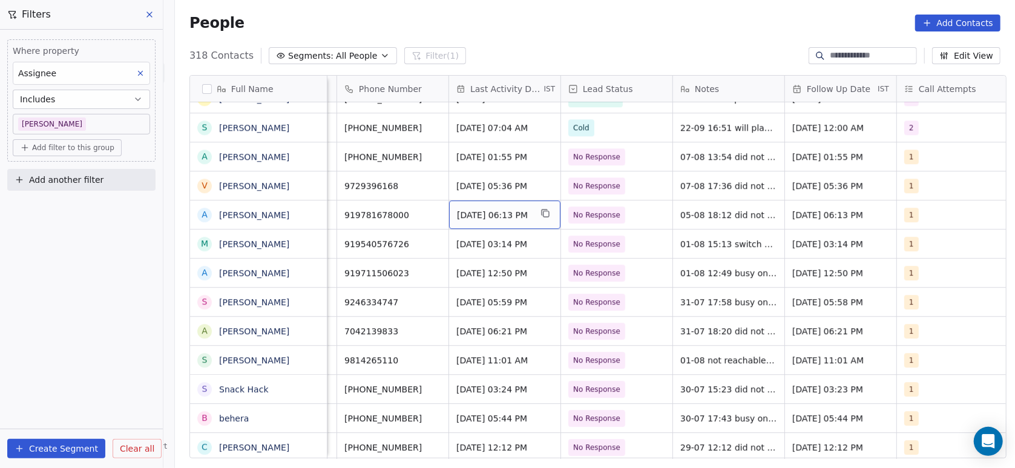
click at [476, 213] on span "Aug 05, 2025 06:13 PM" at bounding box center [494, 215] width 74 height 12
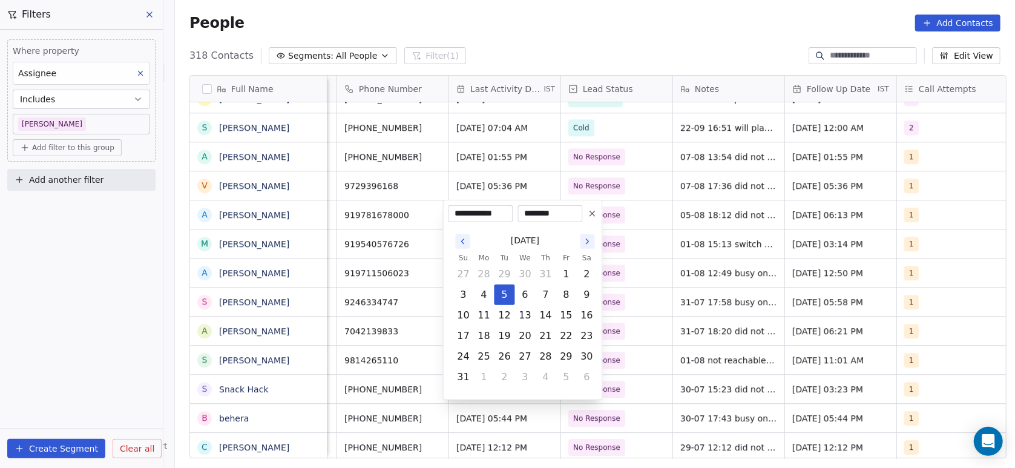
click at [586, 241] on icon "Go to the Next Month" at bounding box center [588, 242] width 10 height 10
click at [645, 255] on html "On2Cook India Pvt. Ltd. Contacts People Marketing Workflows Campaigns Metrics &…" at bounding box center [507, 234] width 1015 height 468
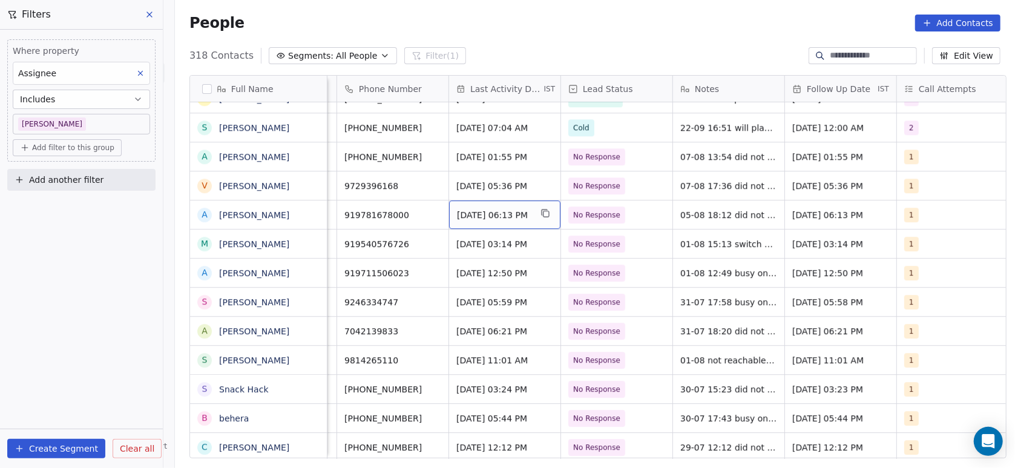
click at [462, 218] on span "Aug 05, 2025 06:13 PM" at bounding box center [494, 215] width 74 height 12
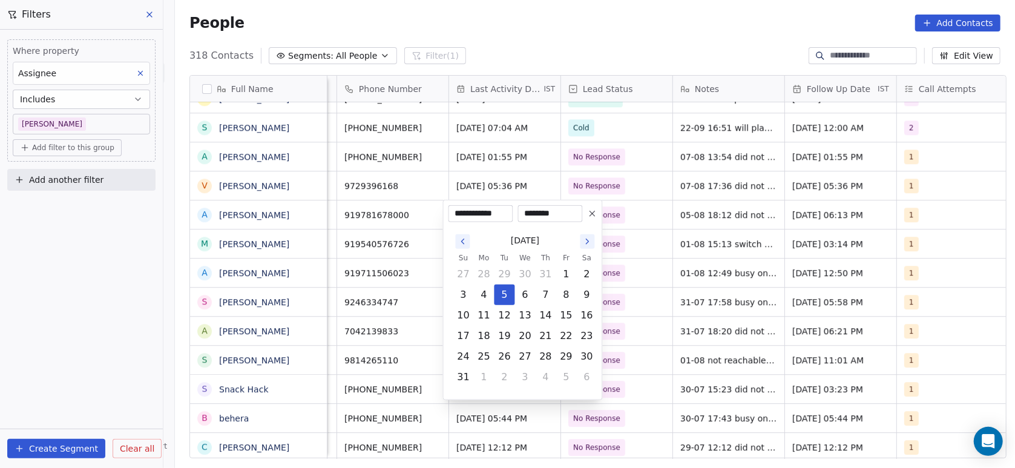
click at [585, 241] on icon "Go to the Next Month" at bounding box center [588, 242] width 10 height 10
click at [525, 267] on button "1" at bounding box center [525, 273] width 19 height 19
type input "**********"
click at [655, 218] on html "On2Cook India Pvt. Ltd. Contacts People Marketing Workflows Campaigns Metrics &…" at bounding box center [507, 234] width 1015 height 468
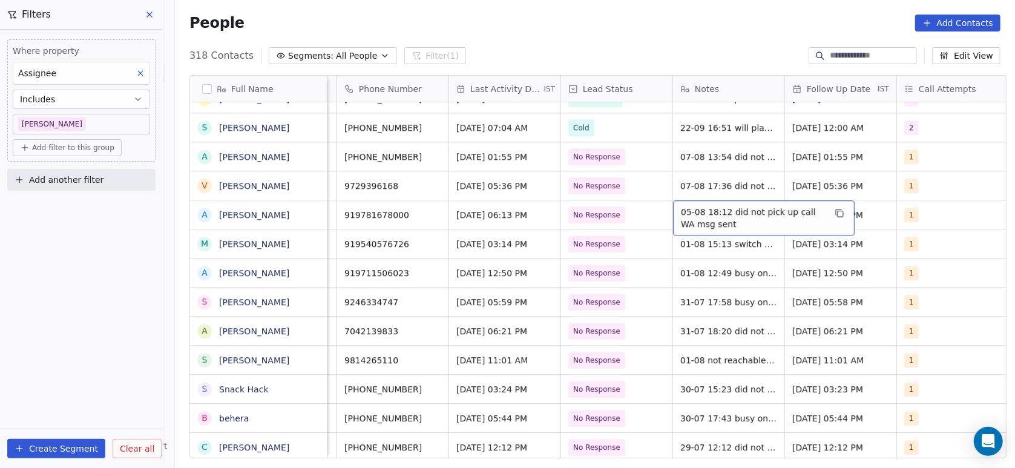
click at [686, 220] on span "05-08 18:12 did not pick up call WA msg sent" at bounding box center [753, 218] width 144 height 24
click at [674, 207] on textarea "**********" at bounding box center [757, 219] width 180 height 38
type textarea "**********"
click at [724, 263] on html "On2Cook India Pvt. Ltd. Contacts People Marketing Workflows Campaigns Metrics &…" at bounding box center [507, 234] width 1015 height 468
click at [519, 280] on div "Aug 01, 2025 12:50 PM" at bounding box center [504, 272] width 111 height 28
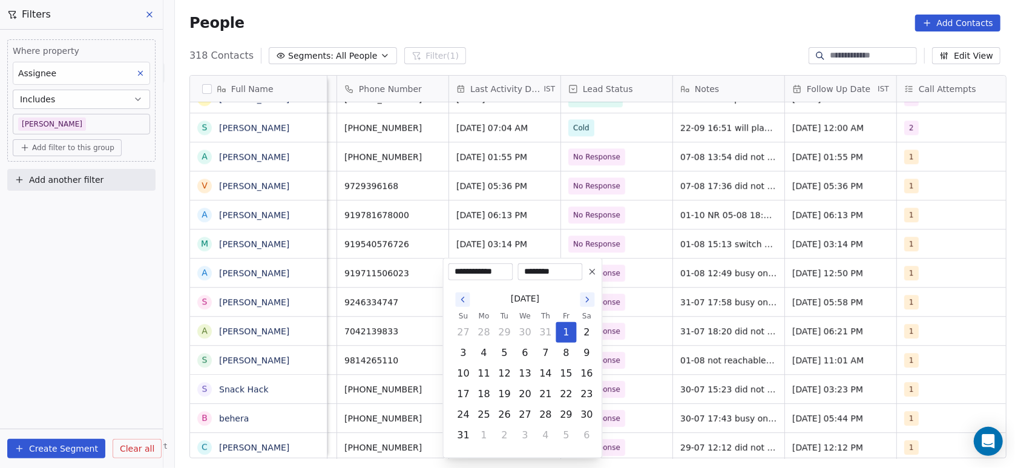
click at [587, 304] on button "Go to the Next Month" at bounding box center [587, 299] width 15 height 15
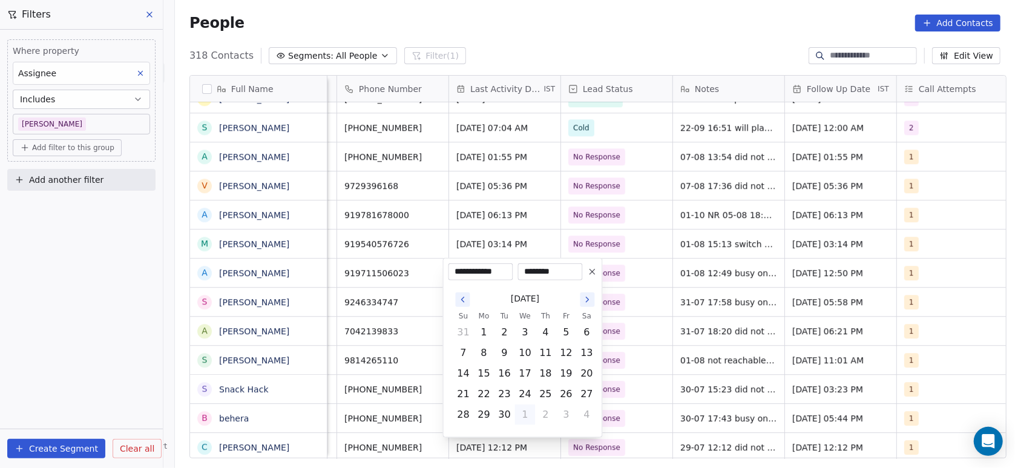
click at [587, 303] on icon "Go to the Next Month" at bounding box center [588, 300] width 10 height 10
click at [528, 331] on button "1" at bounding box center [525, 332] width 19 height 19
type input "**********"
click at [531, 332] on button "1" at bounding box center [525, 332] width 19 height 19
click at [589, 223] on html "On2Cook India Pvt. Ltd. Contacts People Marketing Workflows Campaigns Metrics &…" at bounding box center [507, 234] width 1015 height 468
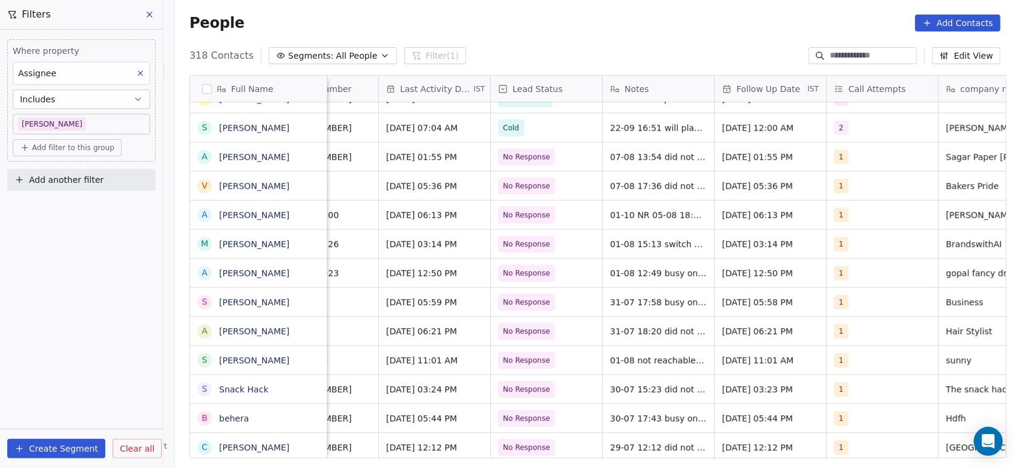
scroll to position [0, 174]
click at [609, 276] on span "01-08 12:49 busy on another call WA msg sent" at bounding box center [681, 276] width 144 height 24
type textarea "**********"
click at [516, 283] on html "On2Cook India Pvt. Ltd. Contacts People Marketing Workflows Campaigns Metrics &…" at bounding box center [507, 234] width 1015 height 468
click at [513, 274] on span "No Response" at bounding box center [525, 273] width 47 height 12
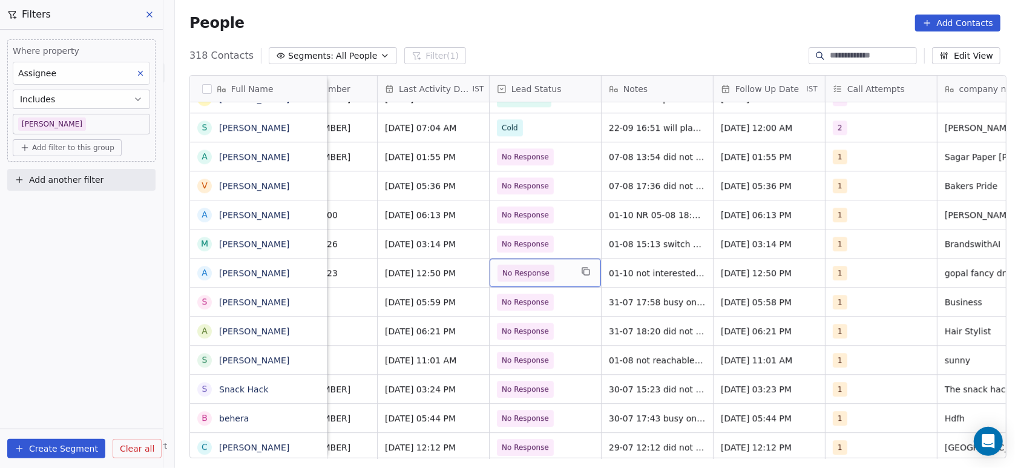
click at [513, 274] on span "No Response" at bounding box center [525, 273] width 47 height 12
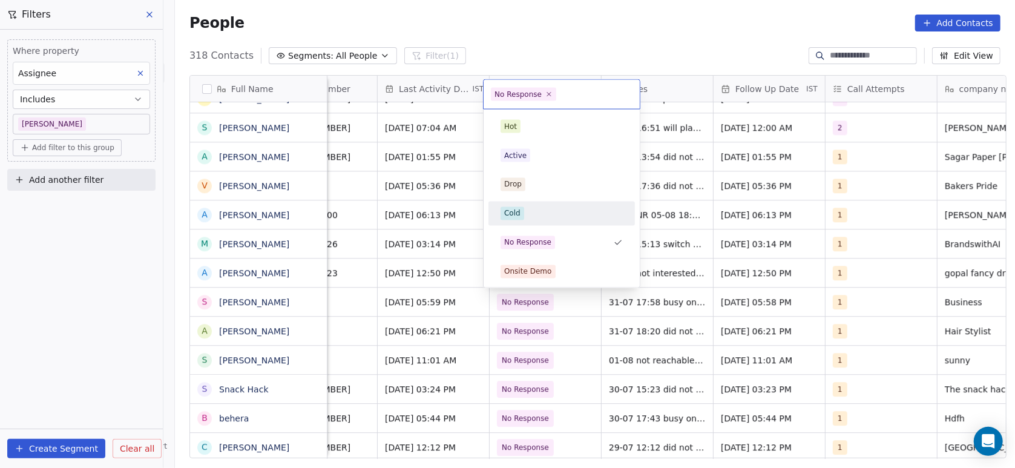
click at [534, 212] on div "Cold" at bounding box center [561, 213] width 122 height 13
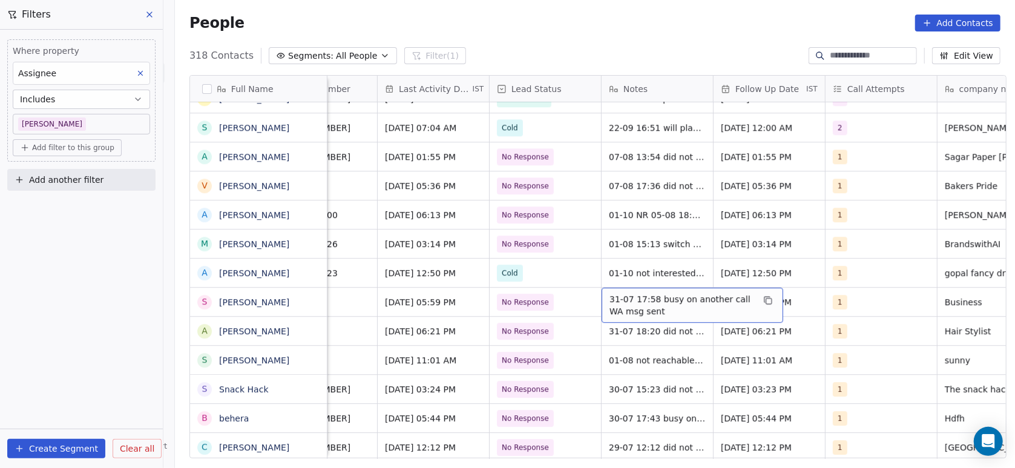
scroll to position [0, 70]
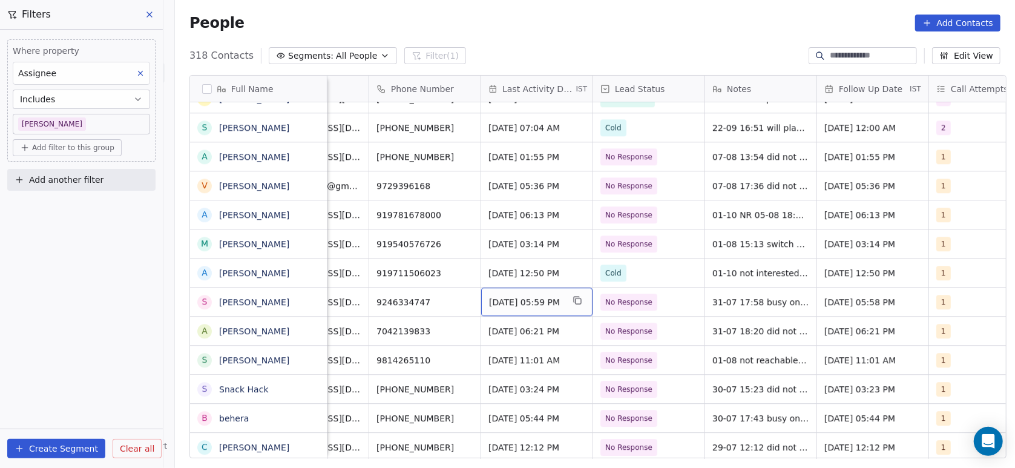
click at [540, 302] on span "Jul 31, 2025 05:59 PM" at bounding box center [526, 302] width 74 height 12
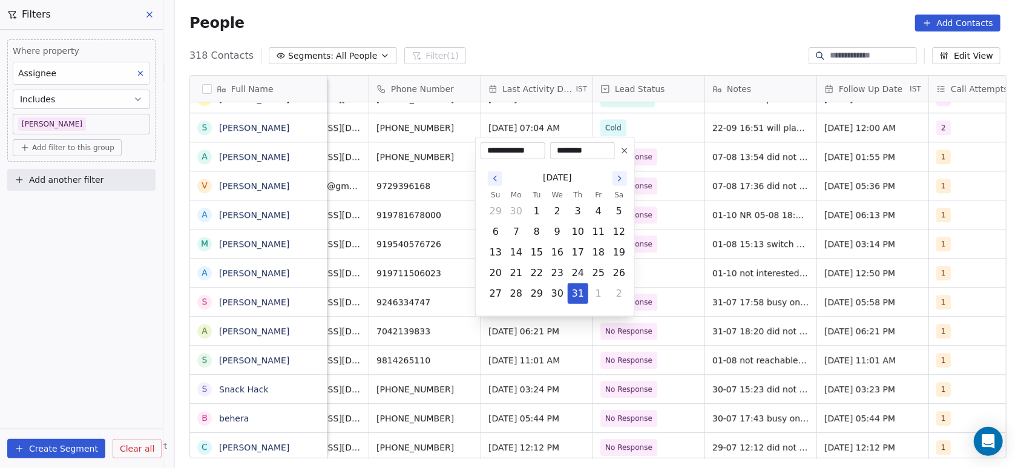
click at [615, 177] on icon "Go to the Next Month" at bounding box center [620, 179] width 10 height 10
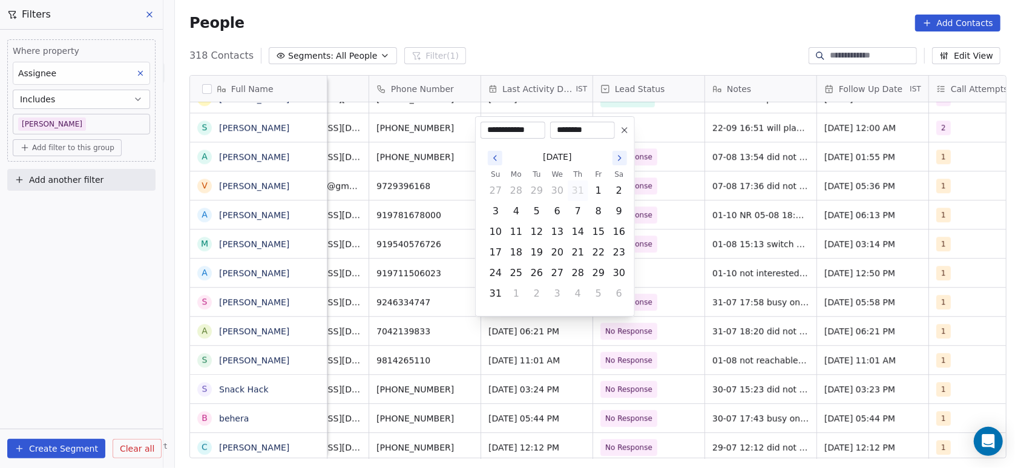
click at [620, 167] on div "August 2025" at bounding box center [557, 157] width 144 height 22
click at [620, 161] on icon "Go to the Next Month" at bounding box center [620, 158] width 10 height 10
click at [623, 179] on icon "Go to the Next Month" at bounding box center [620, 179] width 10 height 10
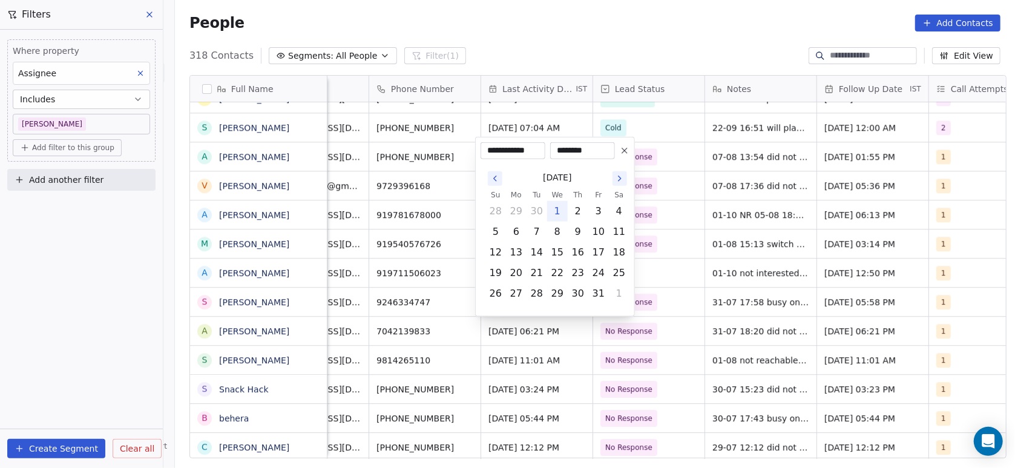
click at [561, 211] on button "1" at bounding box center [557, 211] width 19 height 19
type input "**********"
click at [673, 212] on html "On2Cook India Pvt. Ltd. Contacts People Marketing Workflows Campaigns Metrics &…" at bounding box center [507, 234] width 1015 height 468
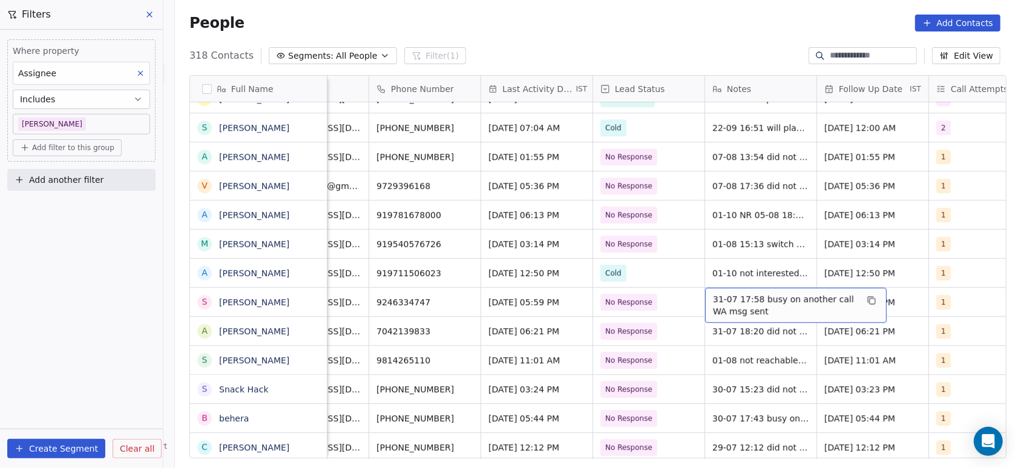
click at [728, 298] on span "31-07 17:58 busy on another call WA msg sent" at bounding box center [785, 305] width 144 height 24
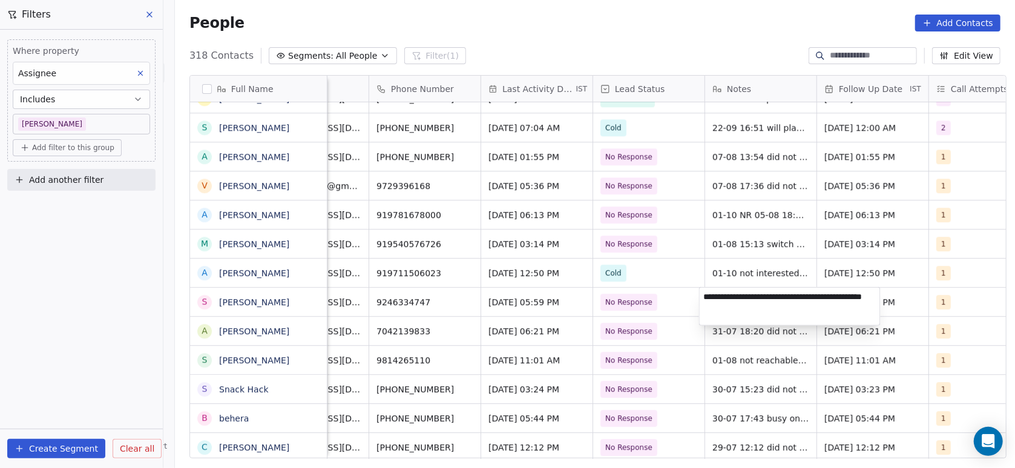
type textarea "**********"
click at [650, 335] on html "On2Cook India Pvt. Ltd. Contacts People Marketing Workflows Campaigns Metrics &…" at bounding box center [507, 234] width 1015 height 468
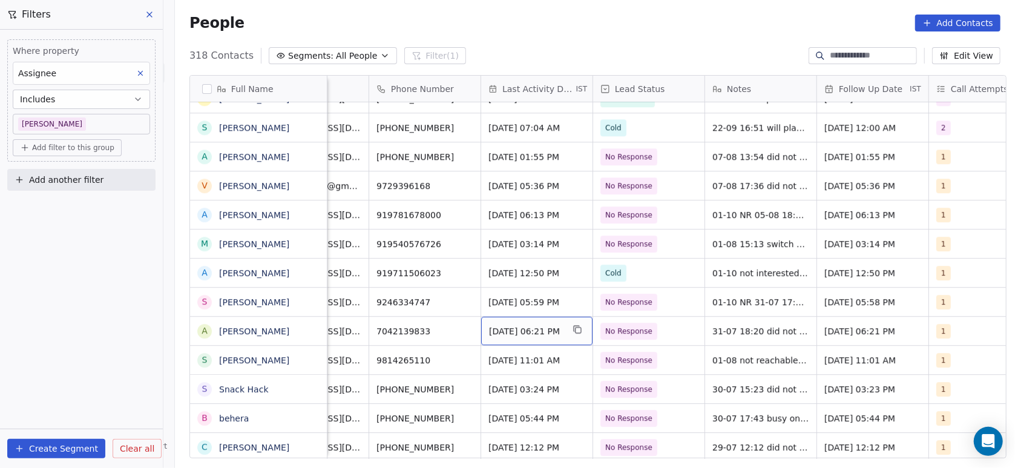
click at [556, 322] on div "Jul 31, 2025 06:21 PM" at bounding box center [536, 330] width 111 height 28
click at [540, 332] on span "Jul 31, 2025 06:21 PM" at bounding box center [526, 331] width 74 height 12
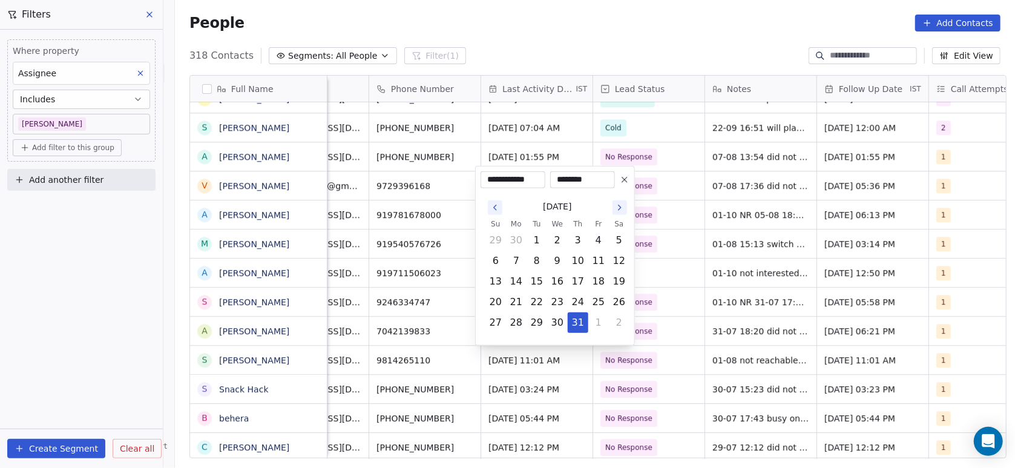
click at [540, 332] on button "29" at bounding box center [536, 322] width 19 height 19
click at [618, 210] on icon "Go to the Next Month" at bounding box center [619, 207] width 2 height 5
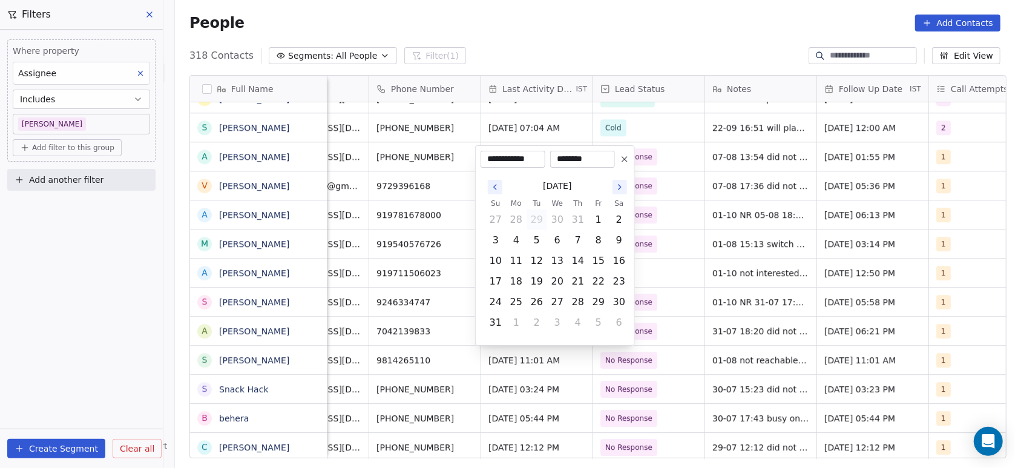
click at [620, 191] on icon "Go to the Next Month" at bounding box center [620, 187] width 10 height 10
click at [621, 205] on icon "Go to the Next Month" at bounding box center [620, 208] width 10 height 10
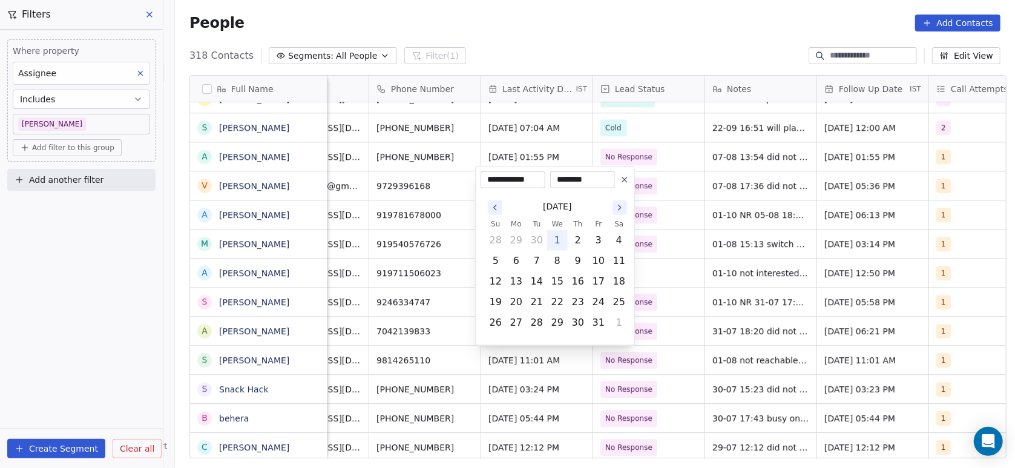
click at [562, 240] on button "1" at bounding box center [557, 240] width 19 height 19
type input "**********"
click at [658, 237] on html "On2Cook India Pvt. Ltd. Contacts People Marketing Workflows Campaigns Metrics &…" at bounding box center [507, 234] width 1015 height 468
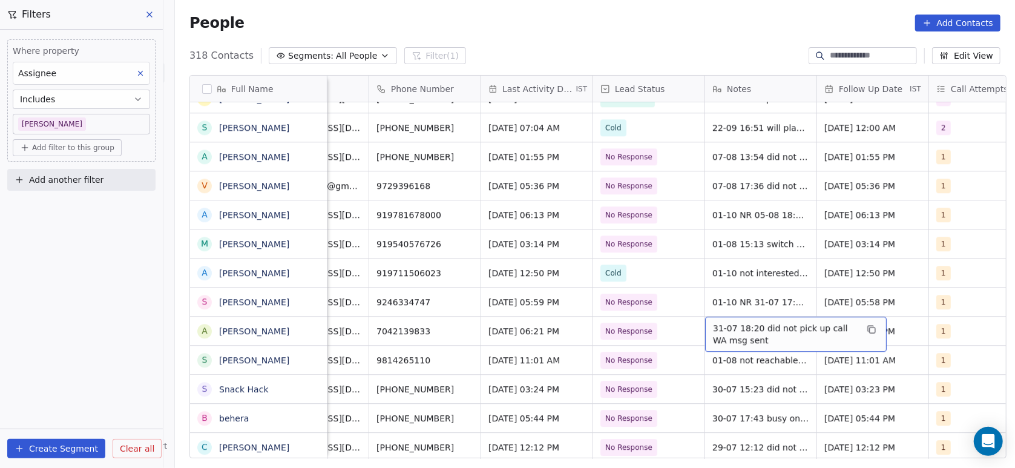
click at [719, 332] on span "31-07 18:20 did not pick up call WA msg sent" at bounding box center [785, 334] width 144 height 24
type textarea "**********"
click at [794, 292] on html "On2Cook India Pvt. Ltd. Contacts People Marketing Workflows Campaigns Metrics &…" at bounding box center [507, 234] width 1015 height 468
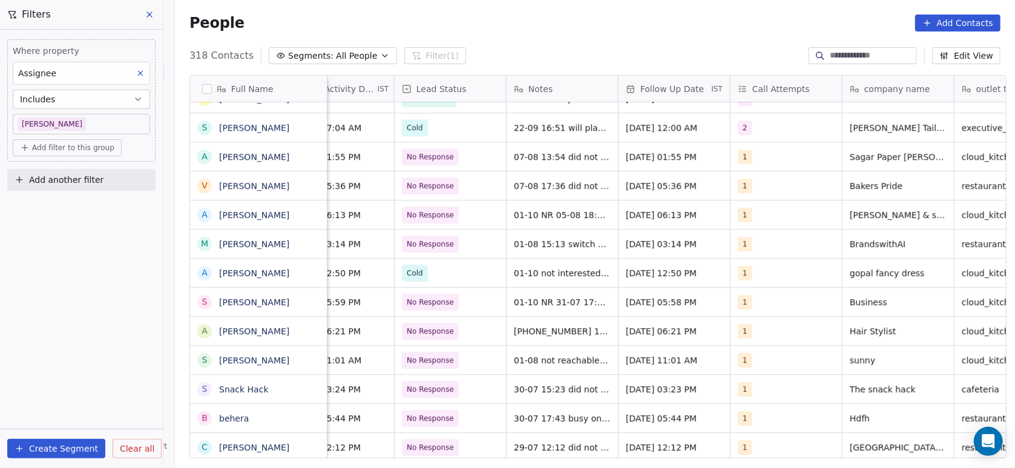
scroll to position [0, 267]
click at [539, 331] on span "01-10 31-07 18:20 did not pick up call WA msg sent" at bounding box center [588, 334] width 144 height 24
click at [543, 333] on span "01-10 31-07 18:20 did not pick up call WA msg sent" at bounding box center [588, 334] width 144 height 24
click at [537, 332] on span "01-10 31-07 18:20 did not pick up call WA msg sent" at bounding box center [588, 334] width 144 height 24
click at [544, 327] on span "01-10 31-07 18:20 did not pick up call WA msg sent" at bounding box center [588, 334] width 144 height 24
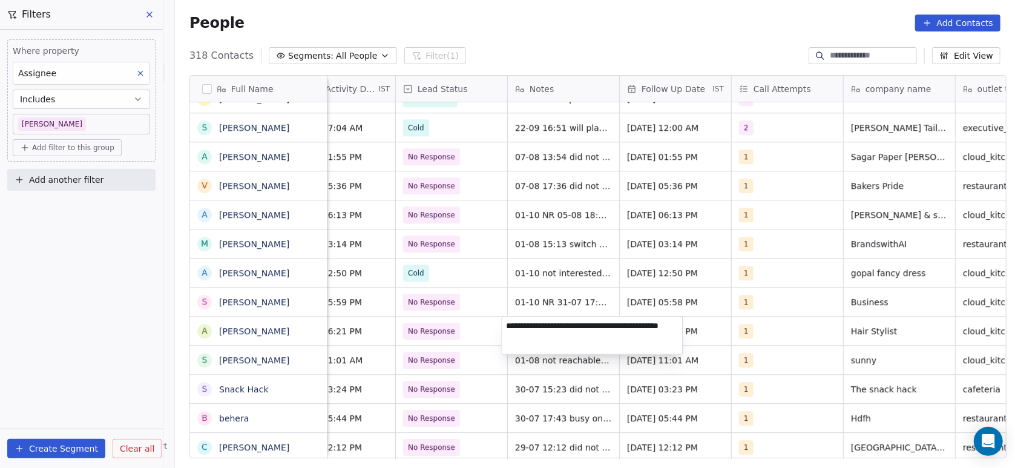
click at [533, 327] on textarea "**********" at bounding box center [592, 335] width 180 height 38
type textarea "**********"
click at [440, 336] on html "On2Cook India Pvt. Ltd. Contacts People Marketing Workflows Campaigns Metrics &…" at bounding box center [507, 234] width 1015 height 468
click at [440, 336] on span "No Response" at bounding box center [431, 331] width 47 height 12
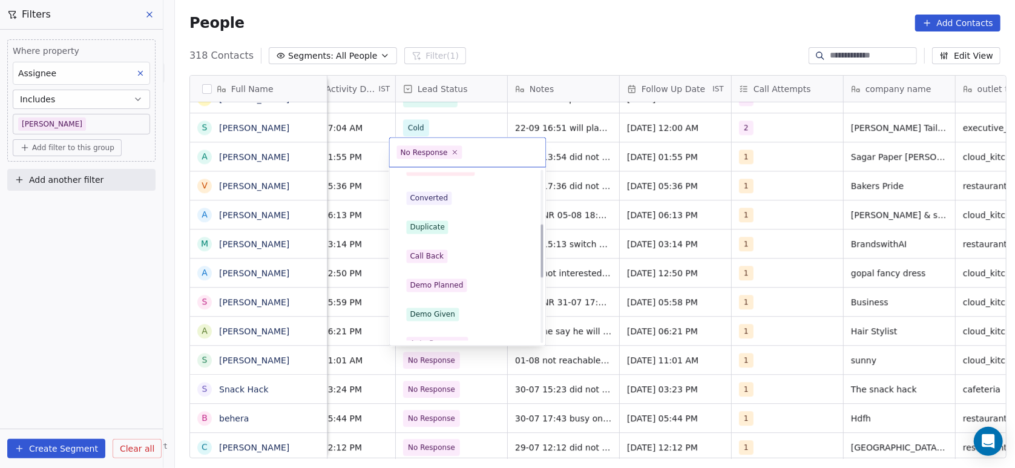
scroll to position [190, 0]
click at [426, 249] on span "Call Back" at bounding box center [427, 255] width 41 height 13
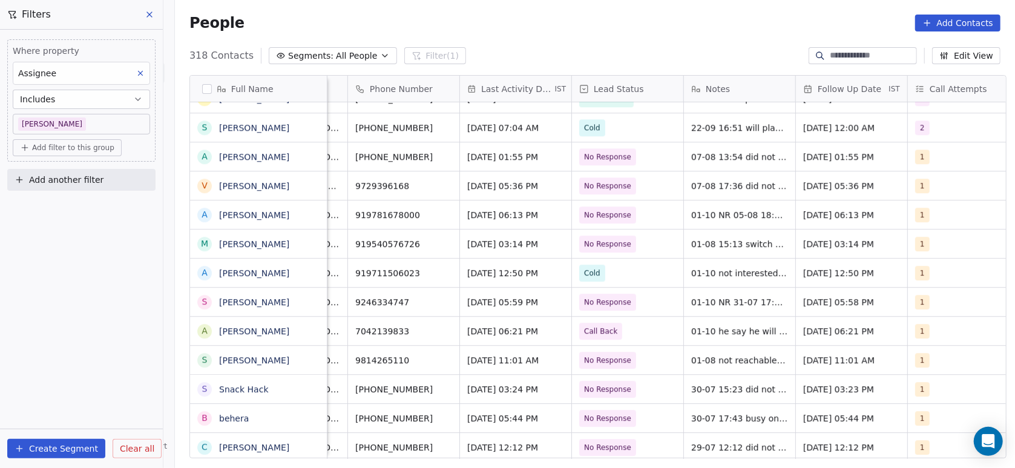
scroll to position [0, 90]
click at [496, 358] on span "Aug 01, 2025 11:01 AM" at bounding box center [506, 360] width 74 height 12
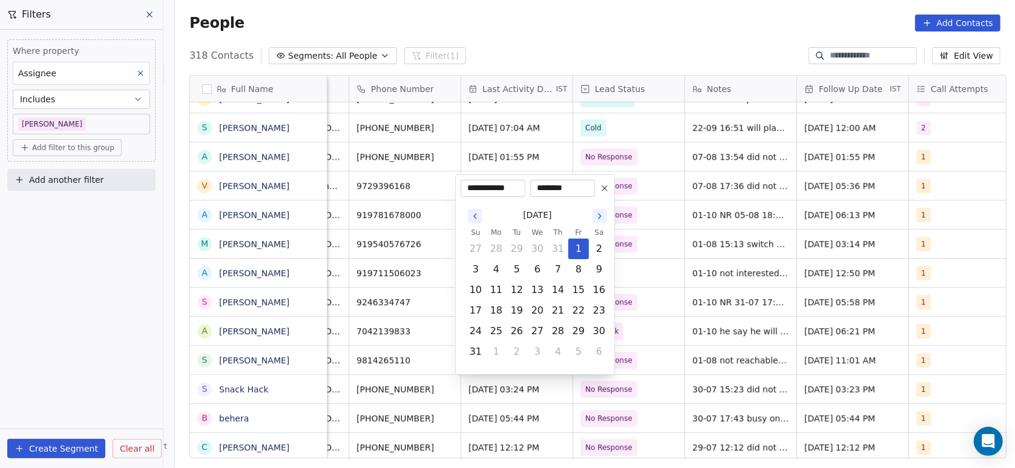
click at [595, 214] on icon "Go to the Next Month" at bounding box center [600, 216] width 10 height 10
click at [597, 230] on button "Go to the Next Month" at bounding box center [599, 236] width 15 height 15
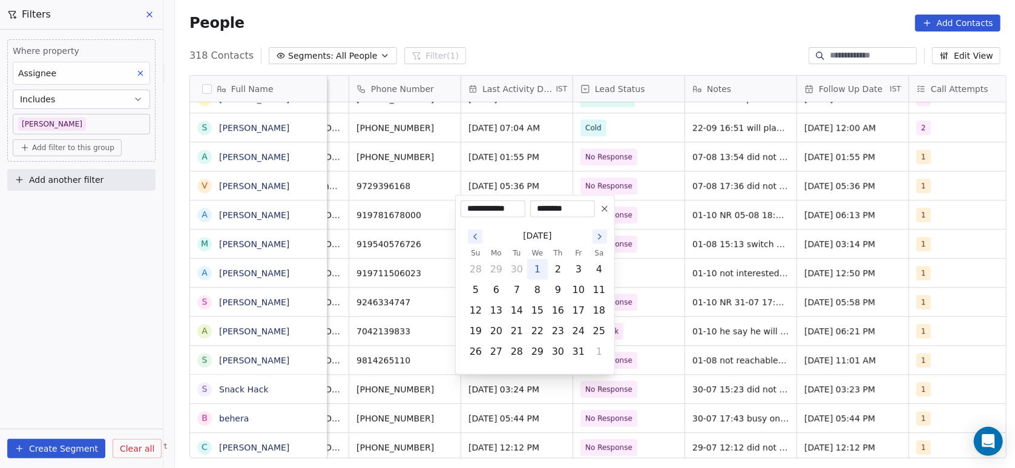
click at [536, 272] on button "1" at bounding box center [537, 269] width 19 height 19
type input "**********"
click at [373, 336] on html "On2Cook India Pvt. Ltd. Contacts People Marketing Workflows Campaigns Metrics &…" at bounding box center [507, 234] width 1015 height 468
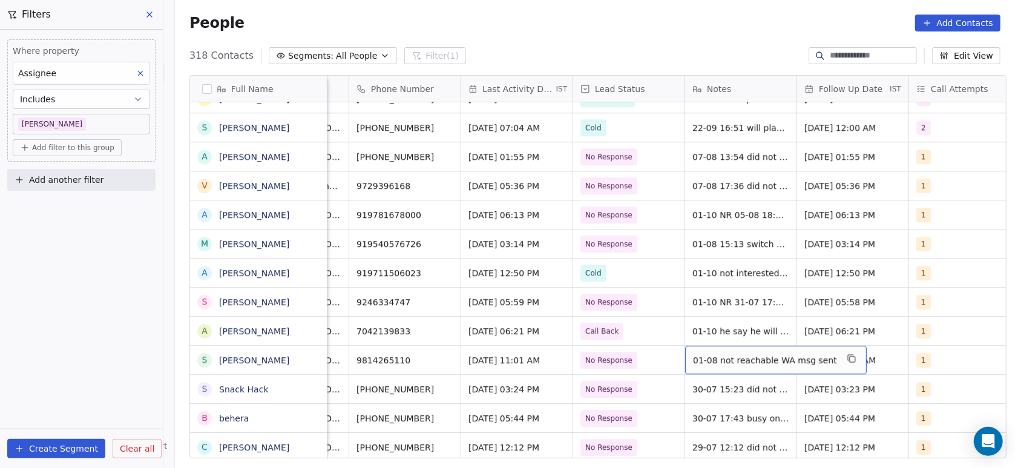
click at [702, 362] on span "01-08 not reachable WA msg sent" at bounding box center [765, 360] width 144 height 12
click at [693, 362] on span "01-08 not reachable WA msg sent" at bounding box center [765, 360] width 144 height 12
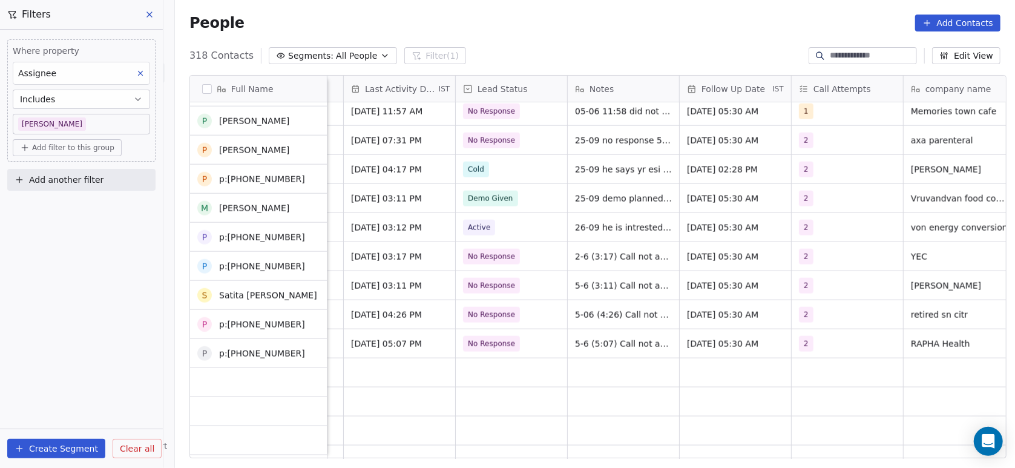
scroll to position [4144, 0]
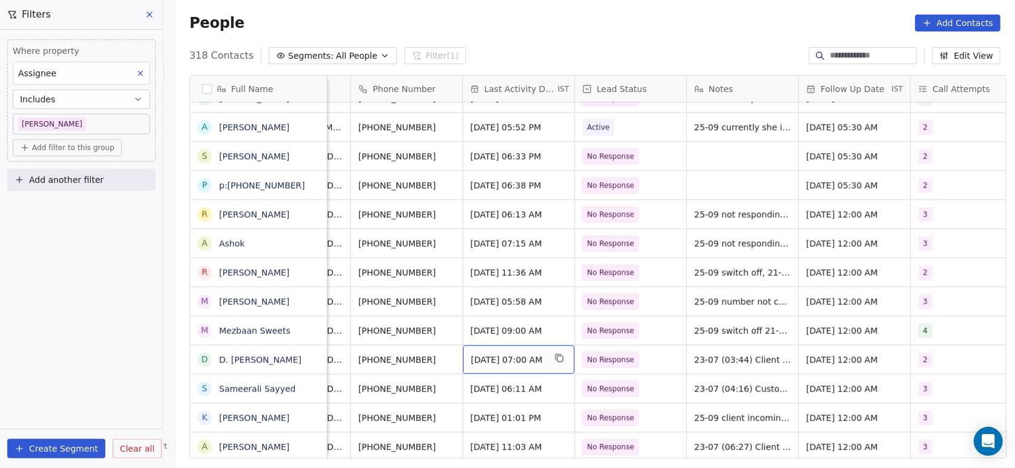
click at [502, 362] on span "Jul 23, 2025 07:00 AM" at bounding box center [508, 359] width 74 height 12
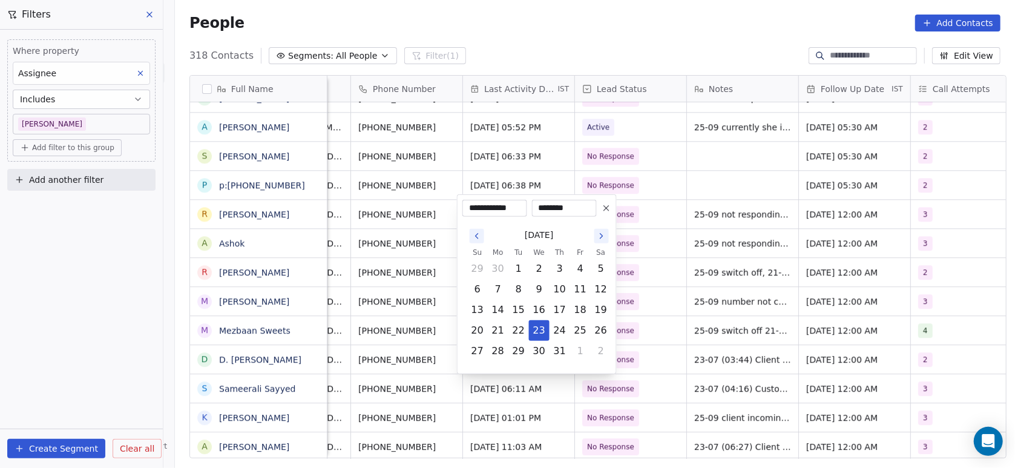
click at [600, 240] on icon "Go to the Next Month" at bounding box center [602, 236] width 10 height 10
click at [597, 220] on icon "Go to the Next Month" at bounding box center [602, 216] width 10 height 10
click at [600, 243] on button "Go to the Next Month" at bounding box center [601, 236] width 15 height 15
click at [537, 268] on button "1" at bounding box center [539, 268] width 19 height 19
type input "**********"
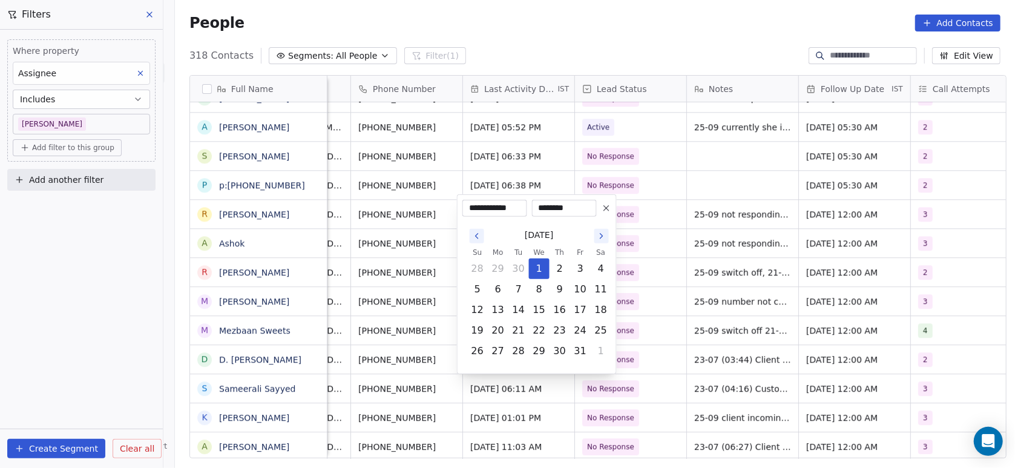
click at [646, 255] on html "On2Cook India Pvt. Ltd. Contacts People Marketing Workflows Campaigns Metrics &…" at bounding box center [507, 234] width 1015 height 468
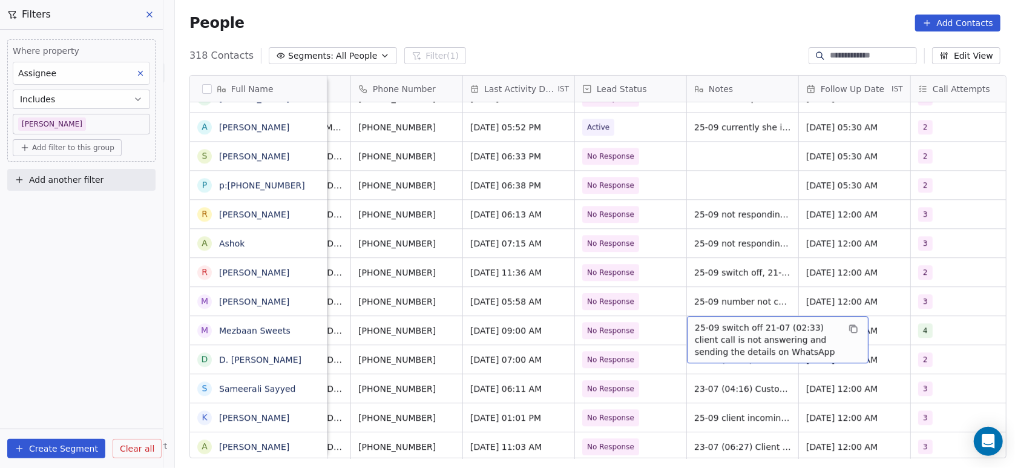
click at [704, 332] on span "25-09 switch off 21-07 (02:33) client call is not answering and sending the det…" at bounding box center [767, 339] width 144 height 36
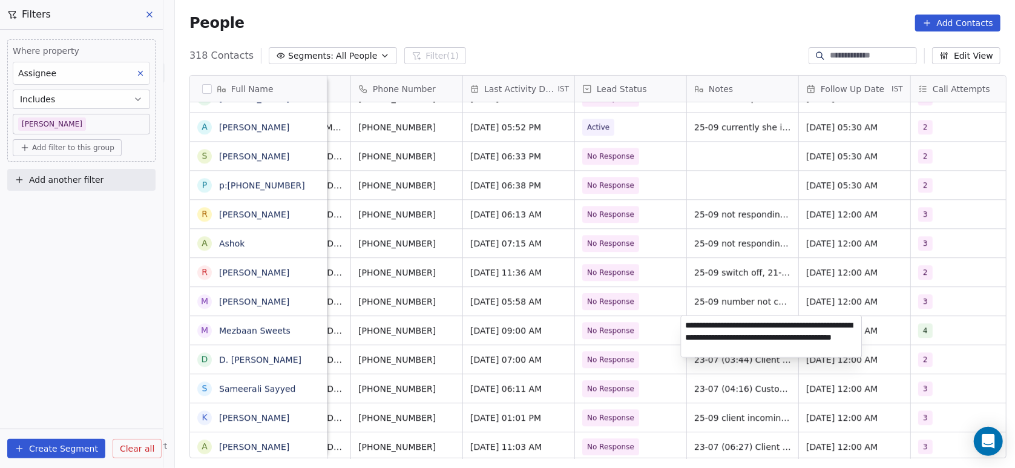
type textarea "**********"
click at [720, 376] on html "On2Cook India Pvt. Ltd. Contacts People Marketing Workflows Campaigns Metrics &…" at bounding box center [507, 234] width 1015 height 468
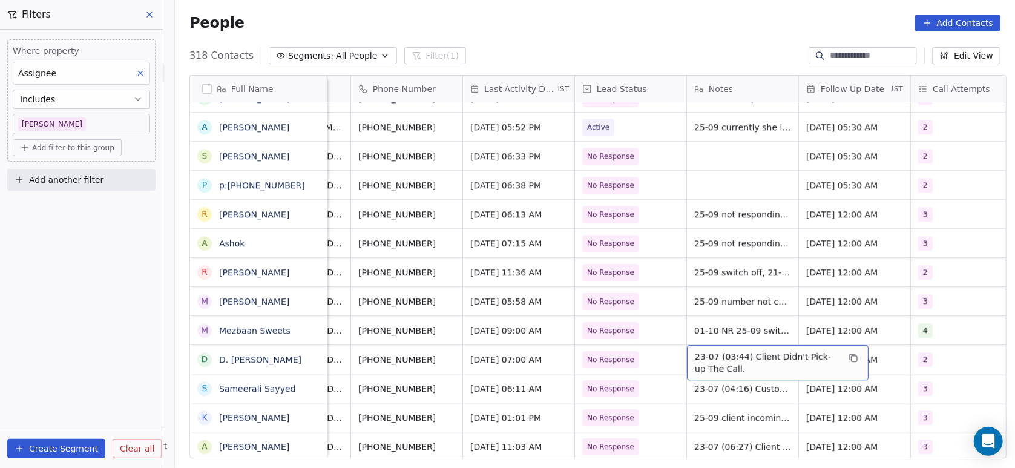
click at [704, 356] on span "23-07 (03:44) Client Didn't Pick-up The Call." at bounding box center [767, 362] width 144 height 24
type textarea "**********"
click at [688, 418] on html "On2Cook India Pvt. Ltd. Contacts People Marketing Workflows Campaigns Metrics &…" at bounding box center [507, 234] width 1015 height 468
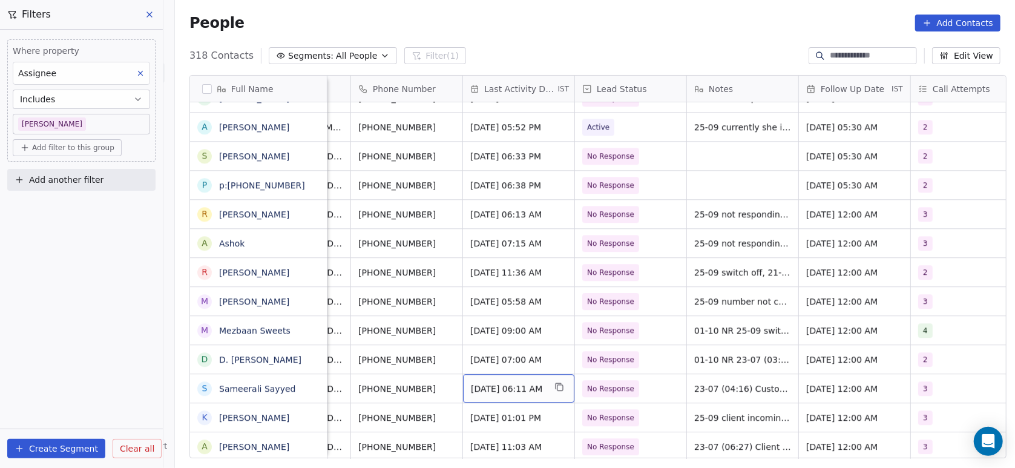
click at [504, 384] on span "Jul 23, 2025 06:11 AM" at bounding box center [508, 388] width 74 height 12
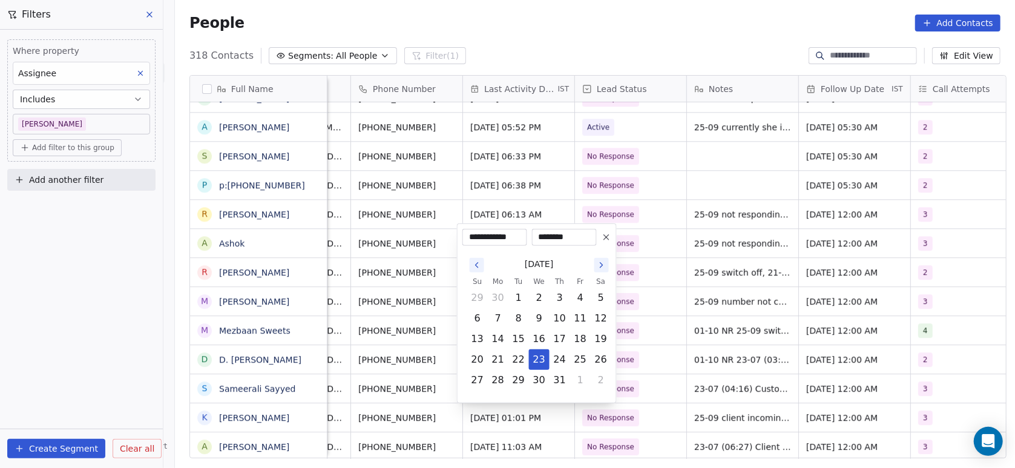
click at [602, 266] on icon "Go to the Next Month" at bounding box center [602, 265] width 10 height 10
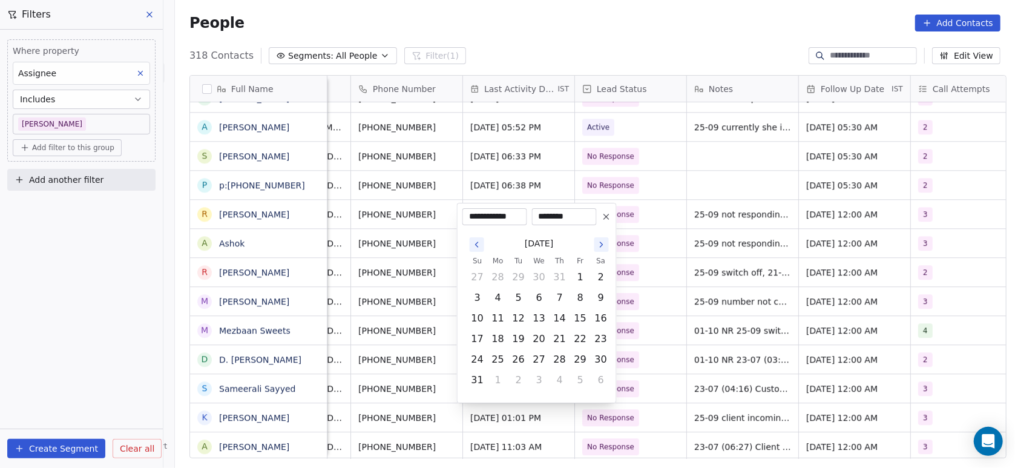
click at [600, 243] on icon "Go to the Next Month" at bounding box center [602, 245] width 10 height 10
click at [601, 264] on icon "Go to the Next Month" at bounding box center [602, 265] width 10 height 10
click at [539, 303] on button "1" at bounding box center [539, 297] width 19 height 19
type input "**********"
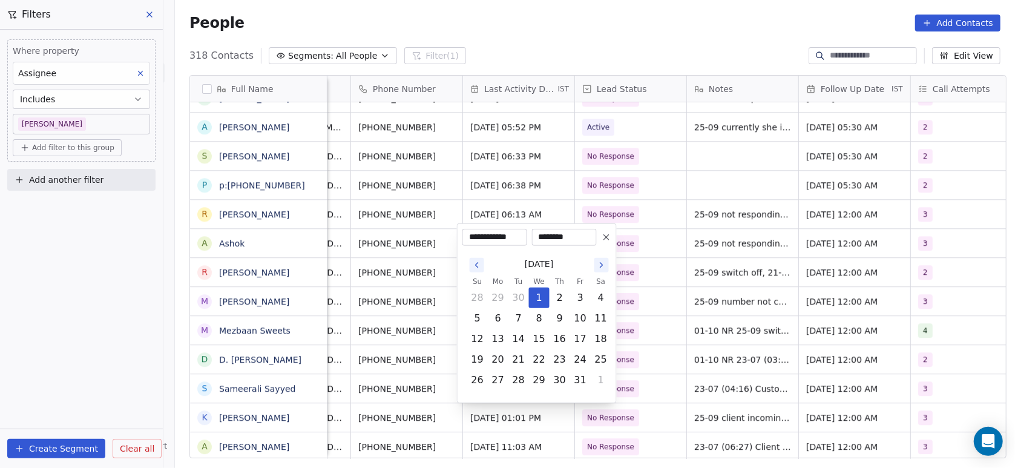
click at [666, 387] on html "On2Cook India Pvt. Ltd. Contacts People Marketing Workflows Campaigns Metrics &…" at bounding box center [507, 234] width 1015 height 468
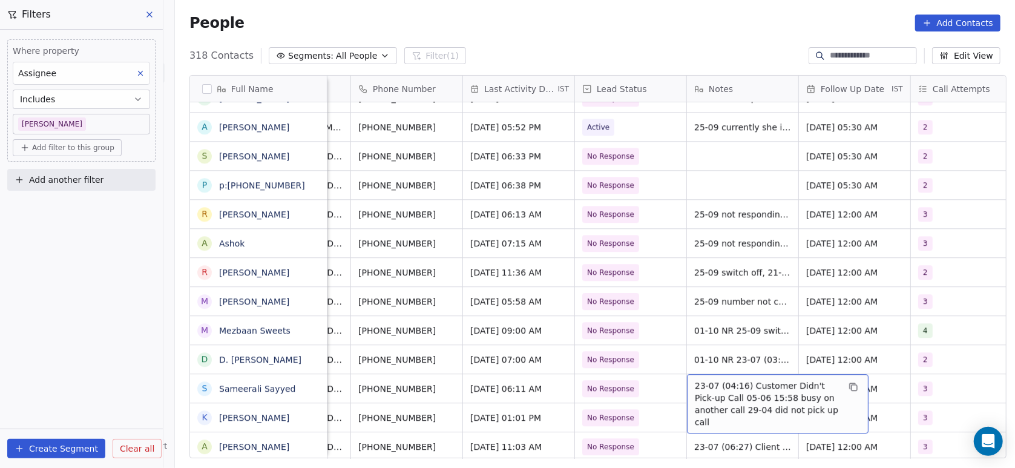
click at [695, 390] on span "23-07 (04:16) Customer Didn't Pick-up Call 05-06 15:58 busy on another call 29-…" at bounding box center [767, 403] width 144 height 48
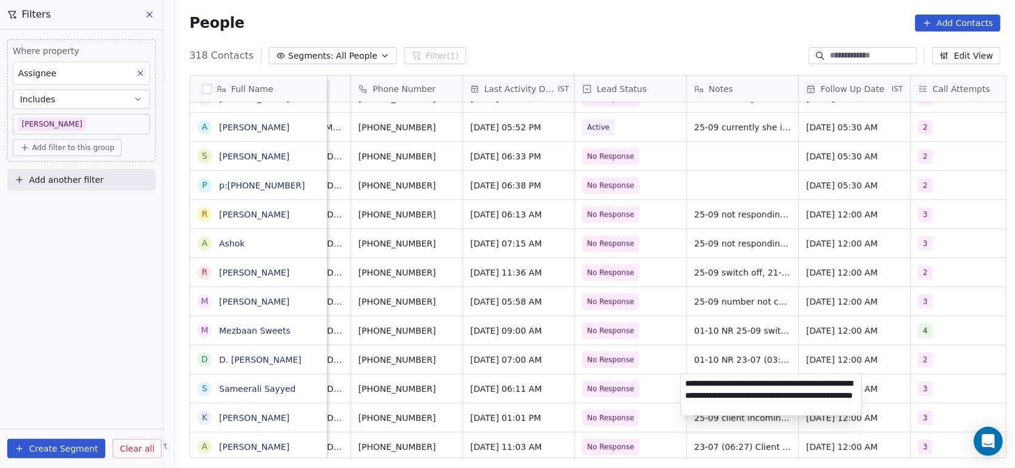
type textarea "**********"
click at [679, 412] on html "On2Cook India Pvt. Ltd. Contacts People Marketing Workflows Campaigns Metrics &…" at bounding box center [507, 234] width 1015 height 468
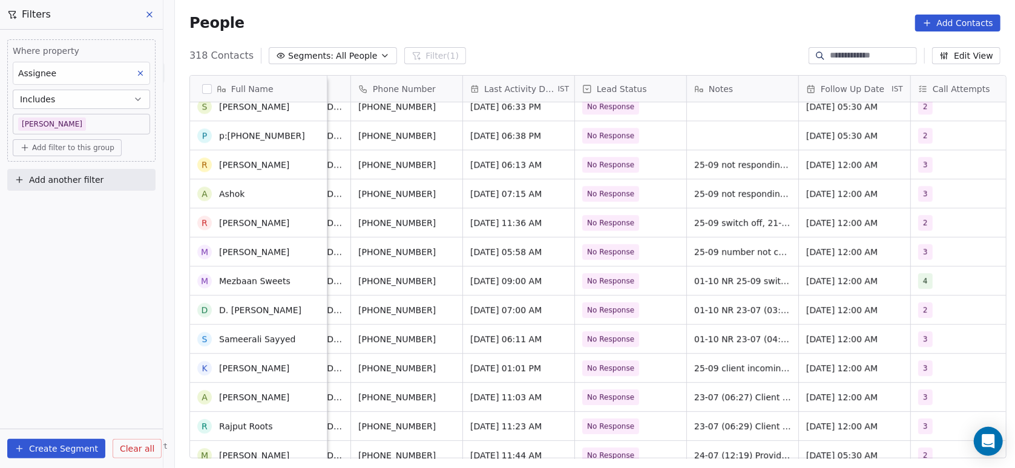
scroll to position [5316, 0]
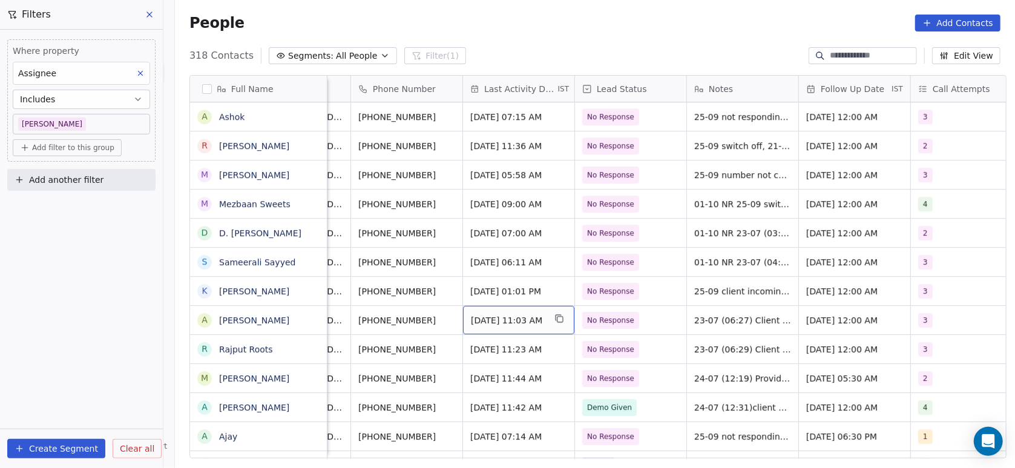
click at [494, 320] on span "Jul 23, 2025 11:03 AM" at bounding box center [508, 320] width 74 height 12
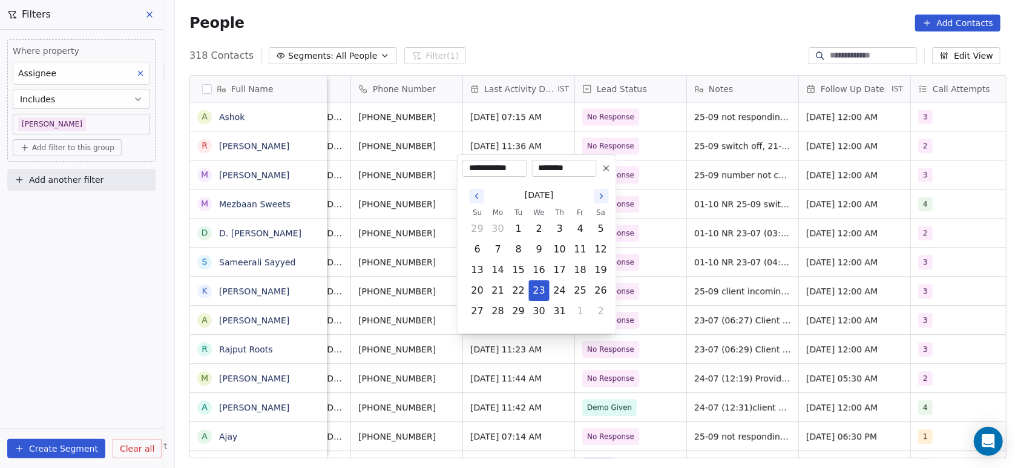
click at [603, 202] on button "Go to the Next Month" at bounding box center [601, 196] width 15 height 15
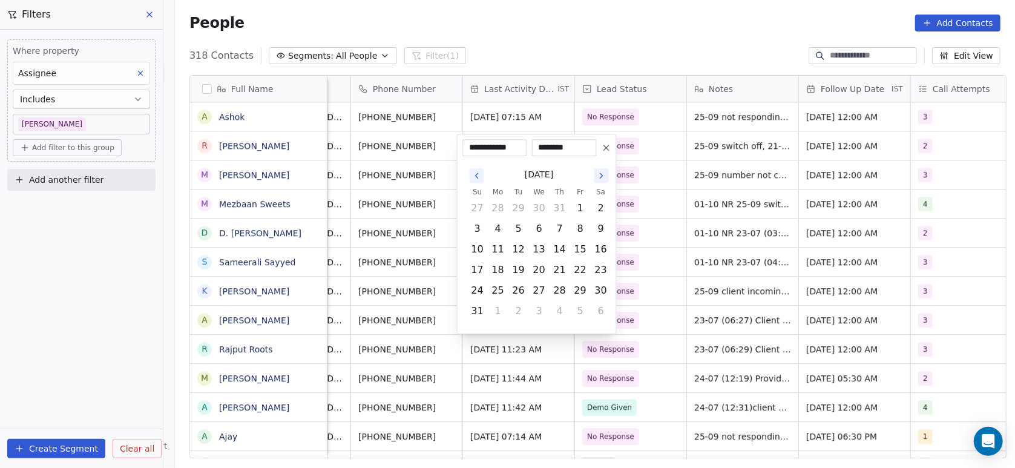
click at [600, 182] on button "Go to the Next Month" at bounding box center [601, 175] width 15 height 15
click at [605, 195] on icon "Go to the Next Month" at bounding box center [602, 196] width 10 height 10
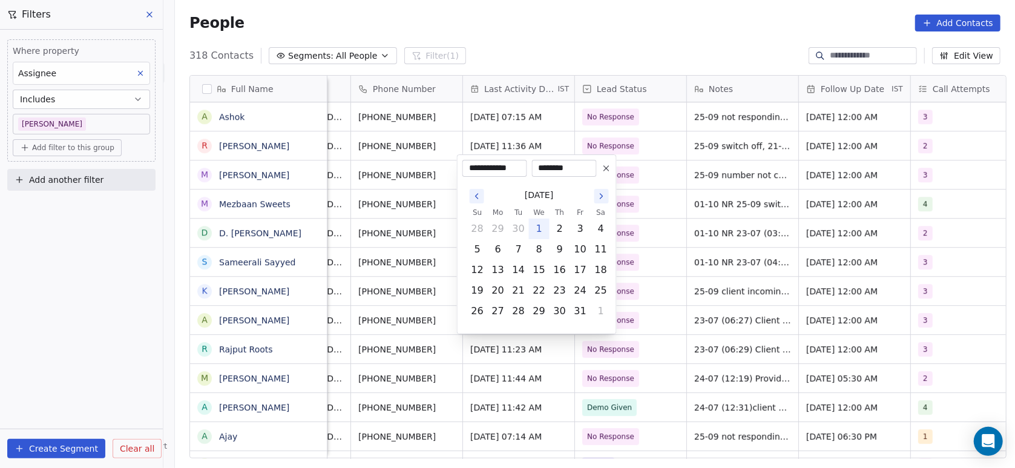
click at [537, 228] on button "1" at bounding box center [539, 228] width 19 height 19
type input "**********"
click at [648, 218] on html "On2Cook India Pvt. Ltd. Contacts People Marketing Workflows Campaigns Metrics &…" at bounding box center [507, 234] width 1015 height 468
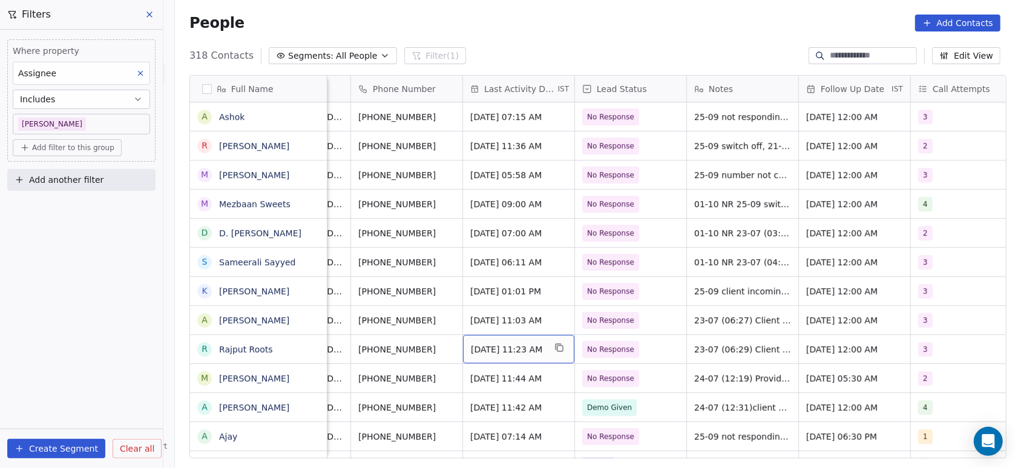
click at [481, 339] on div "Jul 23, 2025 11:23 AM" at bounding box center [518, 349] width 111 height 28
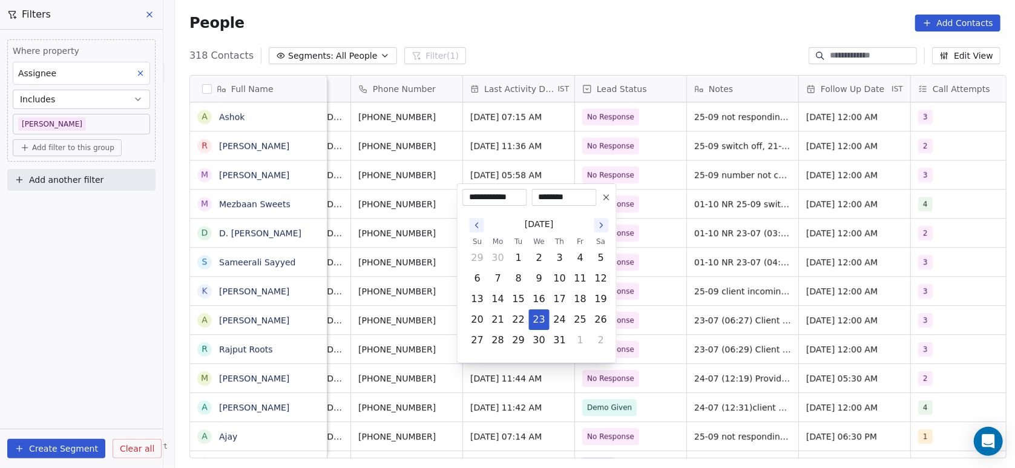
click at [602, 230] on button "Go to the Next Month" at bounding box center [601, 225] width 15 height 15
click at [597, 210] on button "Go to the Next Month" at bounding box center [601, 204] width 15 height 15
click at [600, 223] on icon "Go to the Next Month" at bounding box center [601, 225] width 2 height 5
click at [538, 257] on button "1" at bounding box center [539, 257] width 19 height 19
click at [608, 259] on button "4" at bounding box center [600, 257] width 19 height 19
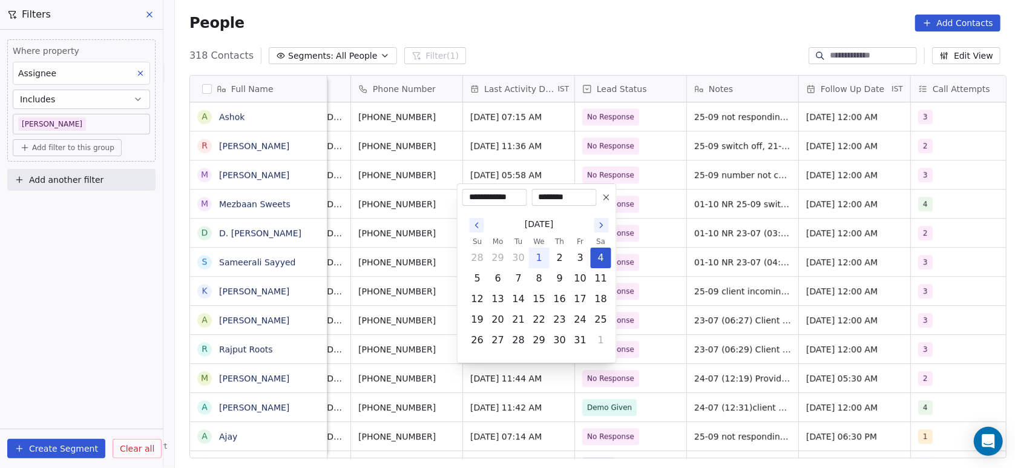
click at [537, 261] on button "1" at bounding box center [539, 257] width 19 height 19
type input "**********"
click at [625, 249] on html "On2Cook India Pvt. Ltd. Contacts People Marketing Workflows Campaigns Metrics &…" at bounding box center [507, 234] width 1015 height 468
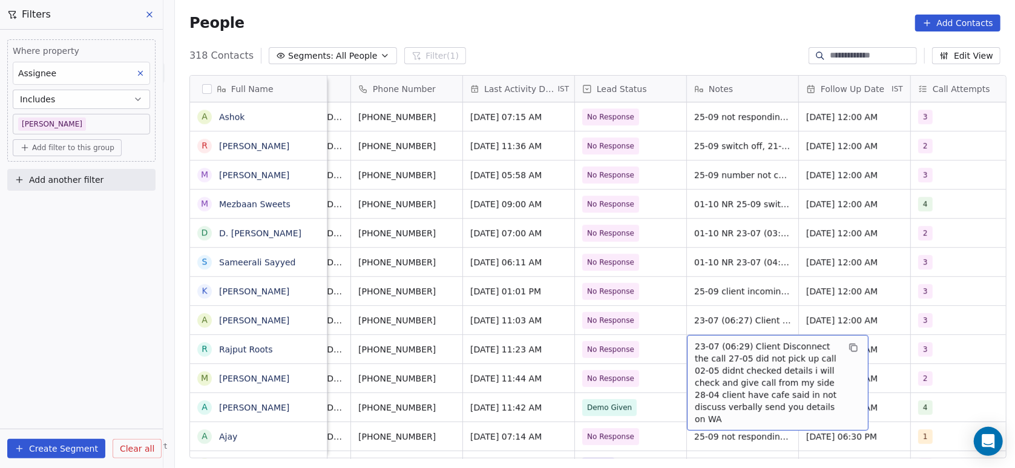
click at [687, 355] on div "23-07 (06:29) Client Disconnect the call 27-05 did not pick up call 02-05 didnt…" at bounding box center [778, 383] width 182 height 96
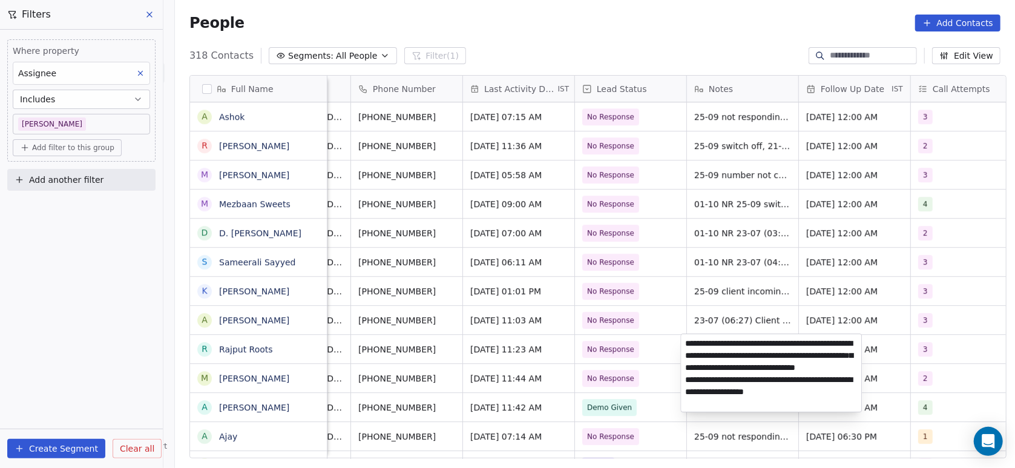
type textarea "**********"
click at [640, 382] on html "On2Cook India Pvt. Ltd. Contacts People Marketing Workflows Campaigns Metrics &…" at bounding box center [507, 234] width 1015 height 468
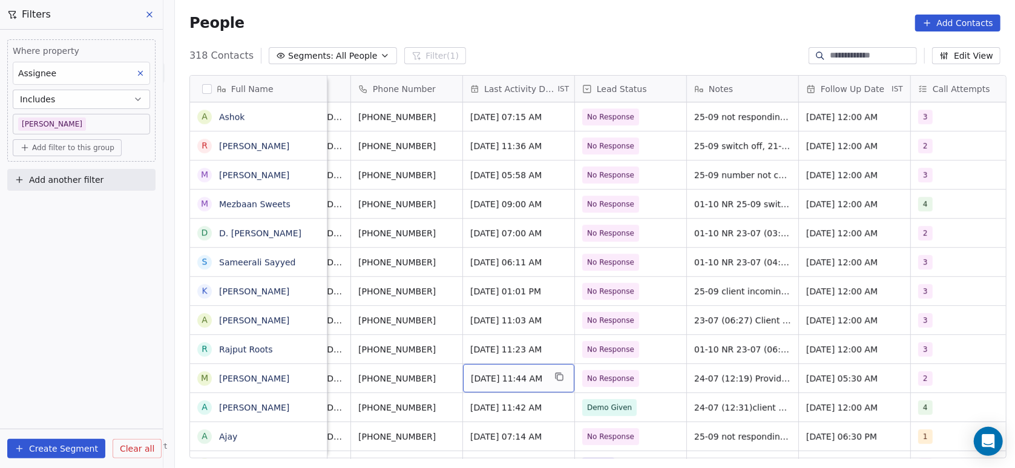
click at [476, 379] on span "Jul 24, 2025 11:44 AM" at bounding box center [508, 378] width 74 height 12
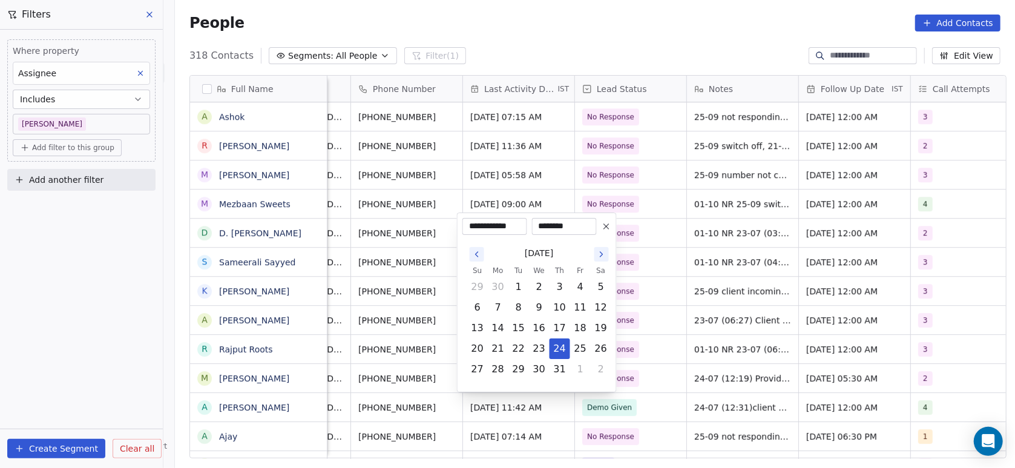
click at [600, 258] on icon "Go to the Next Month" at bounding box center [602, 254] width 10 height 10
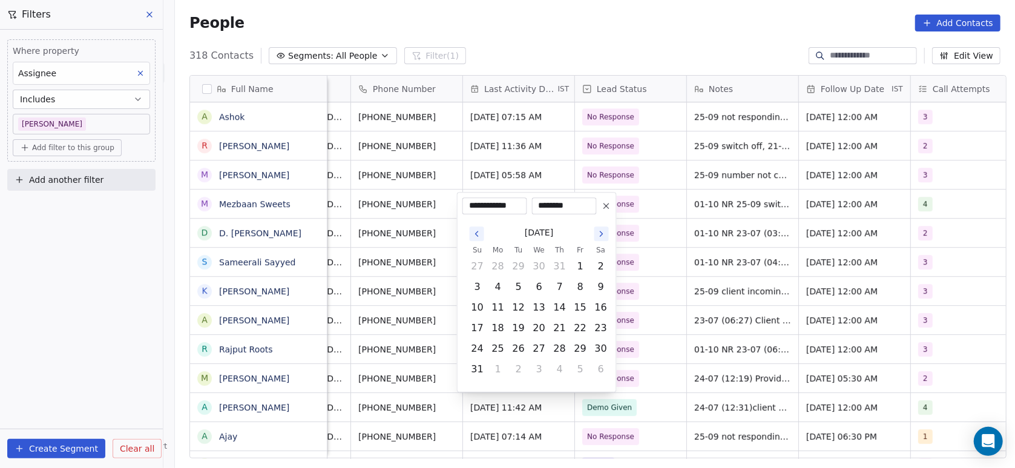
click at [598, 240] on button "Go to the Next Month" at bounding box center [601, 233] width 15 height 15
click at [602, 252] on icon "Go to the Next Month" at bounding box center [602, 254] width 10 height 10
click at [537, 290] on button "1" at bounding box center [539, 286] width 19 height 19
type input "**********"
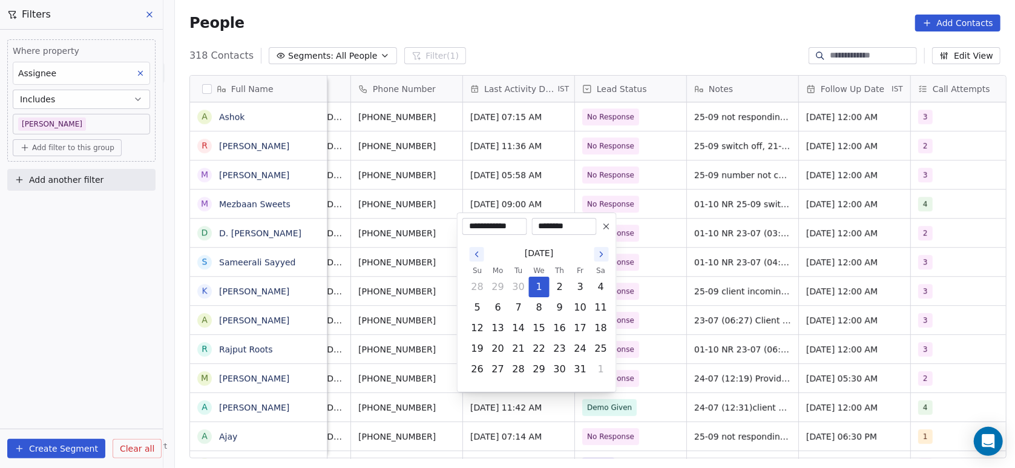
click at [644, 280] on html "On2Cook India Pvt. Ltd. Contacts People Marketing Workflows Campaigns Metrics &…" at bounding box center [507, 234] width 1015 height 468
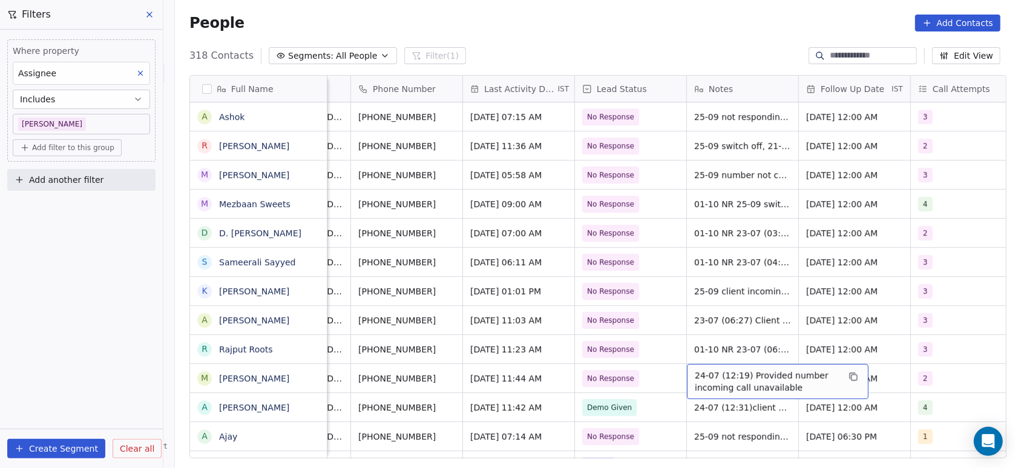
click at [707, 376] on span "24-07 (12:19) Provided number incoming call unavailable" at bounding box center [767, 381] width 144 height 24
type textarea "**********"
click at [664, 382] on html "On2Cook India Pvt. Ltd. Contacts People Marketing Workflows Campaigns Metrics &…" at bounding box center [507, 234] width 1015 height 468
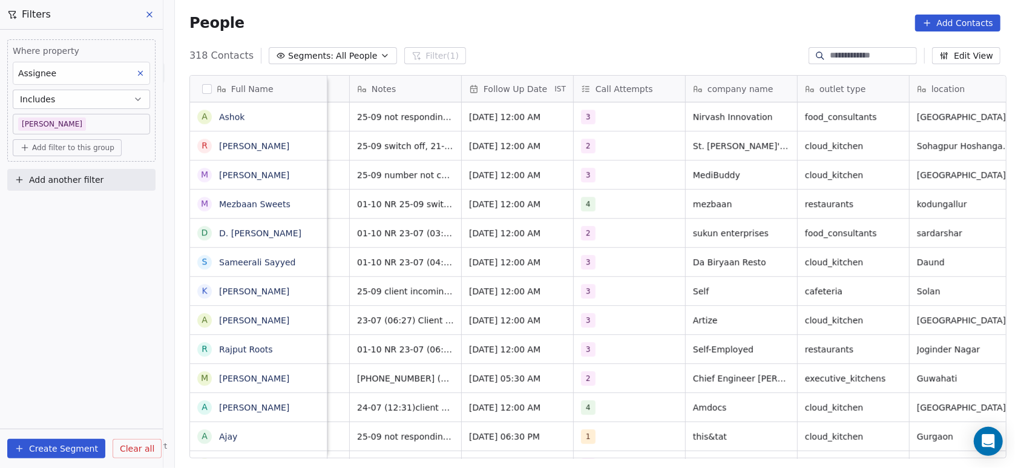
scroll to position [0, 286]
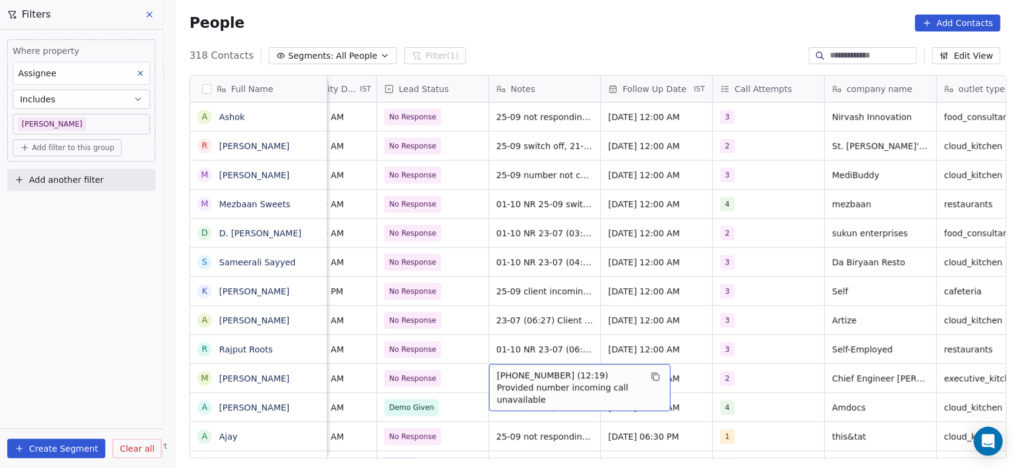
click at [513, 376] on span "01-10 24-07 (12:19) Provided number incoming call unavailable" at bounding box center [569, 387] width 144 height 36
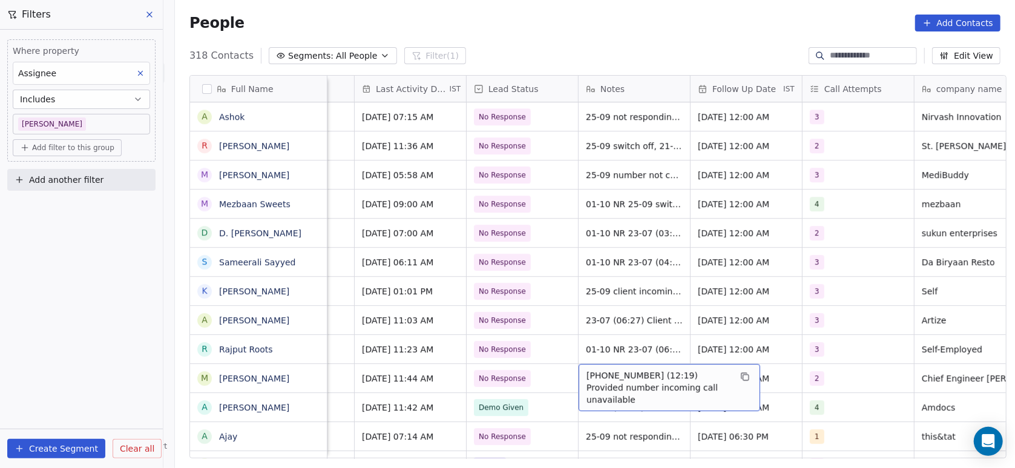
scroll to position [0, 195]
click at [602, 375] on span "01-10 24-07 (12:19) Provided number incoming call unavailable" at bounding box center [660, 387] width 144 height 36
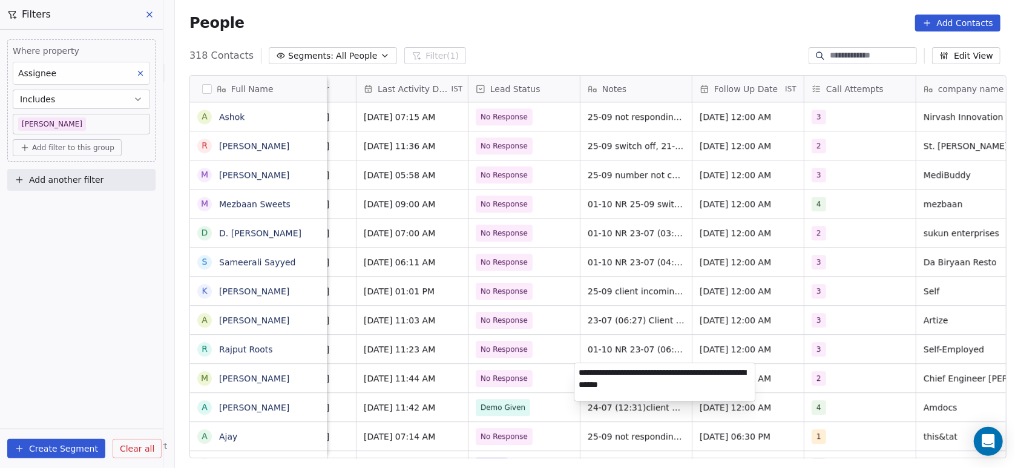
click at [603, 375] on textarea "**********" at bounding box center [664, 382] width 180 height 38
type textarea "**********"
click at [652, 404] on html "On2Cook India Pvt. Ltd. Contacts People Marketing Workflows Campaigns Metrics &…" at bounding box center [507, 234] width 1015 height 468
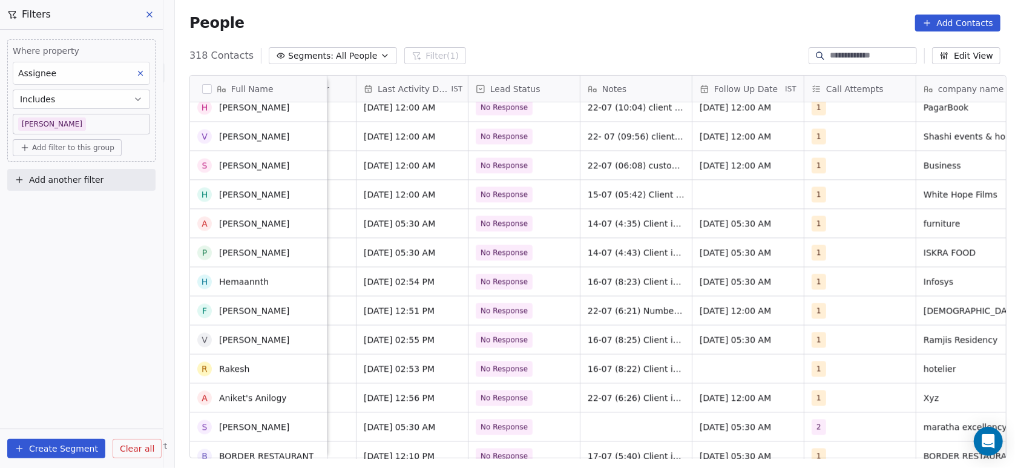
scroll to position [7737, 0]
click at [370, 254] on span "Jan 06, 2025 05:30 AM" at bounding box center [401, 252] width 74 height 12
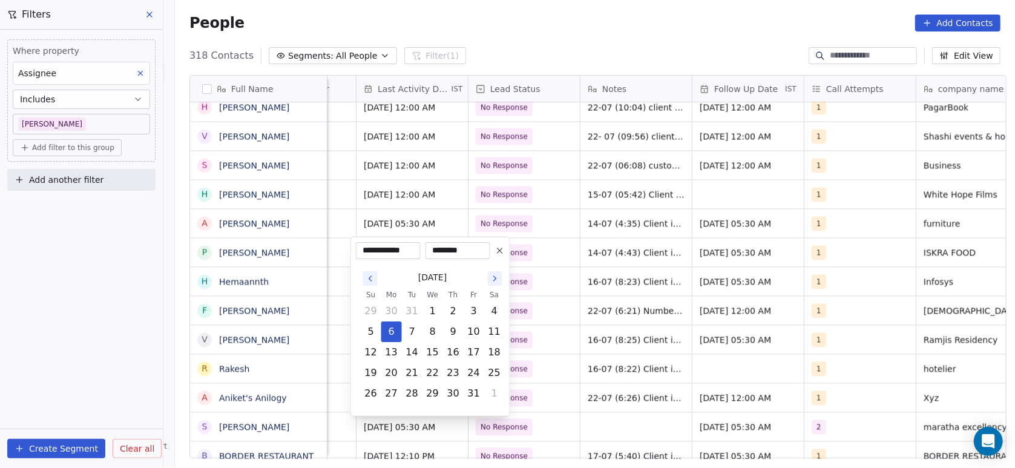
click at [495, 279] on icon "Go to the Next Month" at bounding box center [495, 278] width 2 height 5
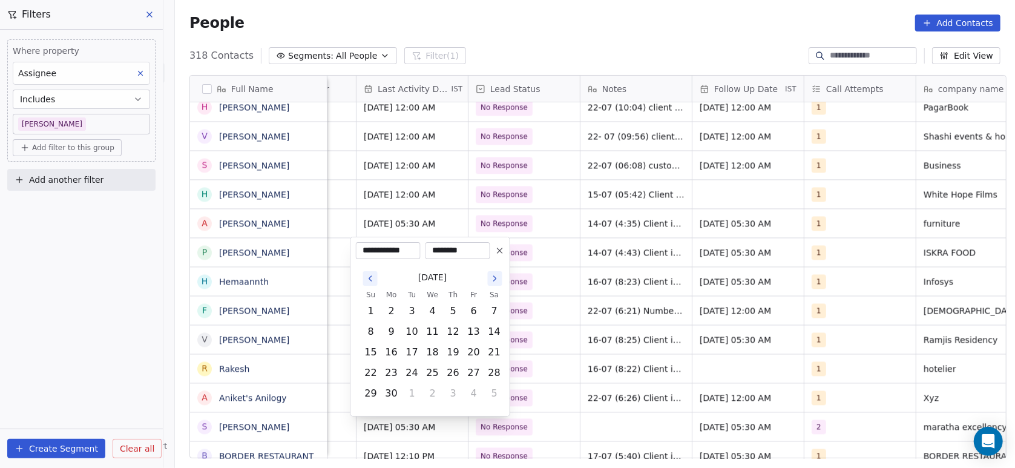
click at [495, 279] on icon "Go to the Next Month" at bounding box center [495, 278] width 2 height 5
click at [497, 284] on button "Go to the Next Month" at bounding box center [495, 278] width 15 height 15
click at [433, 311] on button "1" at bounding box center [432, 310] width 19 height 19
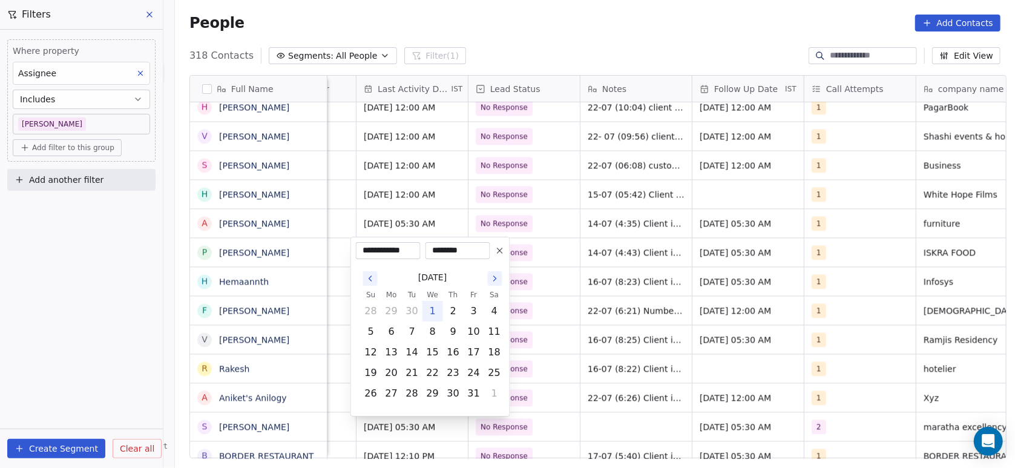
type input "**********"
click at [545, 284] on html "On2Cook India Pvt. Ltd. Contacts People Marketing Workflows Campaigns Metrics &…" at bounding box center [507, 234] width 1015 height 468
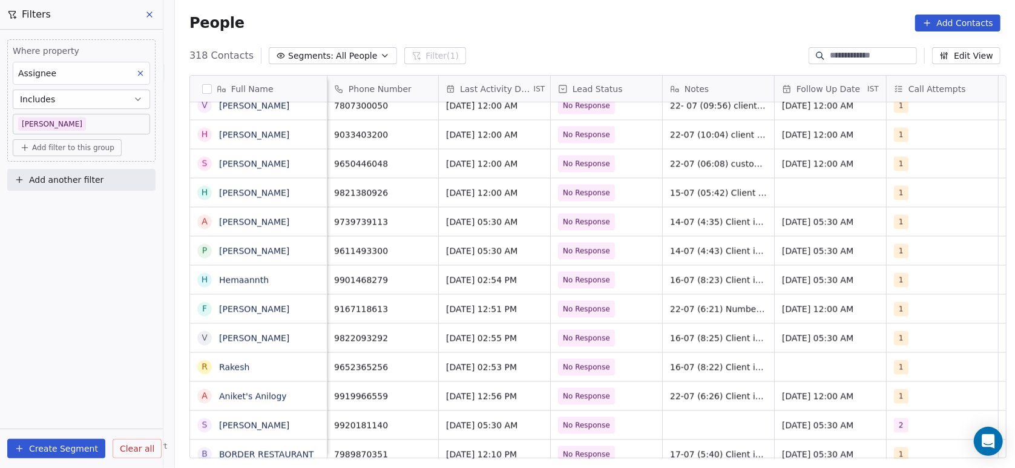
scroll to position [0, 111]
click at [477, 277] on span "Jul 16, 2025 02:54 PM" at bounding box center [485, 280] width 74 height 12
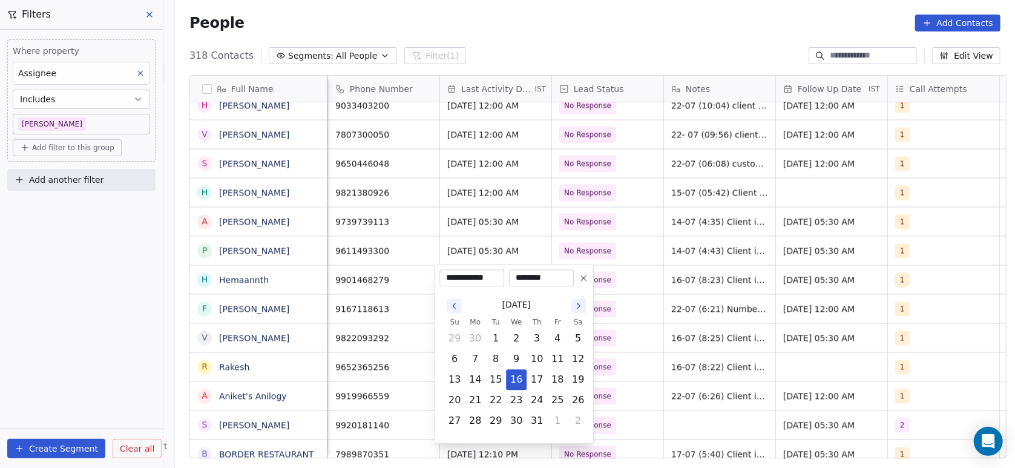
click at [581, 304] on icon "Go to the Next Month" at bounding box center [579, 306] width 10 height 10
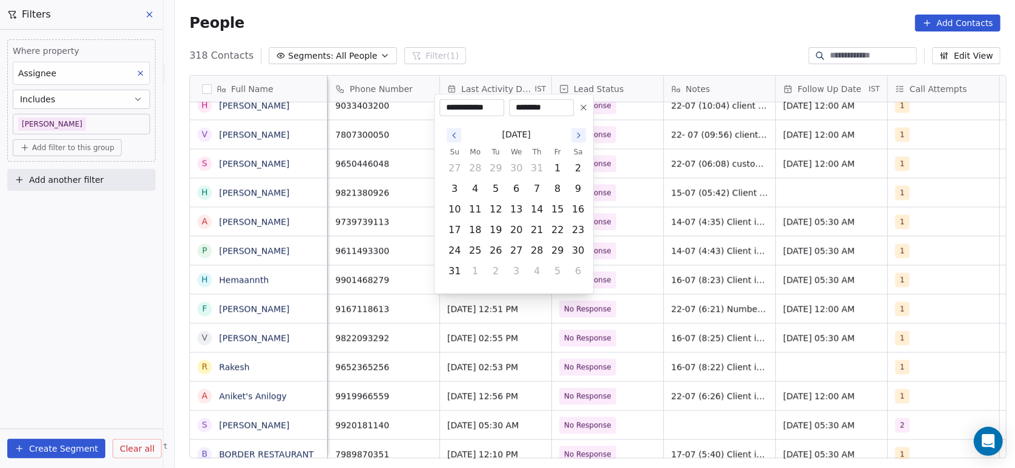
click at [577, 132] on icon "Go to the Next Month" at bounding box center [579, 136] width 10 height 10
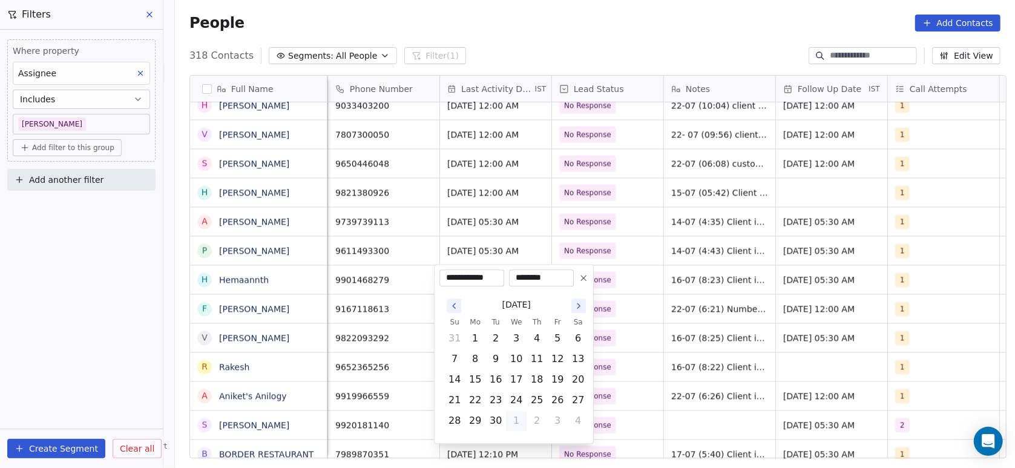
click at [577, 132] on html "On2Cook India Pvt. Ltd. Contacts People Marketing Workflows Campaigns Metrics &…" at bounding box center [507, 234] width 1015 height 468
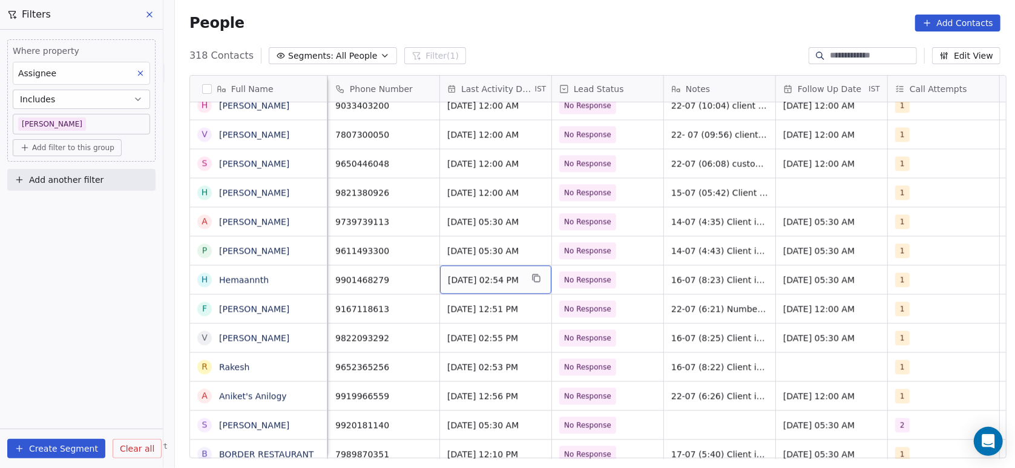
click at [465, 290] on div "Jul 16, 2025 02:54 PM" at bounding box center [495, 279] width 111 height 28
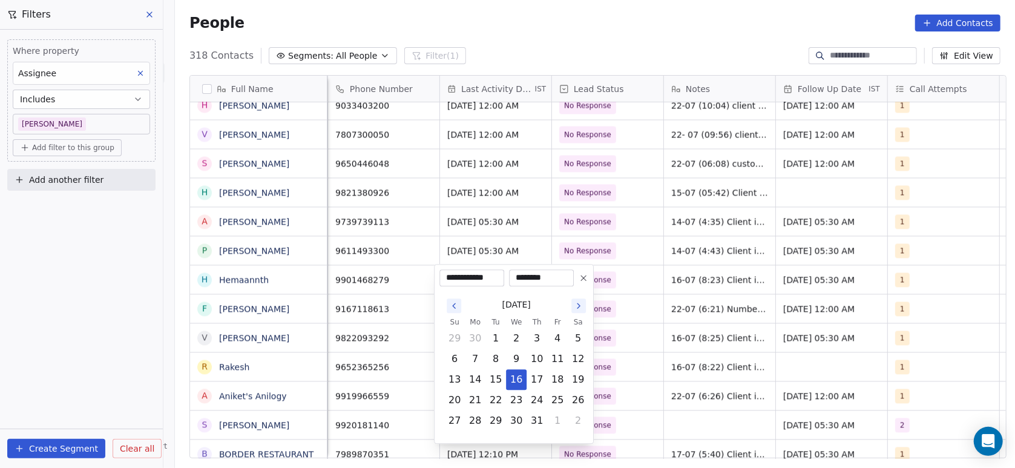
click at [575, 308] on icon "Go to the Next Month" at bounding box center [579, 306] width 10 height 10
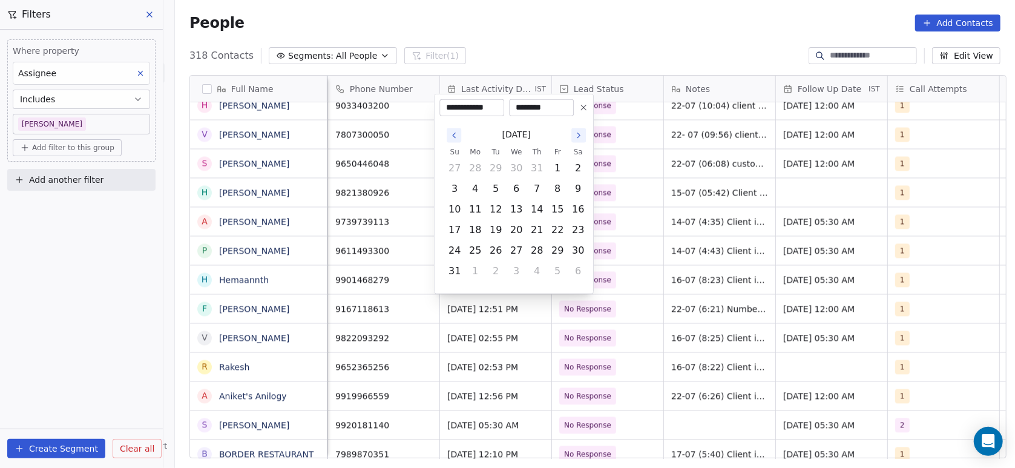
click at [575, 308] on html "On2Cook India Pvt. Ltd. Contacts People Marketing Workflows Campaigns Metrics &…" at bounding box center [507, 234] width 1015 height 468
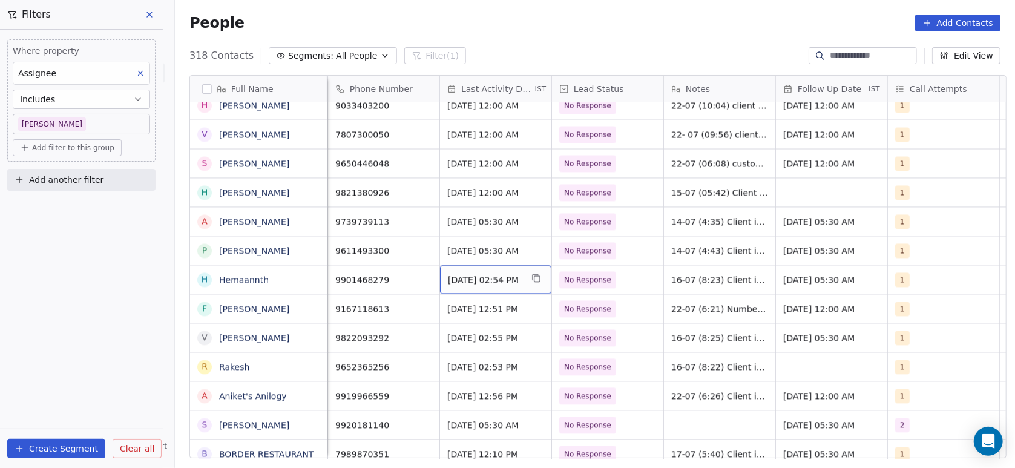
click at [496, 278] on span "Jul 16, 2025 02:54 PM" at bounding box center [485, 280] width 74 height 12
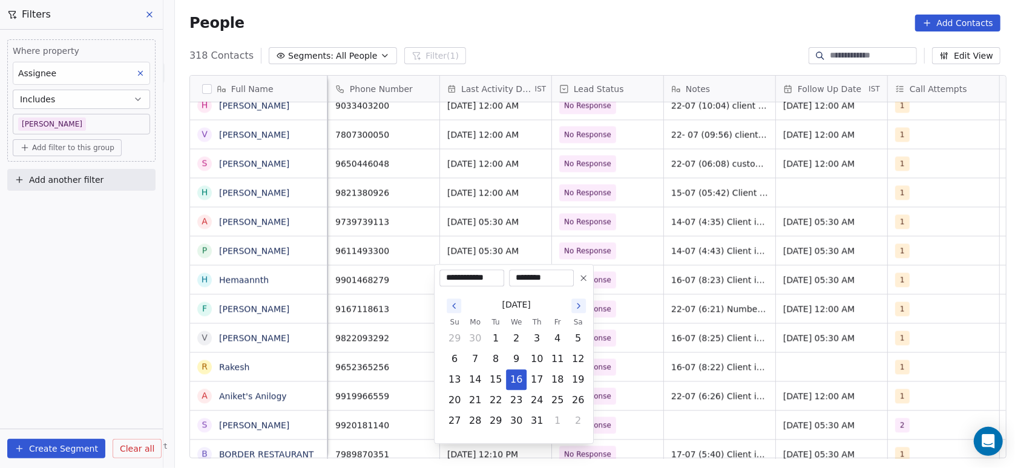
click at [580, 309] on icon "Go to the Next Month" at bounding box center [579, 306] width 10 height 10
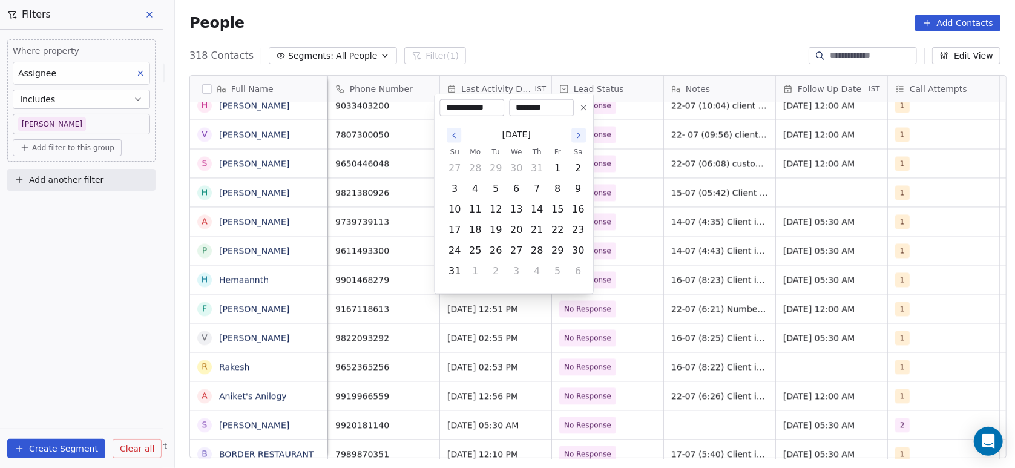
click at [574, 140] on button "Go to the Next Month" at bounding box center [578, 135] width 15 height 15
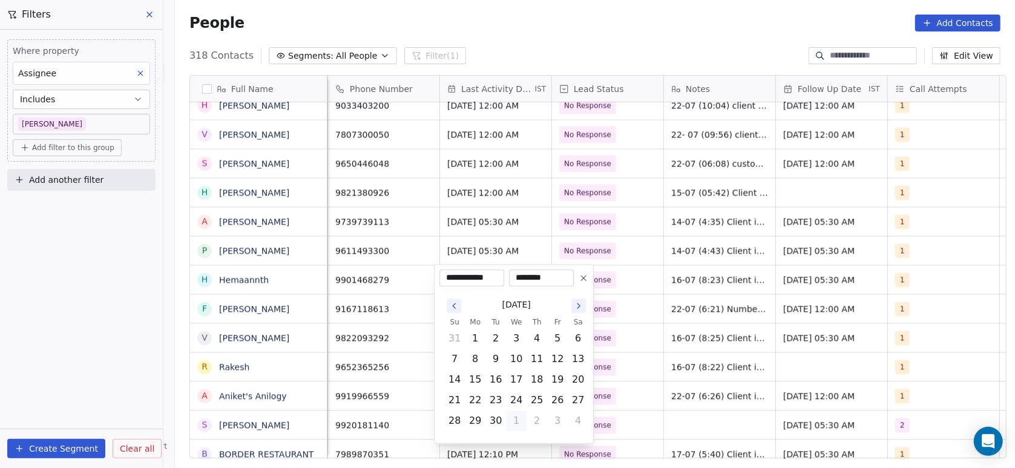
click at [575, 307] on icon "Go to the Next Month" at bounding box center [579, 306] width 10 height 10
click at [523, 339] on button "1" at bounding box center [516, 338] width 19 height 19
type input "**********"
click at [685, 286] on html "On2Cook India Pvt. Ltd. Contacts People Marketing Workflows Campaigns Metrics &…" at bounding box center [507, 234] width 1015 height 468
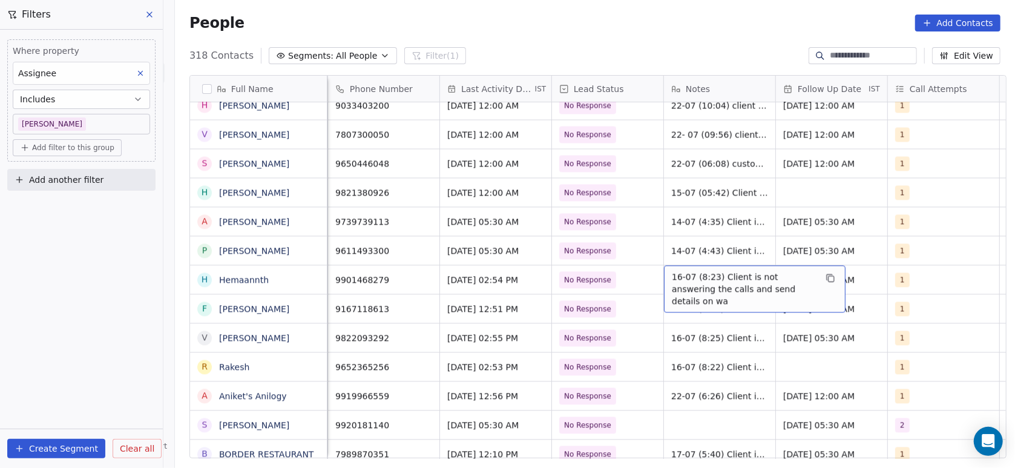
click at [672, 278] on span "16-07 (8:23) Client is not answering the calls and send details on wa" at bounding box center [744, 289] width 144 height 36
click at [695, 274] on span "16-07 (8:23) Client is not answering the calls and send details on wa" at bounding box center [744, 289] width 144 height 36
click at [723, 271] on span "16-07 (8:23) Client is not answering the calls and send details on wa" at bounding box center [744, 289] width 144 height 36
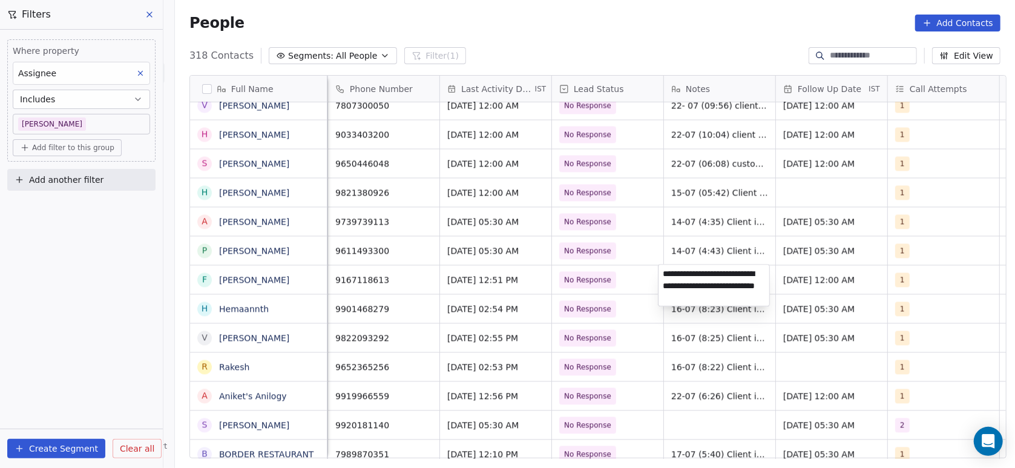
scroll to position [1, 0]
type textarea "**********"
click at [649, 324] on html "On2Cook India Pvt. Ltd. Contacts People Marketing Workflows Campaigns Metrics &…" at bounding box center [507, 234] width 1015 height 468
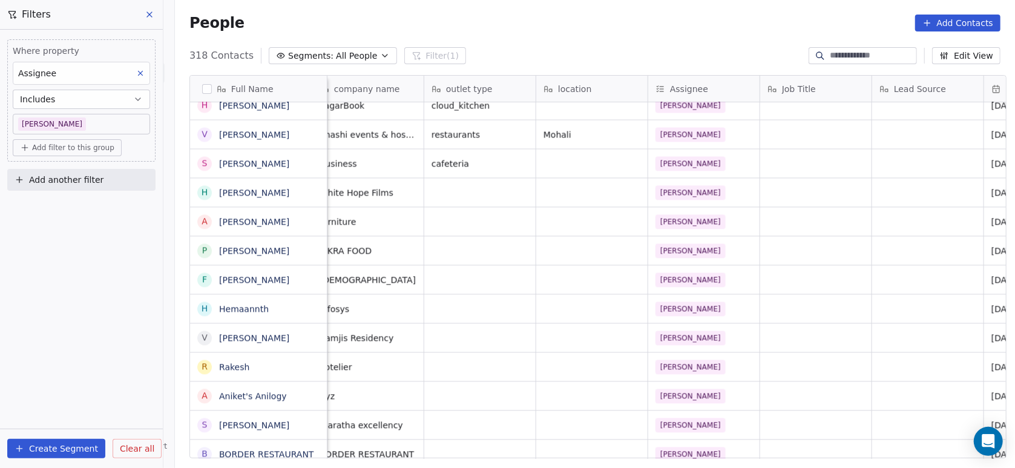
scroll to position [0, 906]
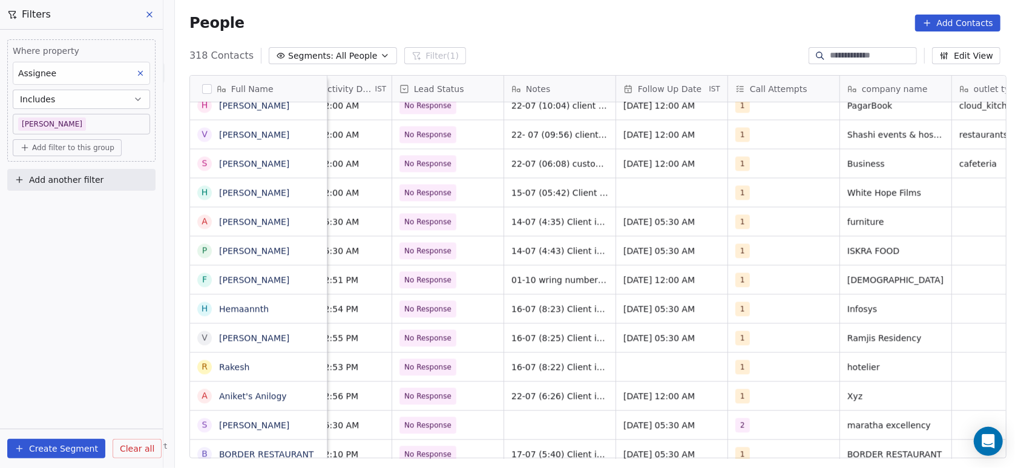
scroll to position [0, 179]
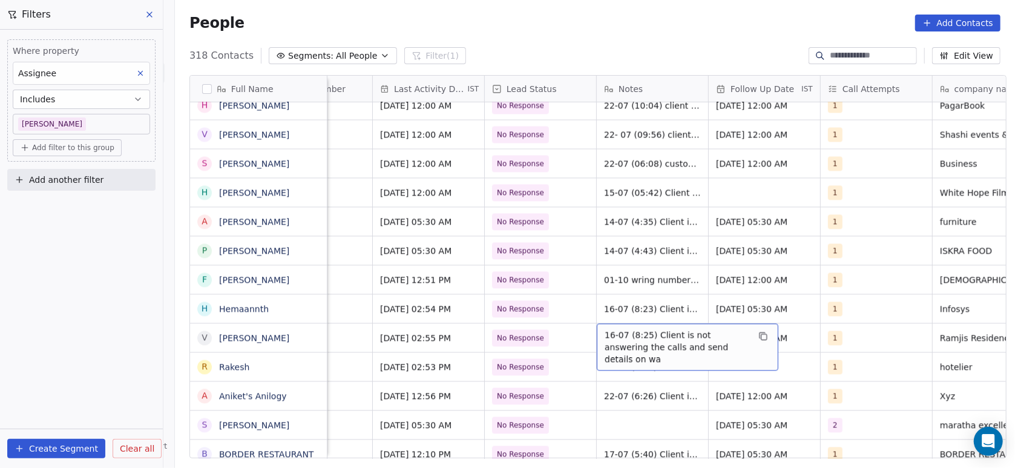
click at [605, 339] on span "16-07 (8:25) Client is not answering the calls and send details on wa" at bounding box center [677, 347] width 144 height 36
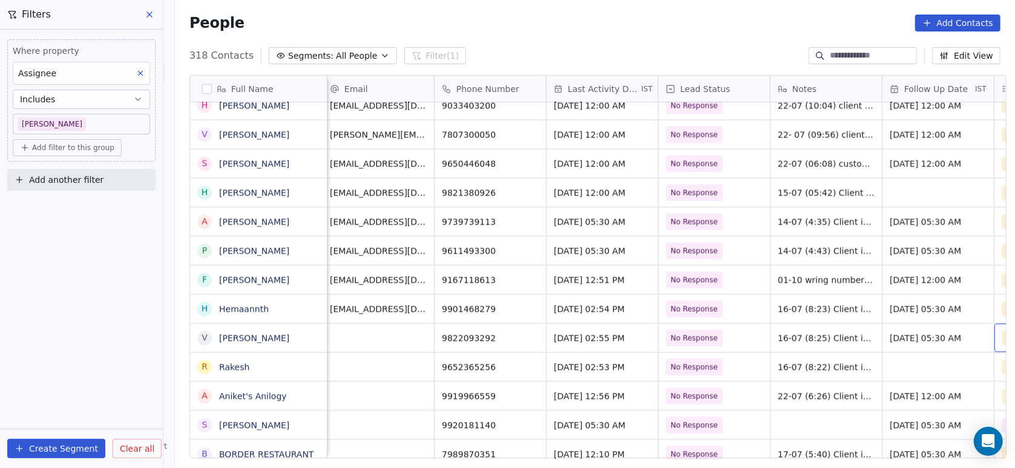
scroll to position [0, 117]
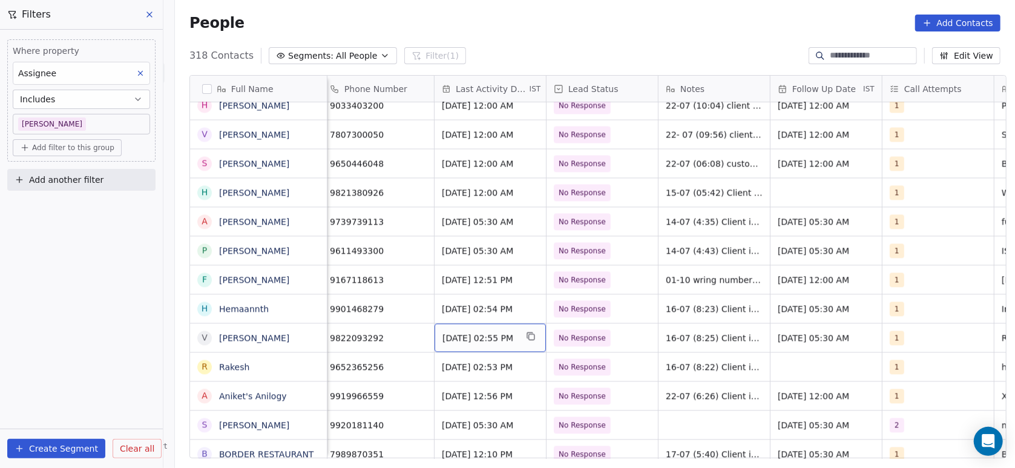
click at [499, 341] on span "Jul 16, 2025 02:55 PM" at bounding box center [479, 338] width 74 height 12
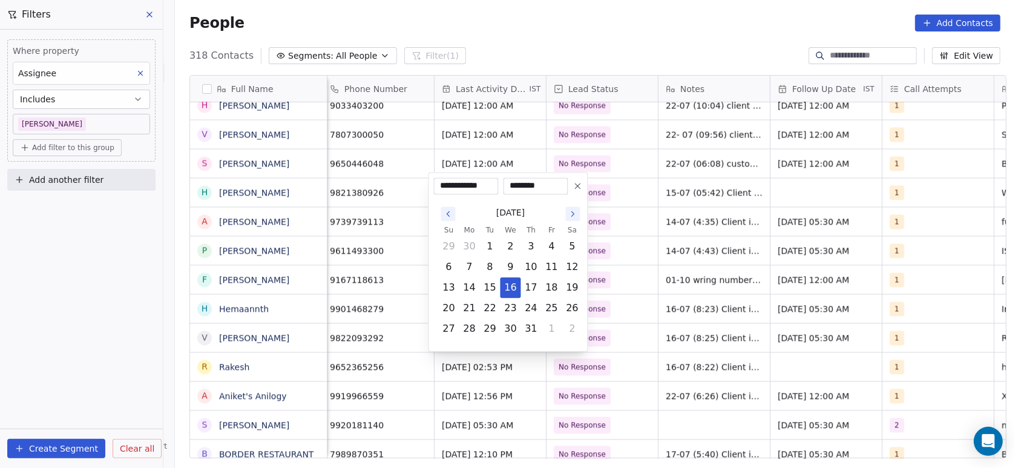
click at [575, 215] on icon "Go to the Next Month" at bounding box center [573, 214] width 10 height 10
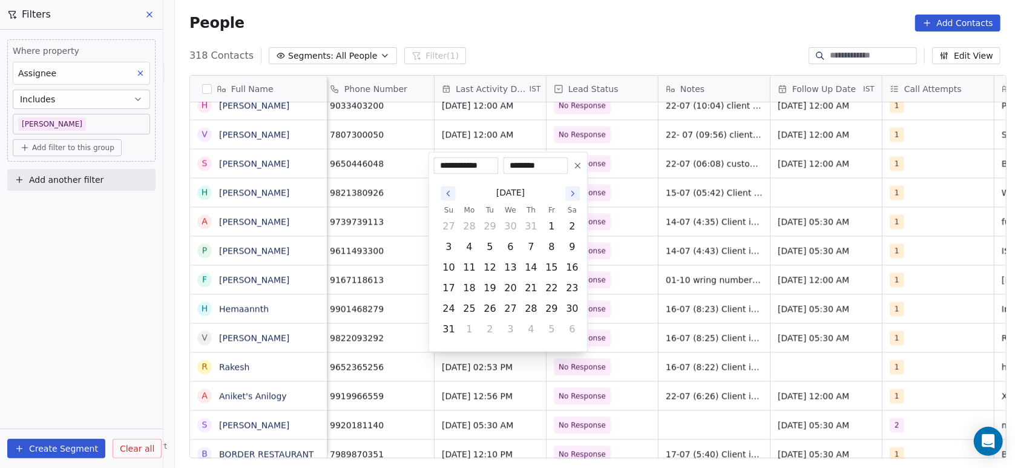
drag, startPoint x: 575, startPoint y: 215, endPoint x: 572, endPoint y: 202, distance: 14.2
click at [572, 202] on div "August 2025 Su Mo Tu We Th Fr Sa 27 28 29 30 31 1 2 3 4 5 6 7 8 9 10 11 12 13 1…" at bounding box center [511, 261] width 144 height 158
click at [572, 202] on div "August 2025" at bounding box center [511, 193] width 144 height 22
click at [570, 191] on icon "Go to the Next Month" at bounding box center [573, 194] width 10 height 10
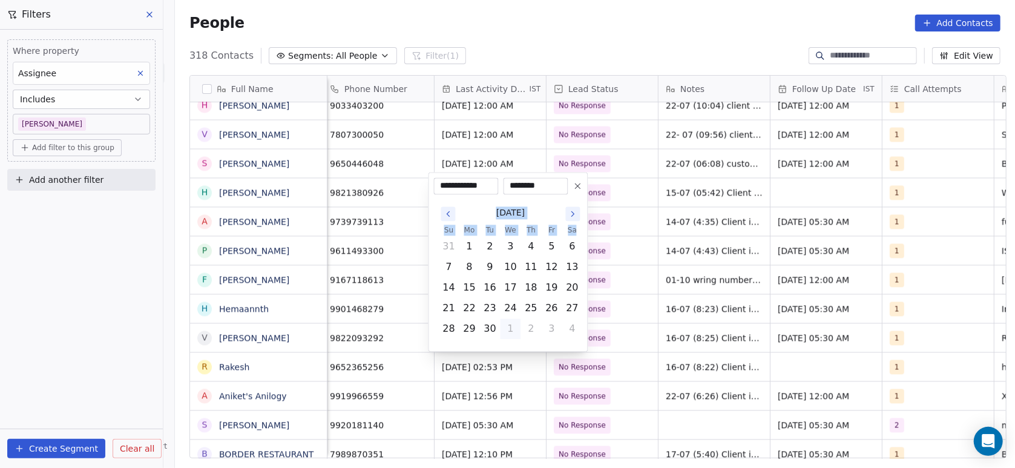
click at [575, 212] on icon "Go to the Next Month" at bounding box center [573, 214] width 10 height 10
click at [505, 244] on button "1" at bounding box center [510, 246] width 19 height 19
type input "**********"
click at [610, 254] on html "On2Cook India Pvt. Ltd. Contacts People Marketing Workflows Campaigns Metrics &…" at bounding box center [507, 234] width 1015 height 468
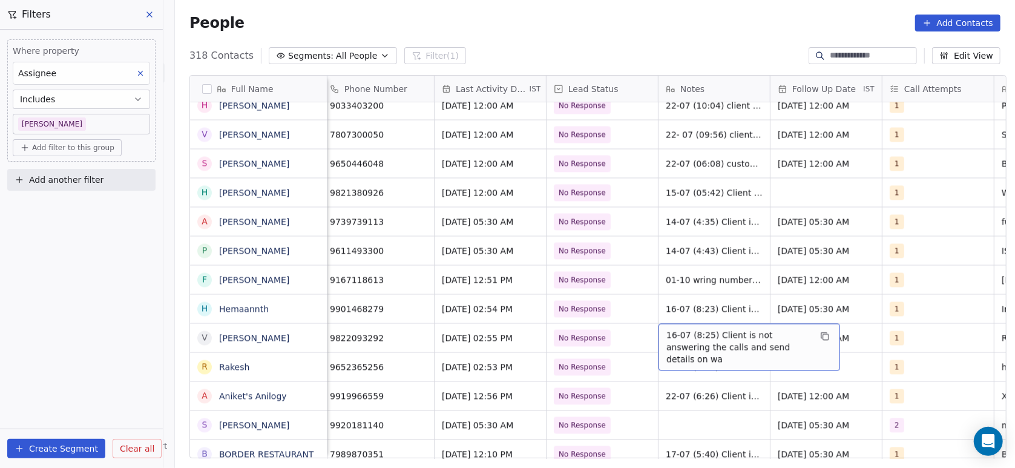
click at [675, 331] on span "16-07 (8:25) Client is not answering the calls and send details on wa" at bounding box center [738, 347] width 144 height 36
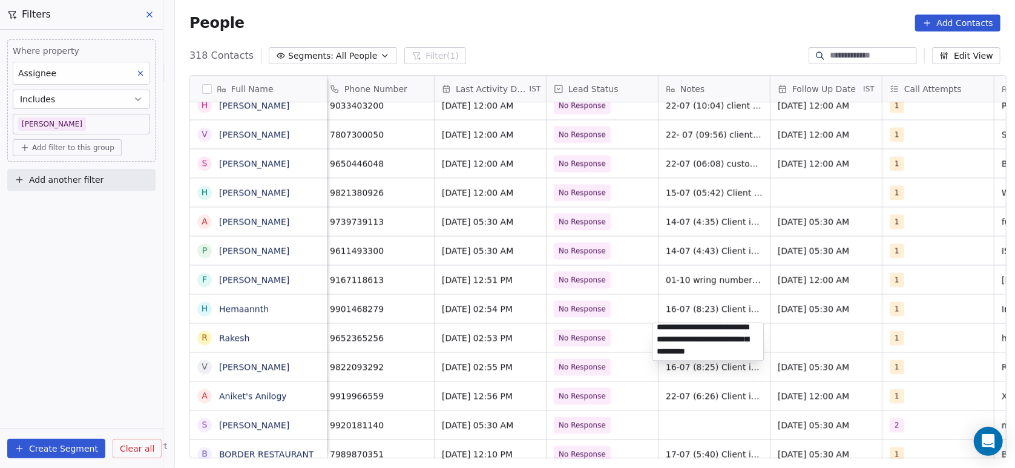
scroll to position [2, 0]
click at [626, 374] on html "On2Cook India Pvt. Ltd. Contacts People Marketing Workflows Campaigns Metrics &…" at bounding box center [507, 234] width 1015 height 468
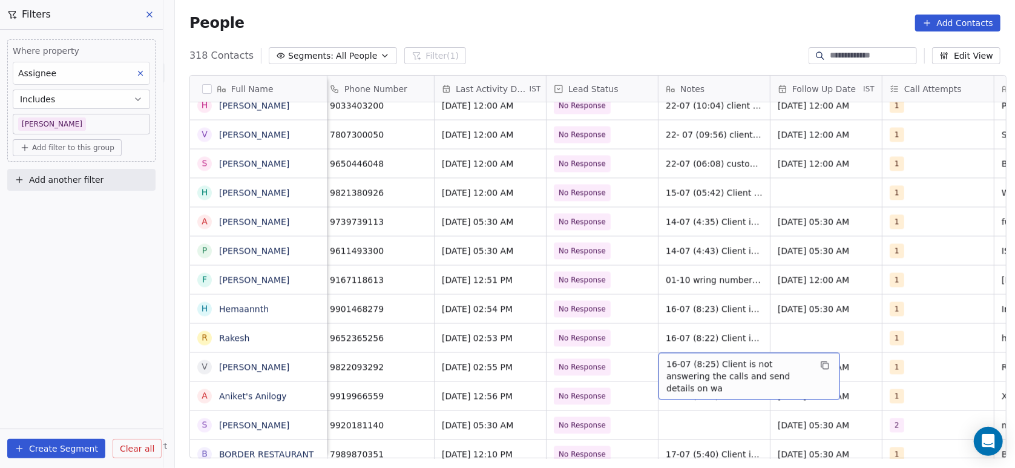
click at [668, 364] on span "16-07 (8:25) Client is not answering the calls and send details on wa" at bounding box center [738, 376] width 144 height 36
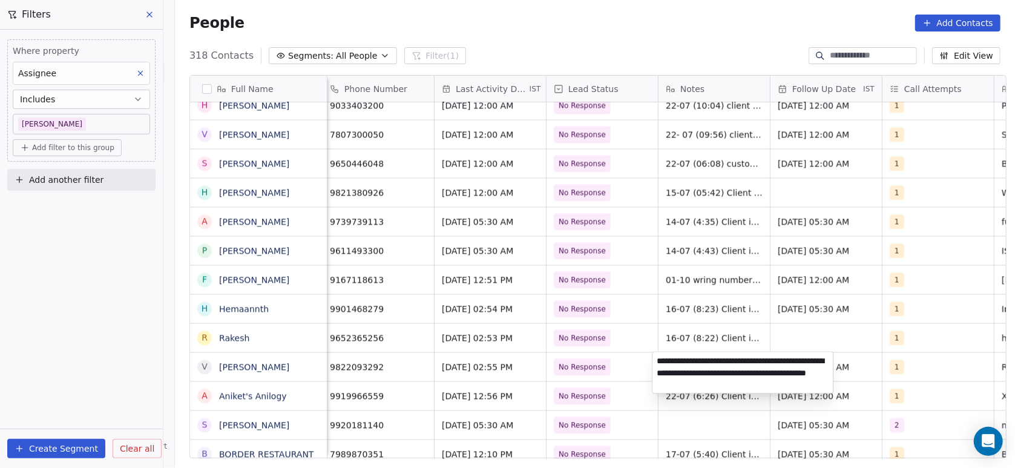
type textarea "**********"
click at [700, 324] on html "On2Cook India Pvt. Ltd. Contacts People Marketing Workflows Campaigns Metrics &…" at bounding box center [507, 234] width 1015 height 468
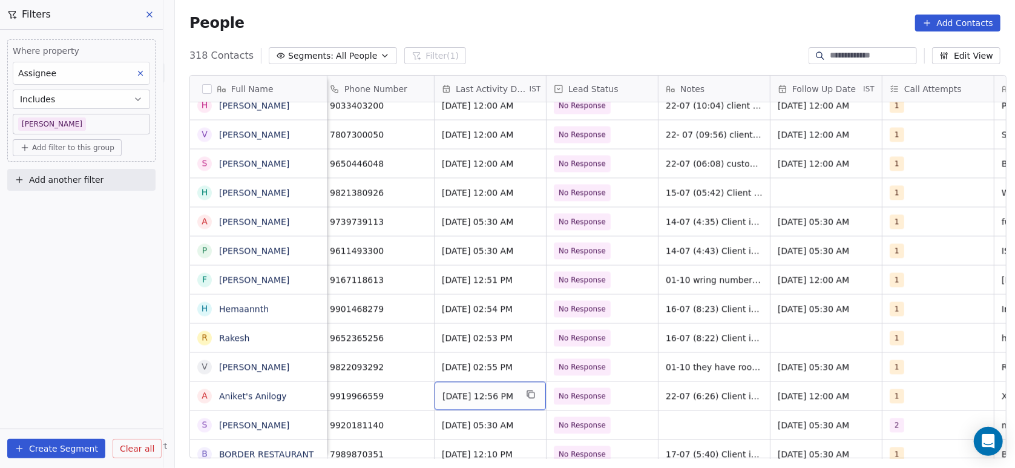
click at [485, 393] on span "Jul 22, 2025 12:56 PM" at bounding box center [479, 396] width 74 height 12
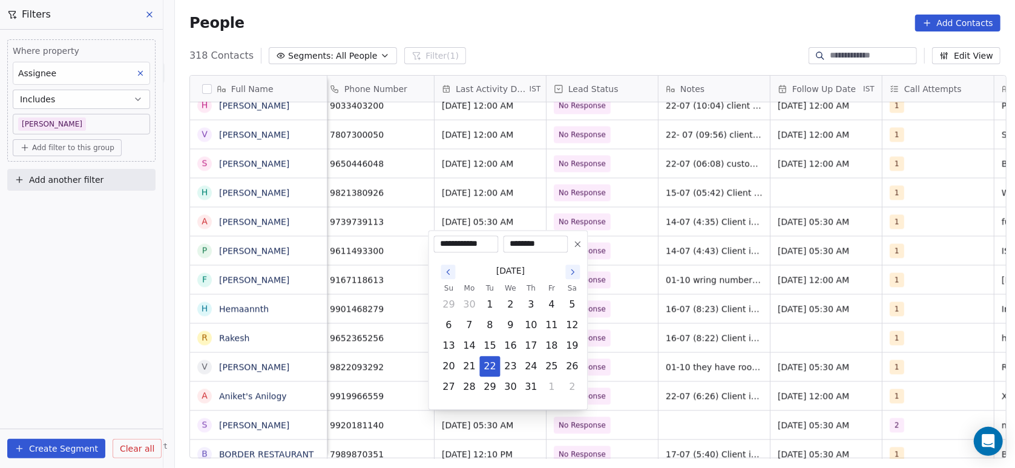
click at [575, 277] on button "Go to the Next Month" at bounding box center [573, 271] width 15 height 15
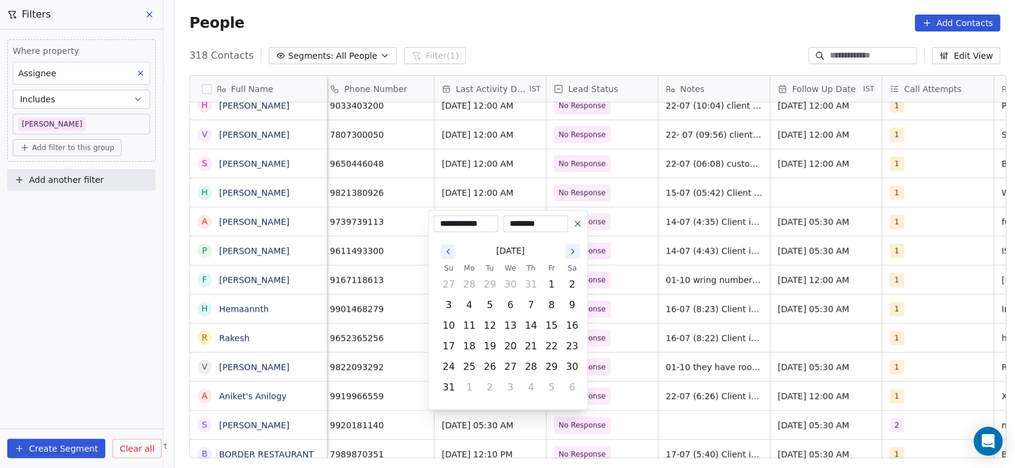
drag, startPoint x: 575, startPoint y: 277, endPoint x: 570, endPoint y: 258, distance: 20.0
click at [570, 258] on div "August 2025 Su Mo Tu We Th Fr Sa 27 28 29 30 31 1 2 3 4 5 6 7 8 9 10 11 12 13 1…" at bounding box center [511, 319] width 144 height 158
click at [570, 258] on button "Go to the Next Month" at bounding box center [573, 251] width 15 height 15
click at [577, 274] on icon "Go to the Next Month" at bounding box center [573, 272] width 10 height 10
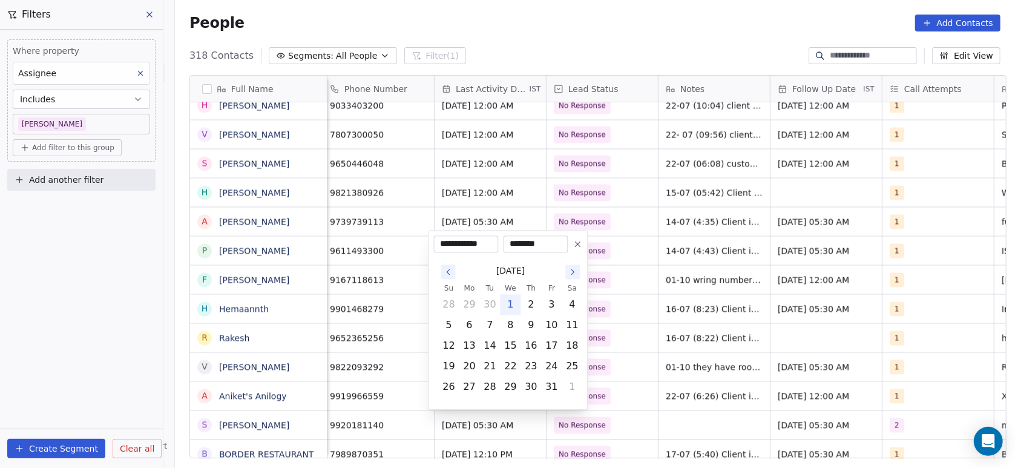
click at [513, 312] on button "1" at bounding box center [510, 304] width 19 height 19
type input "**********"
click at [610, 325] on html "On2Cook India Pvt. Ltd. Contacts People Marketing Workflows Campaigns Metrics &…" at bounding box center [507, 234] width 1015 height 468
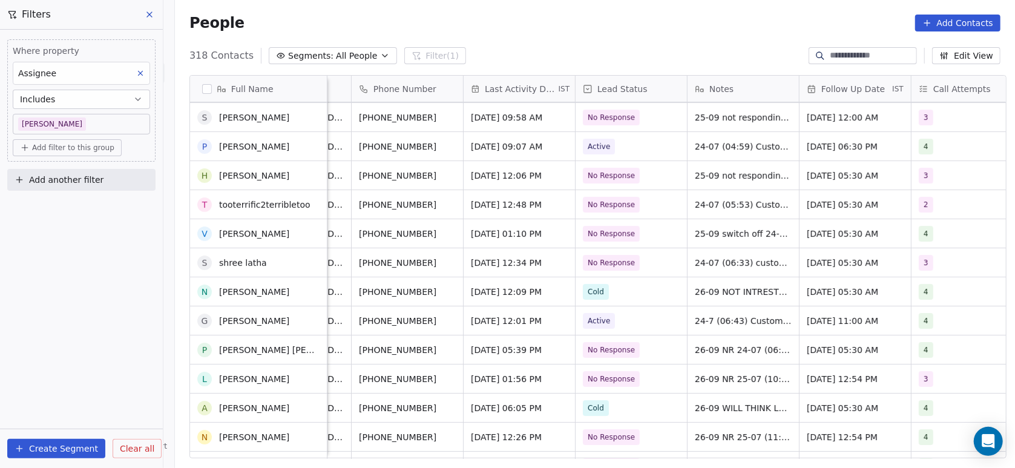
scroll to position [5694, 0]
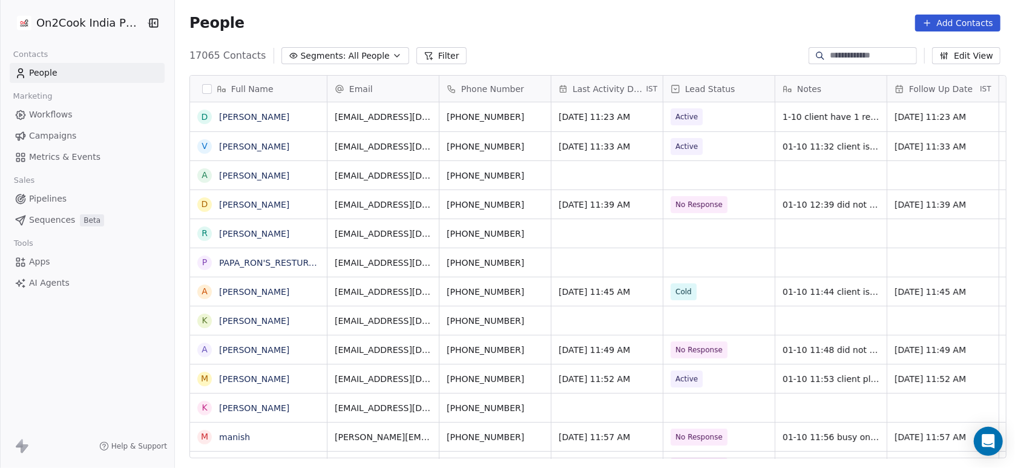
click at [424, 56] on icon at bounding box center [429, 56] width 10 height 10
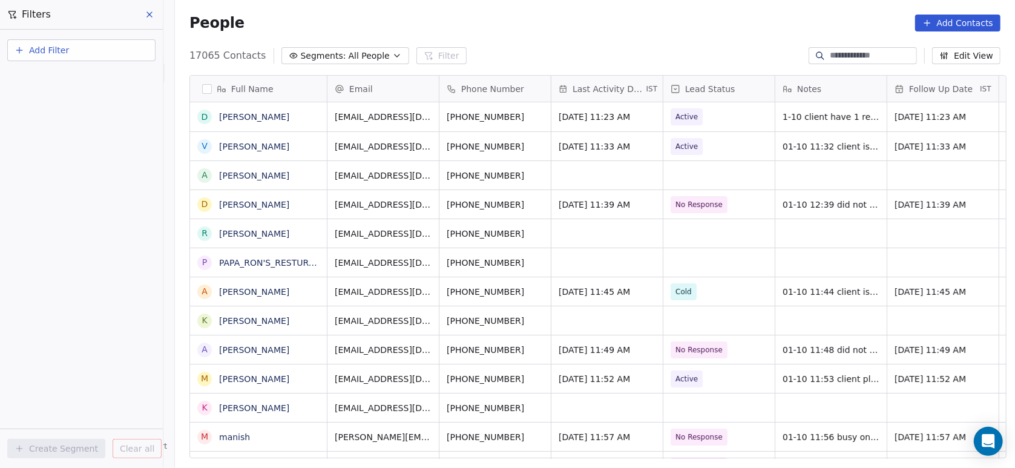
click at [22, 53] on icon "button" at bounding box center [20, 50] width 10 height 10
click at [28, 78] on span "Contact properties" at bounding box center [59, 78] width 79 height 13
type input "***"
click at [77, 123] on div "Assignee" at bounding box center [81, 122] width 123 height 12
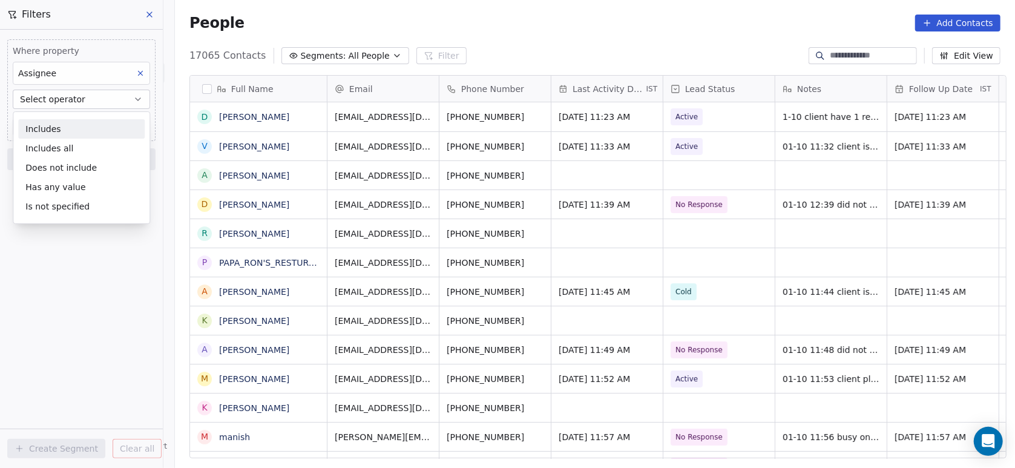
click at [77, 123] on div "Includes" at bounding box center [81, 128] width 126 height 19
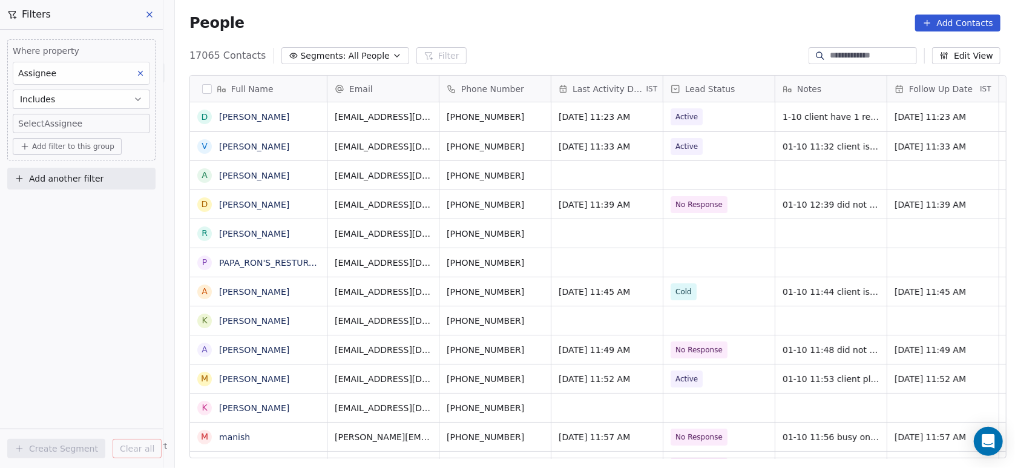
click at [77, 123] on body "On2Cook India Pvt. Ltd. Contacts People Marketing Workflows Campaigns Metrics &…" at bounding box center [507, 234] width 1015 height 468
type input "**"
click at [61, 165] on div "[PERSON_NAME]" at bounding box center [78, 164] width 61 height 11
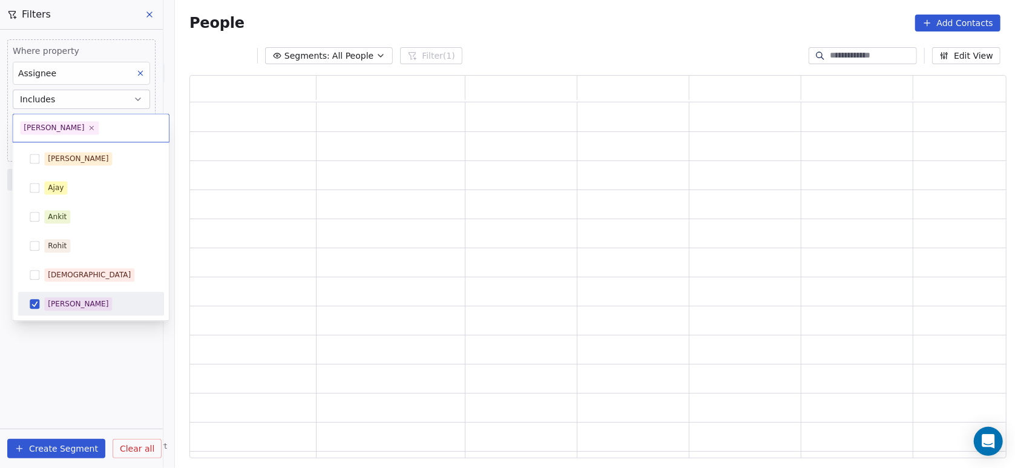
click at [44, 365] on html "On2Cook India Pvt. Ltd. Contacts People Marketing Workflows Campaigns Metrics &…" at bounding box center [507, 234] width 1015 height 468
